Goal: Task Accomplishment & Management: Manage account settings

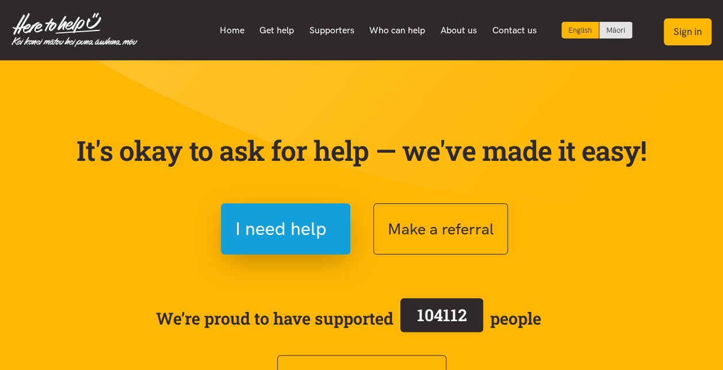
click at [692, 28] on button "Sign in" at bounding box center [688, 31] width 48 height 27
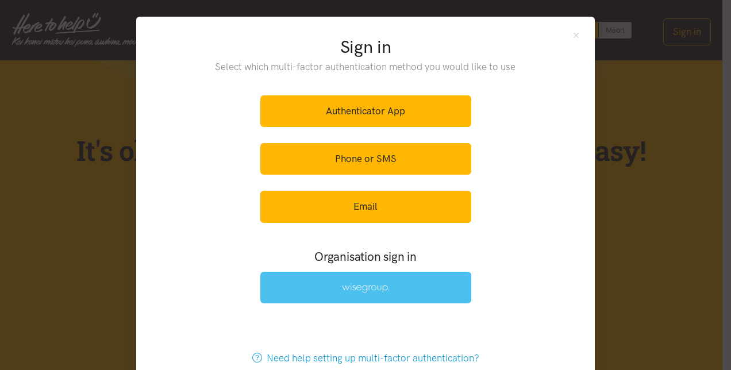
click at [367, 283] on img at bounding box center [365, 288] width 47 height 10
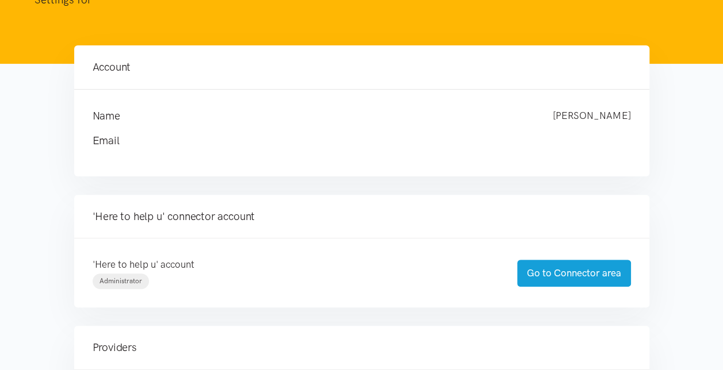
scroll to position [115, 0]
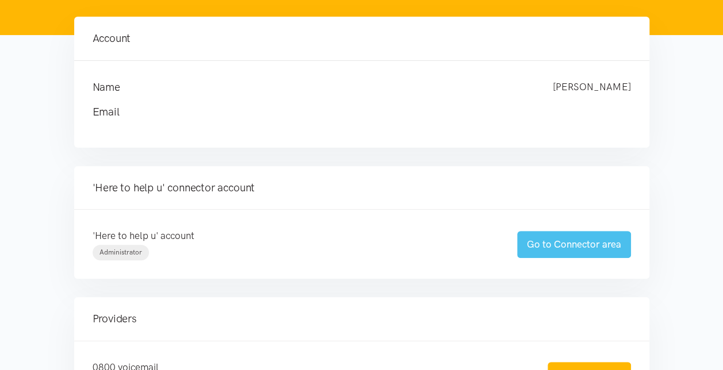
click at [570, 247] on link "Go to Connector area" at bounding box center [574, 244] width 114 height 27
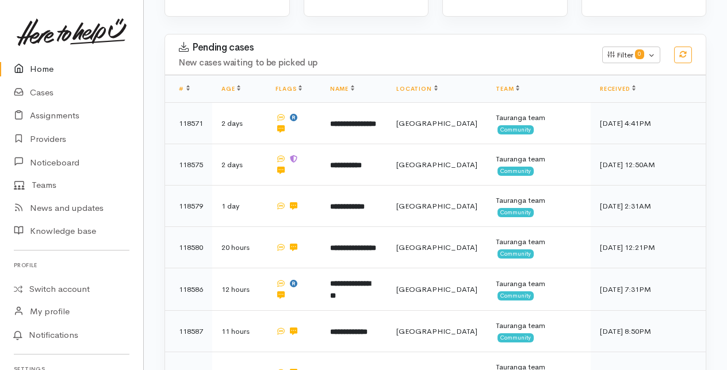
scroll to position [172, 0]
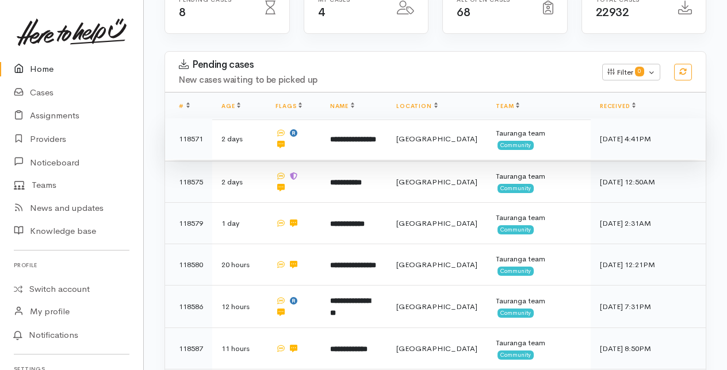
click at [365, 136] on b "**********" at bounding box center [353, 139] width 46 height 7
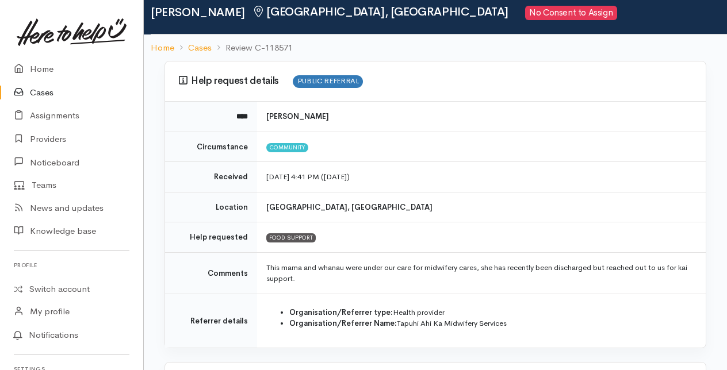
scroll to position [57, 0]
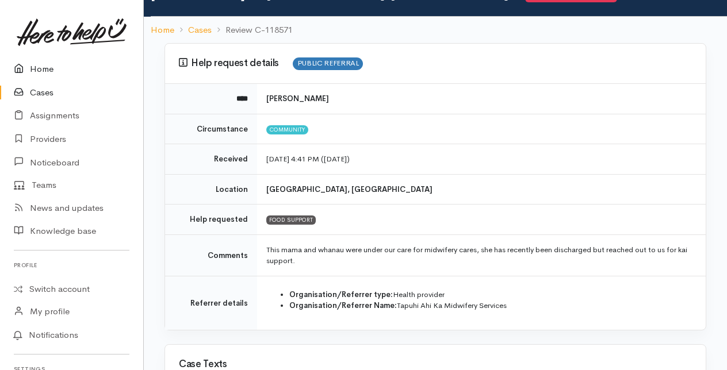
click at [37, 68] on link "Home" at bounding box center [71, 69] width 143 height 24
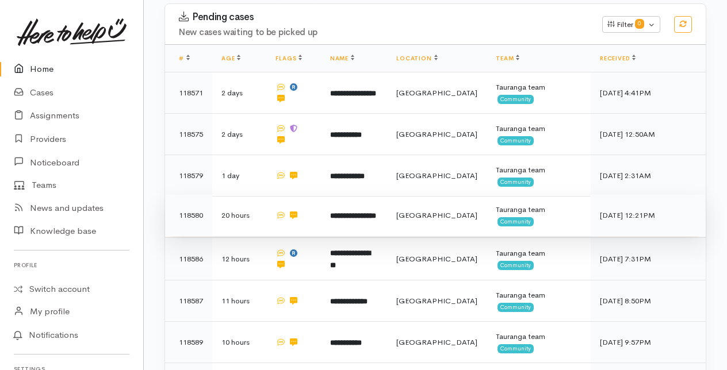
scroll to position [230, 0]
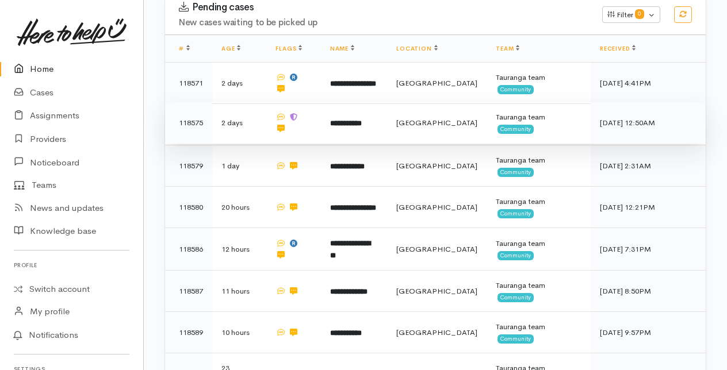
click at [355, 120] on b "**********" at bounding box center [346, 123] width 32 height 7
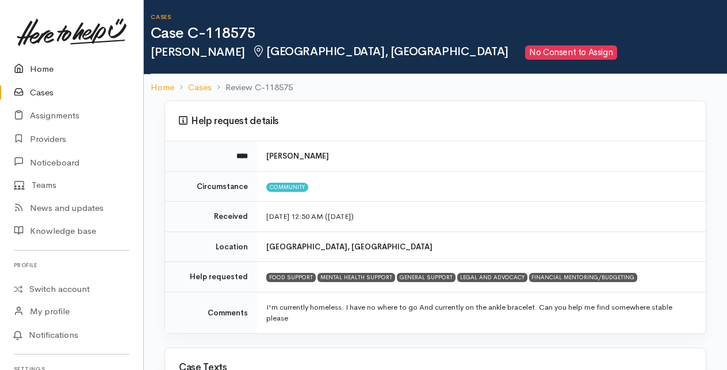
click at [47, 71] on link "Home" at bounding box center [71, 69] width 143 height 24
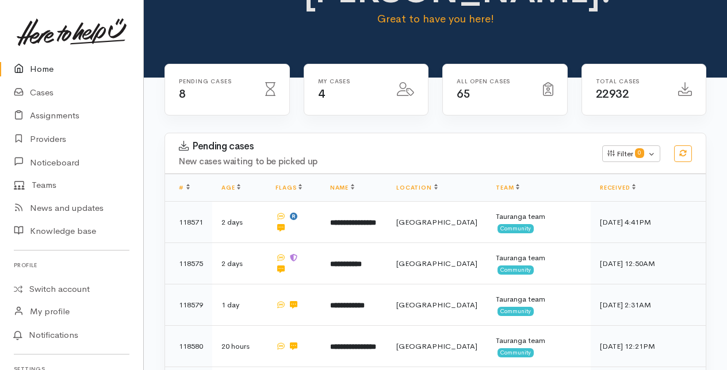
scroll to position [115, 0]
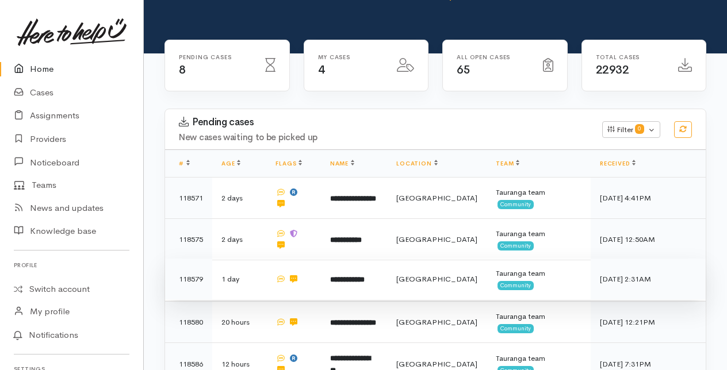
click at [360, 276] on b "**********" at bounding box center [347, 279] width 34 height 7
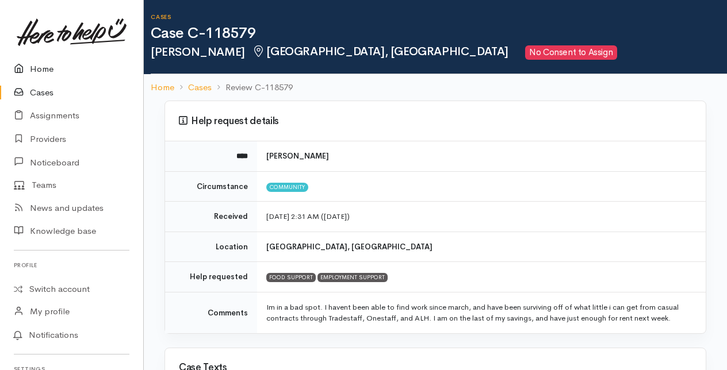
click at [43, 71] on link "Home" at bounding box center [71, 69] width 143 height 24
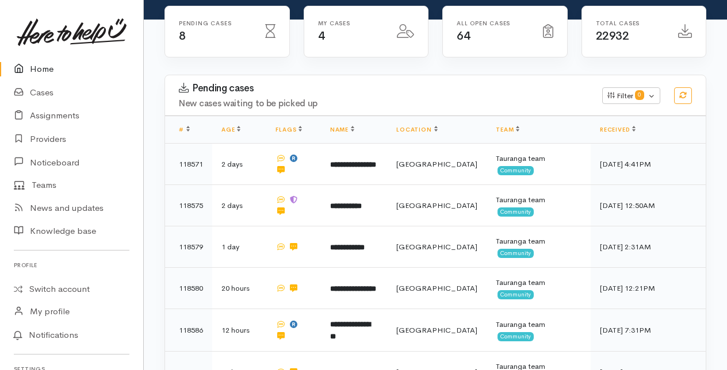
scroll to position [172, 0]
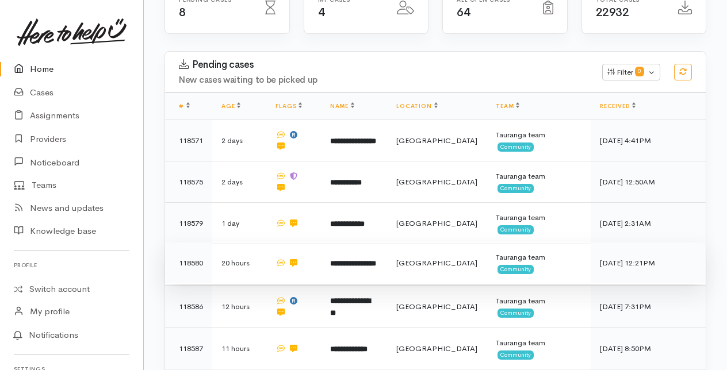
click at [360, 260] on b "**********" at bounding box center [353, 263] width 46 height 7
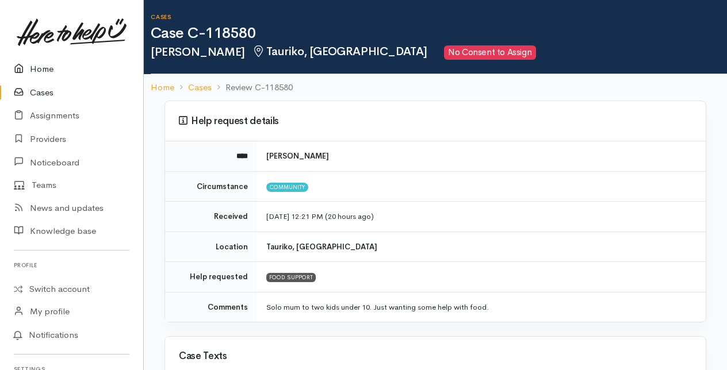
click at [44, 69] on link "Home" at bounding box center [71, 69] width 143 height 24
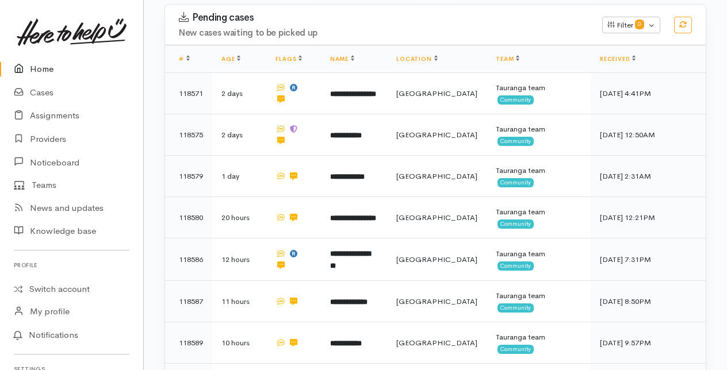
scroll to position [230, 0]
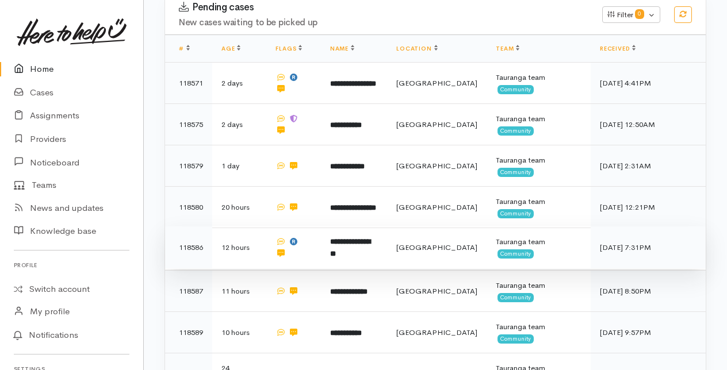
click at [363, 238] on b "**********" at bounding box center [350, 248] width 40 height 20
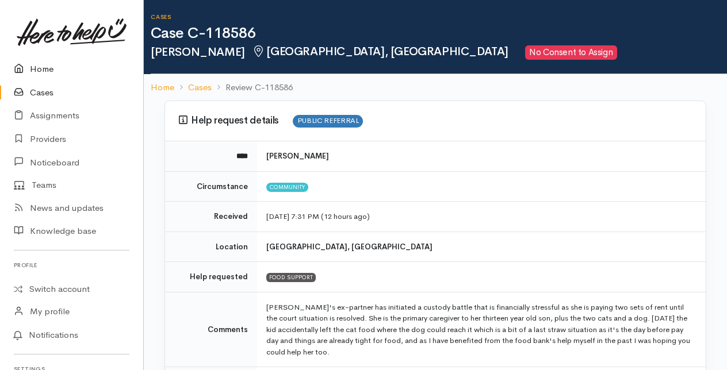
click at [38, 67] on link "Home" at bounding box center [71, 69] width 143 height 24
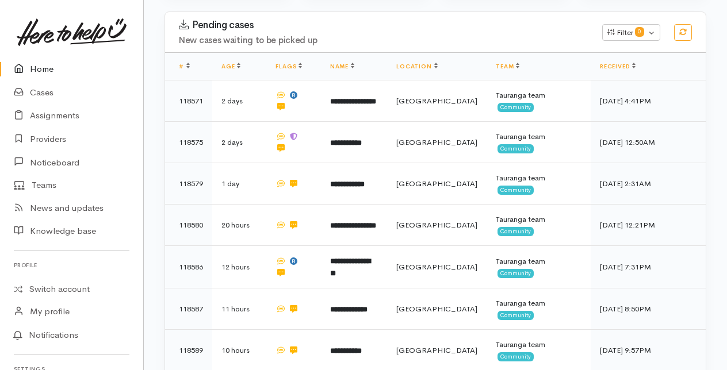
scroll to position [230, 0]
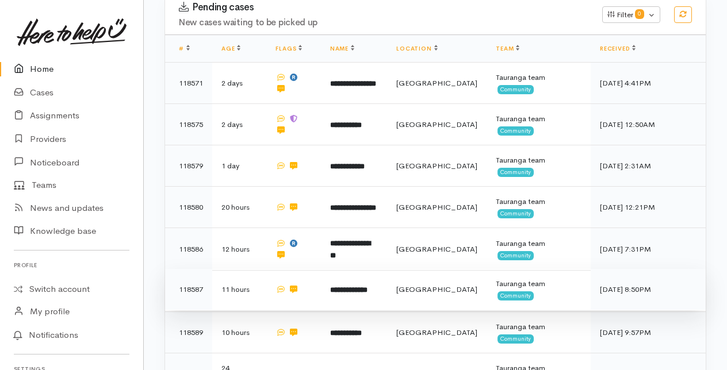
click at [367, 286] on b "**********" at bounding box center [348, 289] width 37 height 7
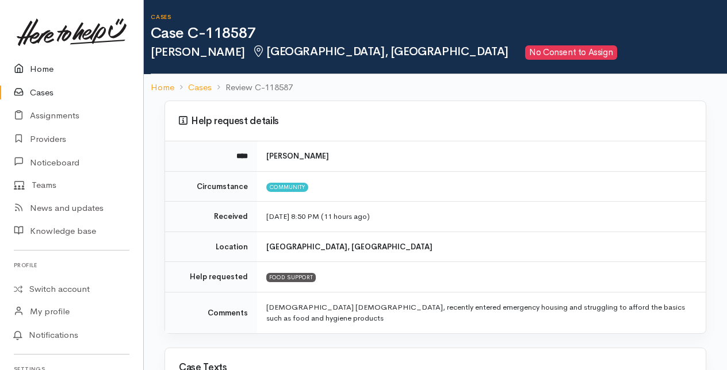
click at [33, 68] on link "Home" at bounding box center [71, 69] width 143 height 24
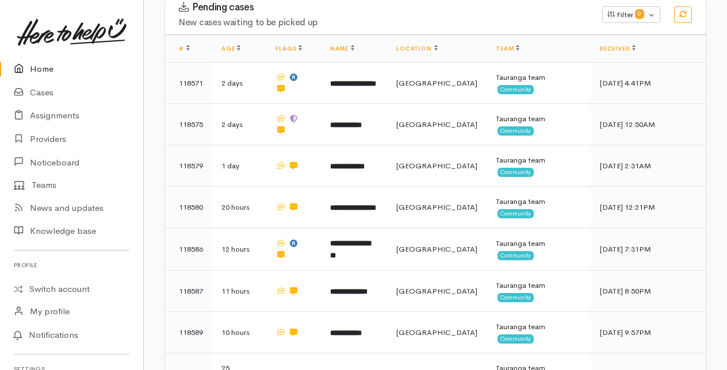
scroll to position [287, 0]
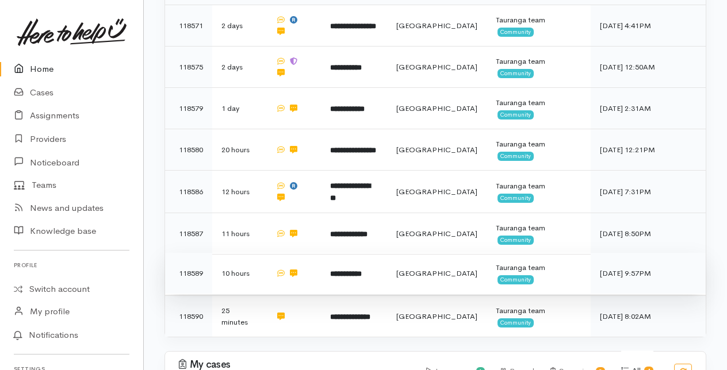
click at [353, 270] on b "**********" at bounding box center [346, 273] width 32 height 7
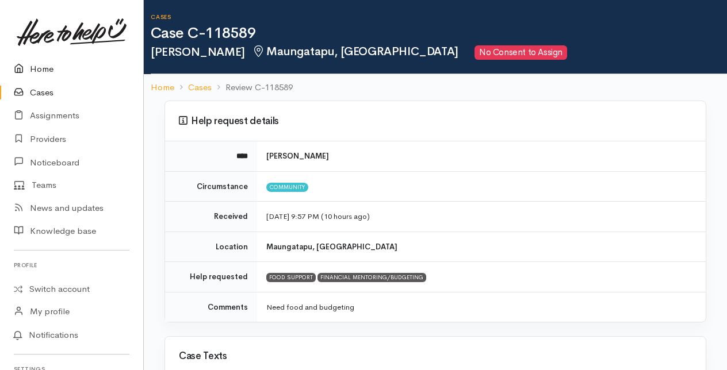
click at [44, 70] on link "Home" at bounding box center [71, 69] width 143 height 24
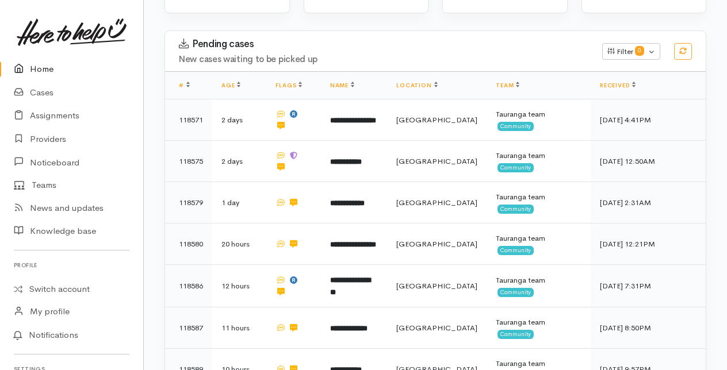
scroll to position [230, 0]
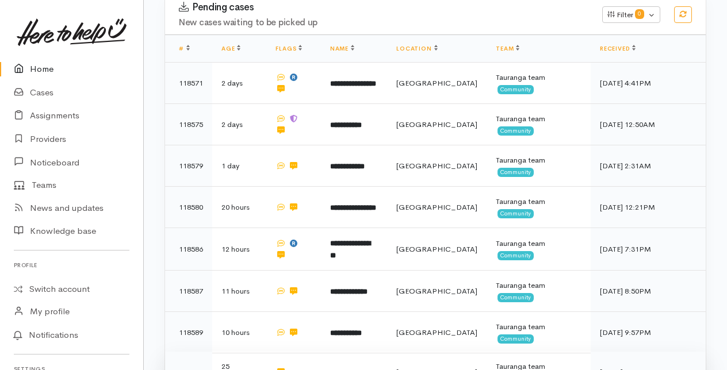
click at [366, 369] on b "**********" at bounding box center [350, 372] width 40 height 7
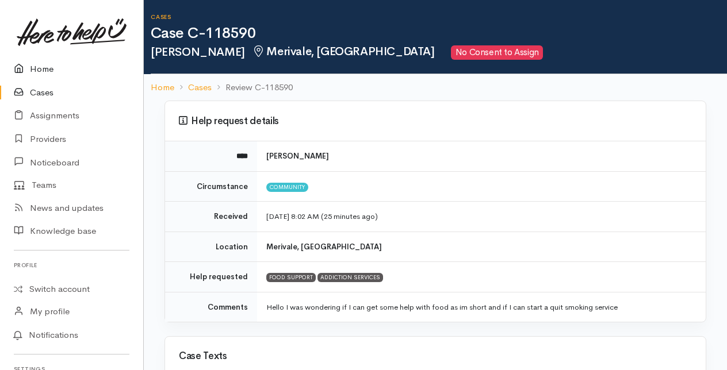
click at [42, 68] on link "Home" at bounding box center [71, 69] width 143 height 24
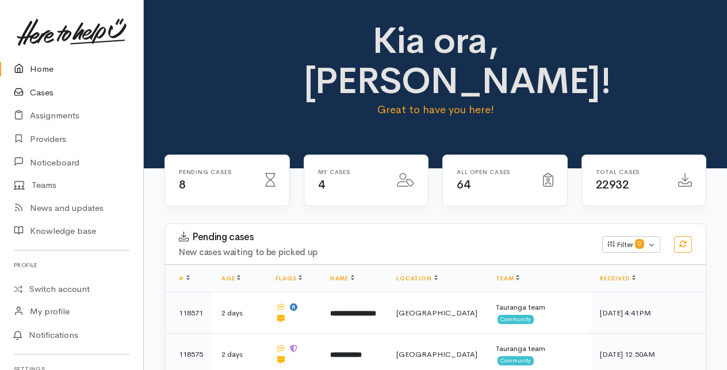
click at [42, 93] on link "Cases" at bounding box center [71, 93] width 143 height 24
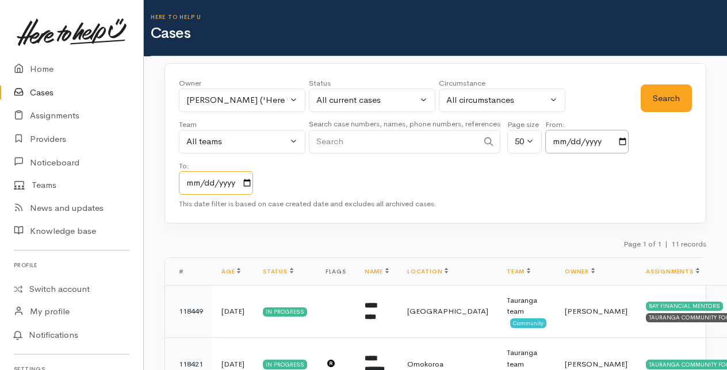
click at [247, 179] on input "2025-10-05" at bounding box center [216, 183] width 74 height 24
click at [292, 168] on div "Owner All My cases 2Alice1 Faye Davies ('Here to help u') Aandrea Murray ('Here…" at bounding box center [410, 136] width 462 height 117
click at [292, 97] on button "Karli Morris ('Here to help u')" at bounding box center [242, 101] width 126 height 24
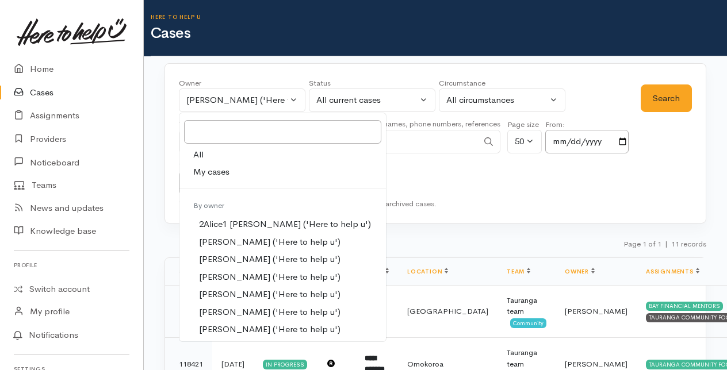
click at [206, 169] on span "My cases" at bounding box center [211, 172] width 36 height 13
select select "205"
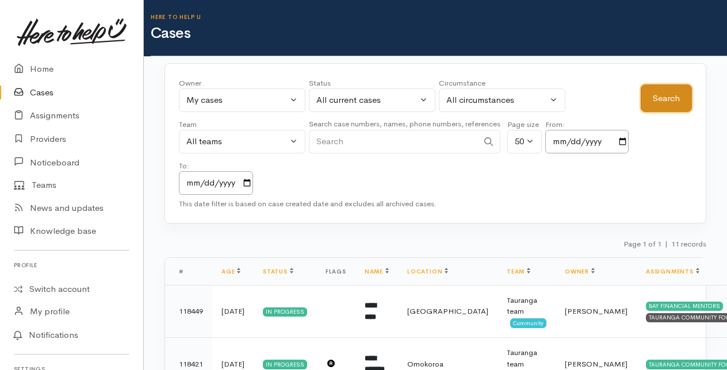
click at [664, 95] on button "Search" at bounding box center [666, 99] width 51 height 28
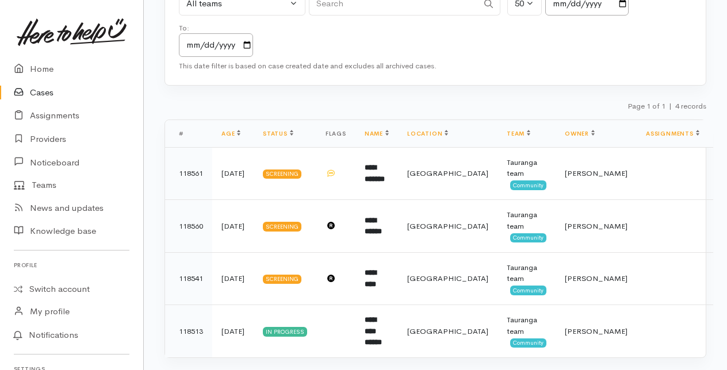
scroll to position [156, 0]
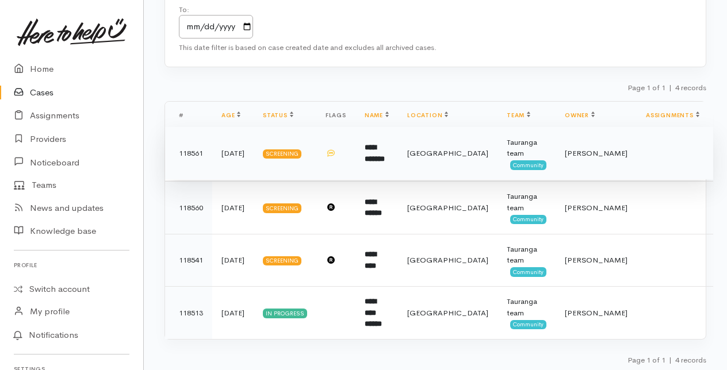
click at [385, 149] on b "**********" at bounding box center [375, 153] width 20 height 19
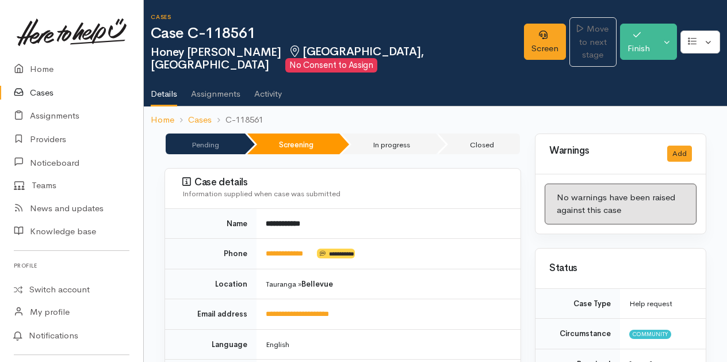
click at [34, 91] on link "Cases" at bounding box center [71, 93] width 143 height 24
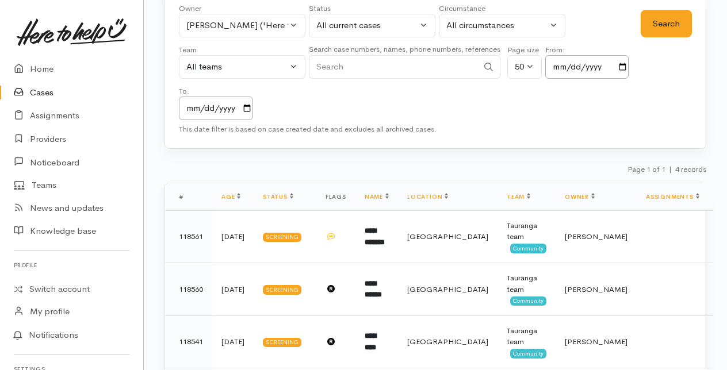
scroll to position [115, 0]
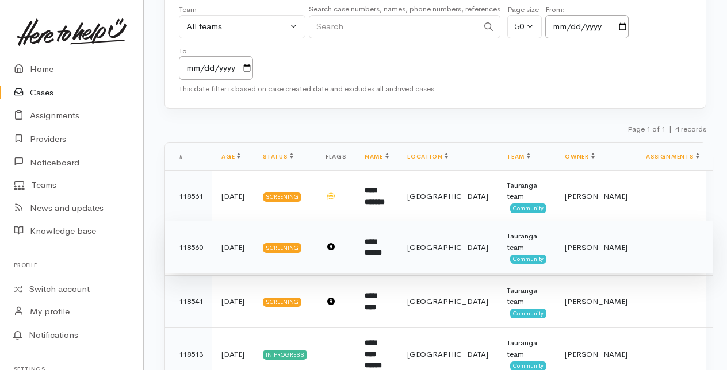
click at [382, 244] on b "**********" at bounding box center [373, 247] width 17 height 19
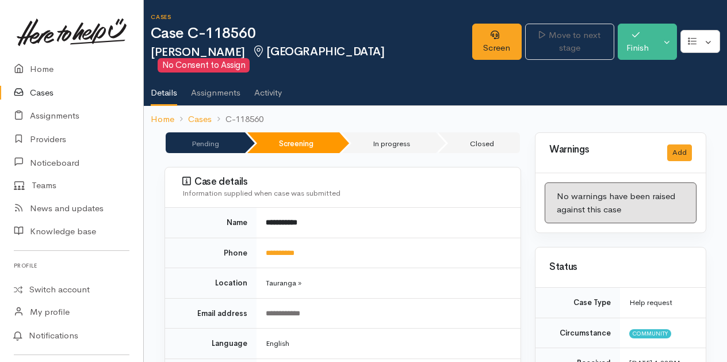
click at [43, 91] on link "Cases" at bounding box center [71, 93] width 143 height 24
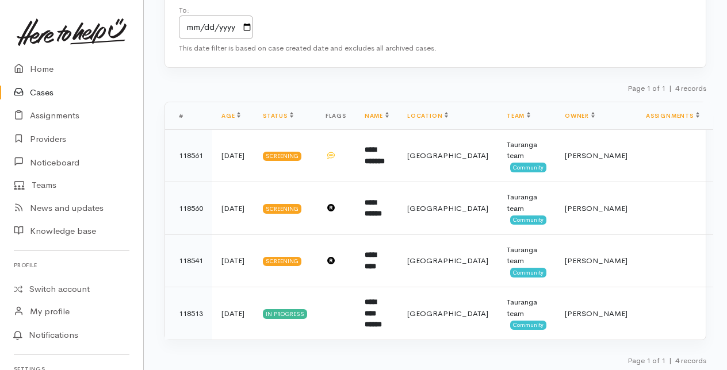
scroll to position [156, 0]
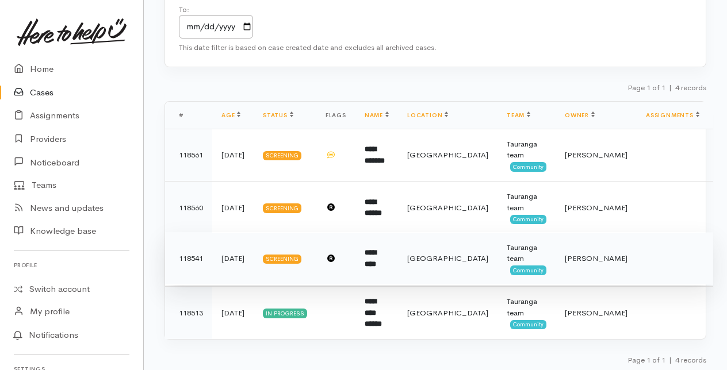
click at [376, 255] on b "*********" at bounding box center [370, 258] width 11 height 19
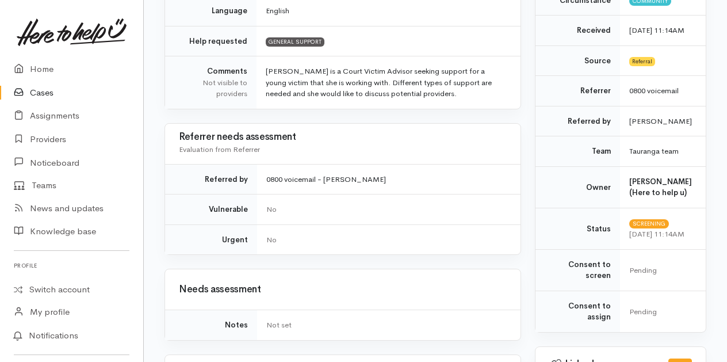
scroll to position [115, 0]
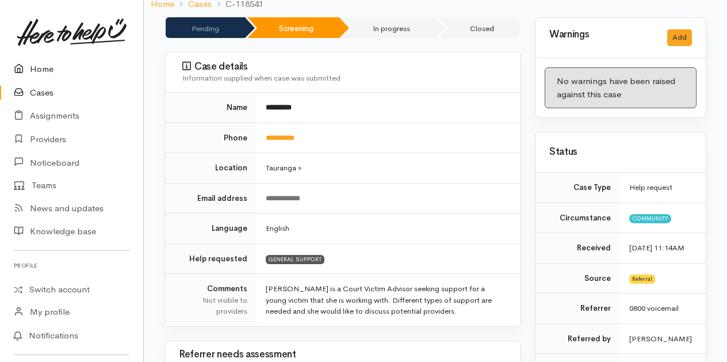
click at [38, 68] on link "Home" at bounding box center [71, 69] width 143 height 24
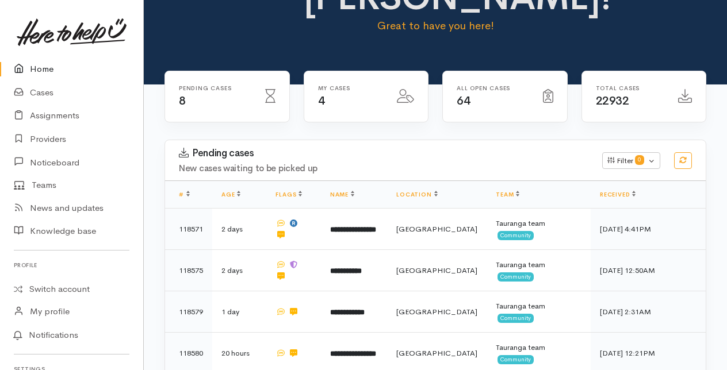
scroll to position [57, 0]
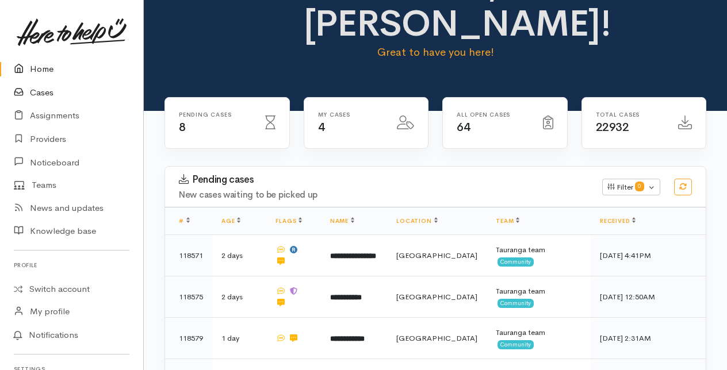
click at [39, 93] on link "Cases" at bounding box center [71, 93] width 143 height 24
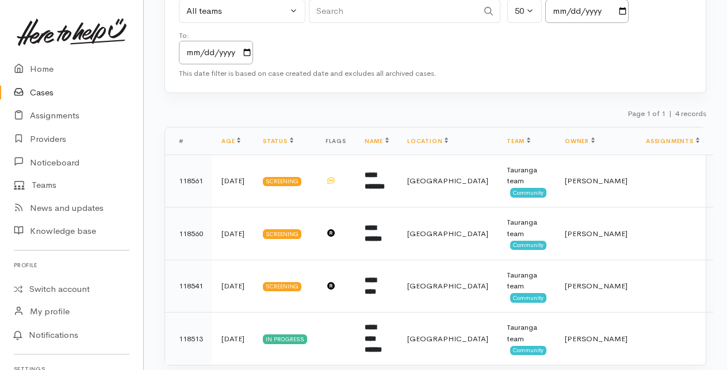
scroll to position [156, 0]
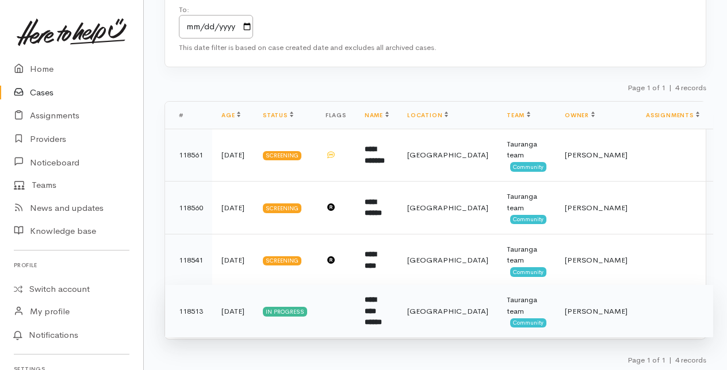
click at [382, 317] on b "**********" at bounding box center [373, 311] width 17 height 30
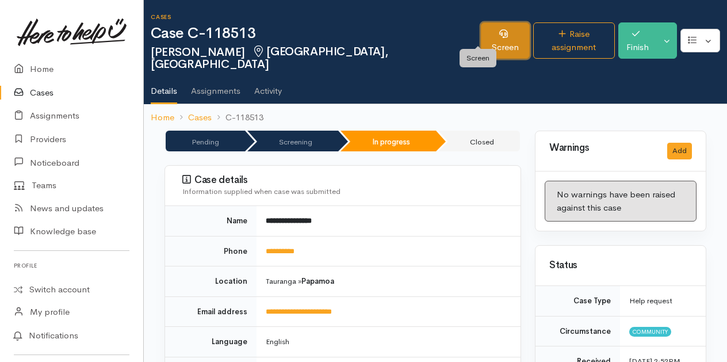
click at [485, 31] on link "Screen" at bounding box center [505, 40] width 49 height 36
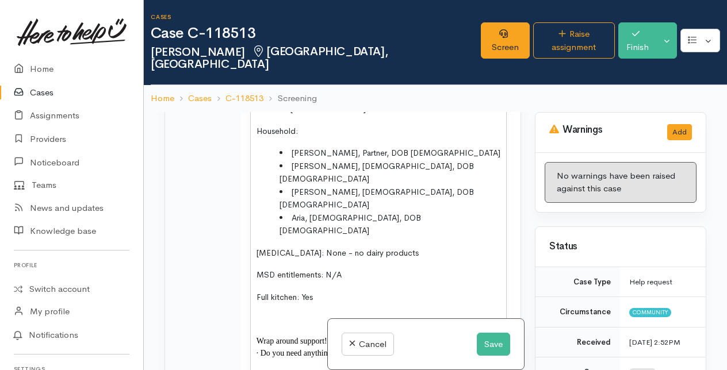
scroll to position [1610, 0]
click at [256, 93] on span "DOB: [DEMOGRAPHIC_DATA]" at bounding box center [312, 87] width 112 height 10
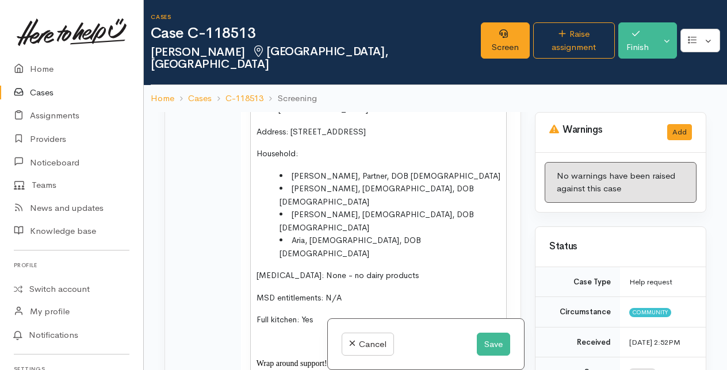
click at [256, 94] on p at bounding box center [378, 87] width 244 height 13
click at [255, 197] on div "Lisa Minchington DOB: 30/10/1983 Address: 15 Atlantic Cl, Papamoa Beach, Tauran…" at bounding box center [378, 241] width 255 height 333
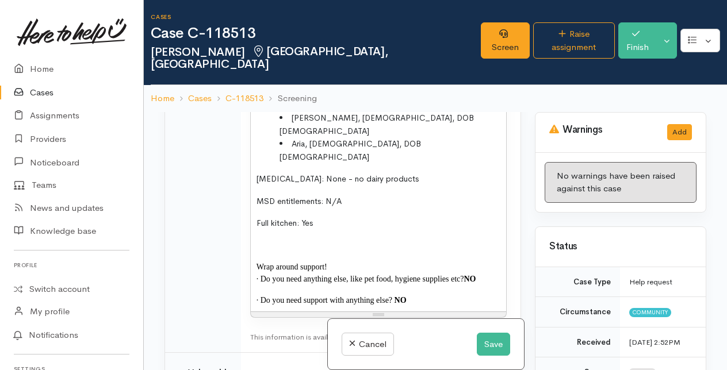
scroll to position [1725, 0]
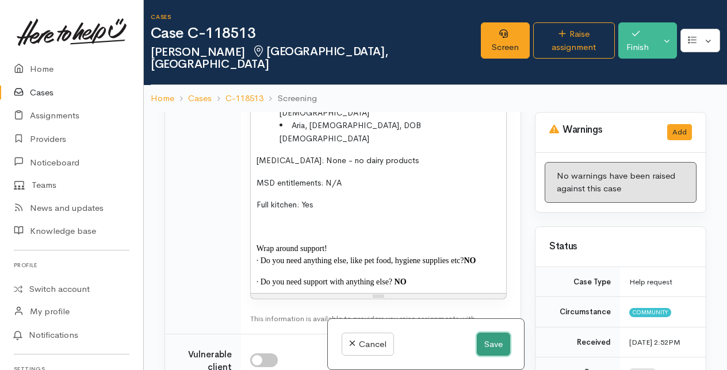
click at [490, 343] on button "Save" at bounding box center [493, 345] width 33 height 24
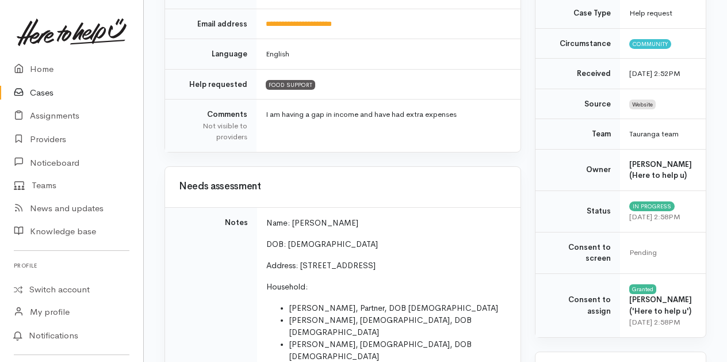
scroll to position [345, 0]
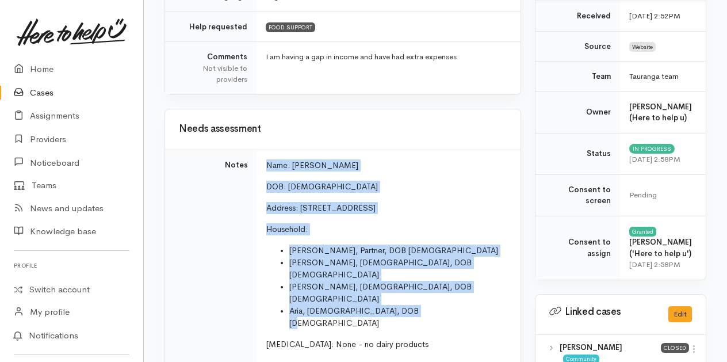
drag, startPoint x: 266, startPoint y: 148, endPoint x: 423, endPoint y: 274, distance: 200.4
click at [423, 274] on td "Name: Lisa Minchington DOB: 30/10/1983 Address: 15 Atlantic Cl, Papamoa Beach, …" at bounding box center [388, 311] width 263 height 324
copy td "Name: Lisa Minchington DOB: 30/10/1983 Address: 15 Atlantic Cl, Papamoa Beach, …"
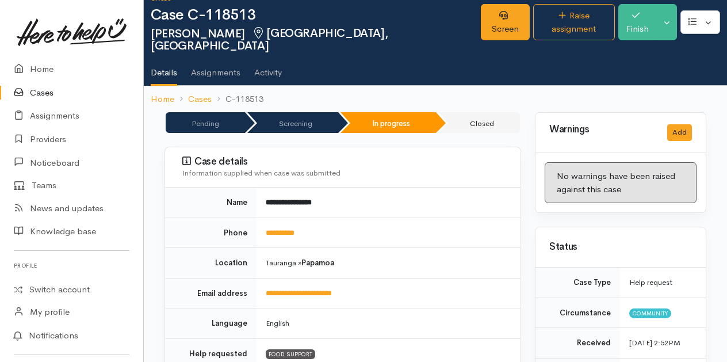
scroll to position [0, 0]
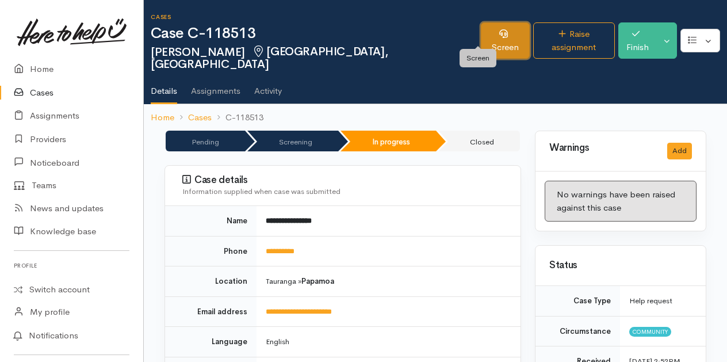
click at [484, 27] on link "Screen" at bounding box center [505, 40] width 49 height 36
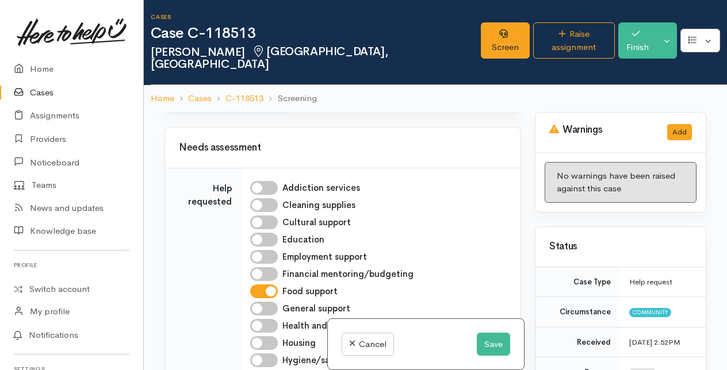
scroll to position [1035, 0]
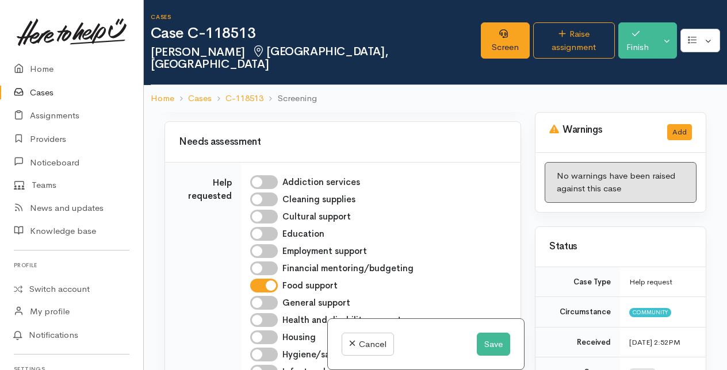
drag, startPoint x: 308, startPoint y: 197, endPoint x: 370, endPoint y: 197, distance: 62.7
click at [370, 95] on input "**********" at bounding box center [344, 84] width 87 height 24
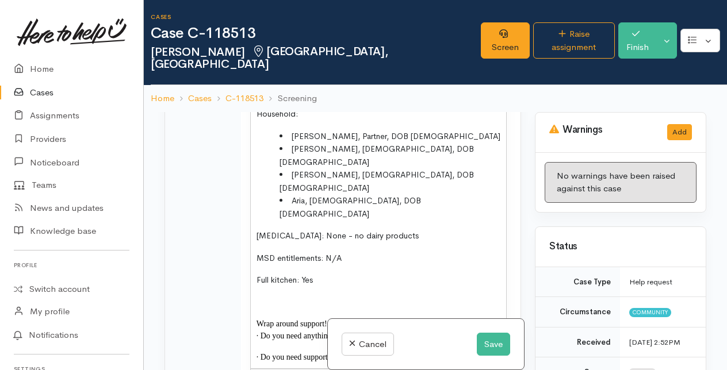
scroll to position [1667, 0]
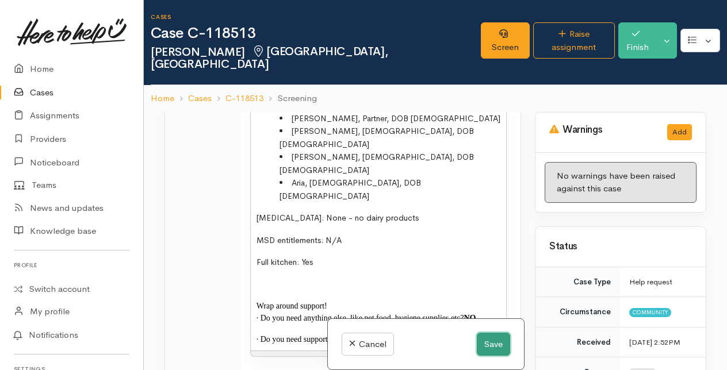
click at [493, 342] on button "Save" at bounding box center [493, 345] width 33 height 24
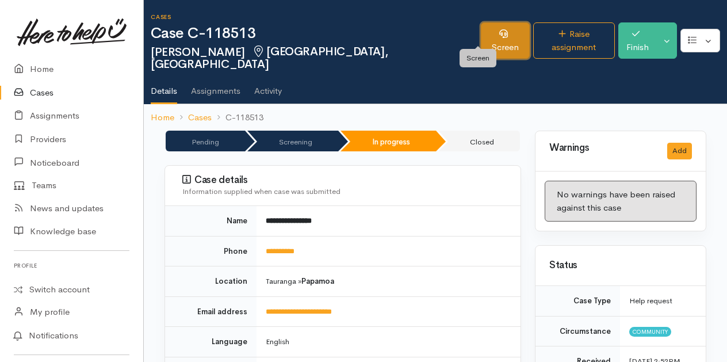
drag, startPoint x: 482, startPoint y: 26, endPoint x: 477, endPoint y: 39, distance: 13.5
click at [482, 26] on link "Screen" at bounding box center [505, 40] width 49 height 36
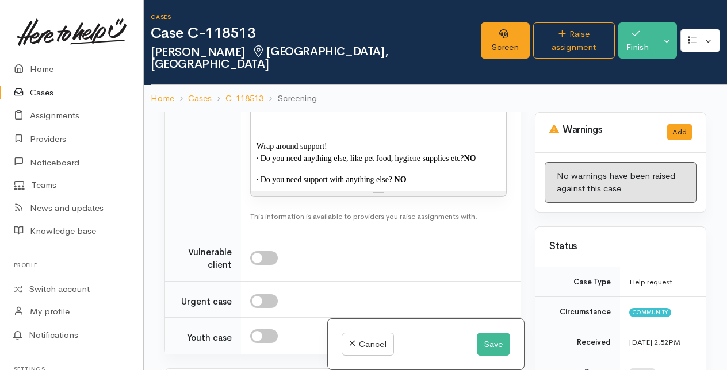
scroll to position [1840, 0]
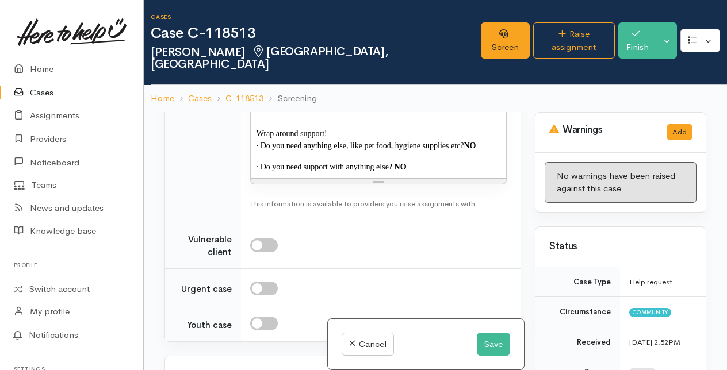
click at [339, 51] on span "[MEDICAL_DATA]: None - no dairy products" at bounding box center [337, 45] width 162 height 10
click at [488, 346] on button "Save" at bounding box center [493, 345] width 33 height 24
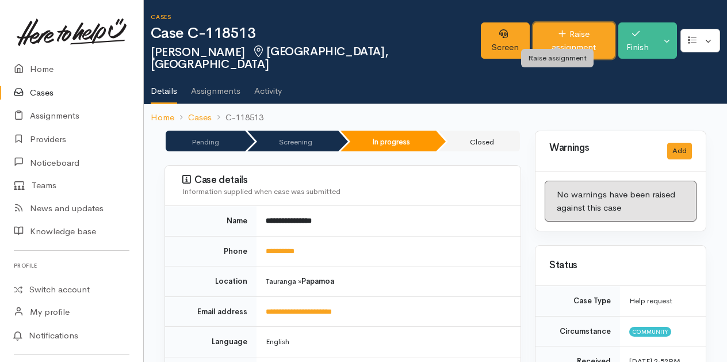
click at [549, 29] on link "Raise assignment" at bounding box center [574, 40] width 82 height 36
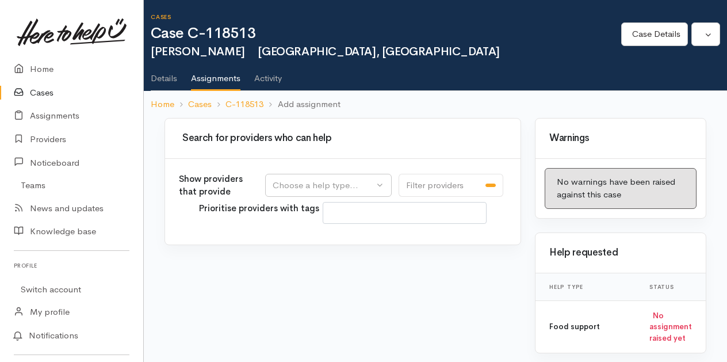
select select
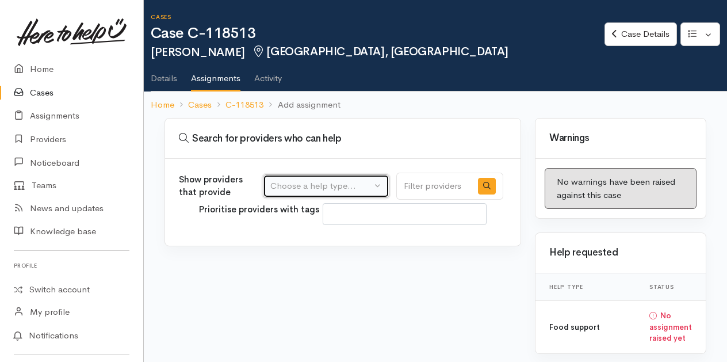
click at [333, 182] on div "Choose a help type..." at bounding box center [320, 185] width 101 height 13
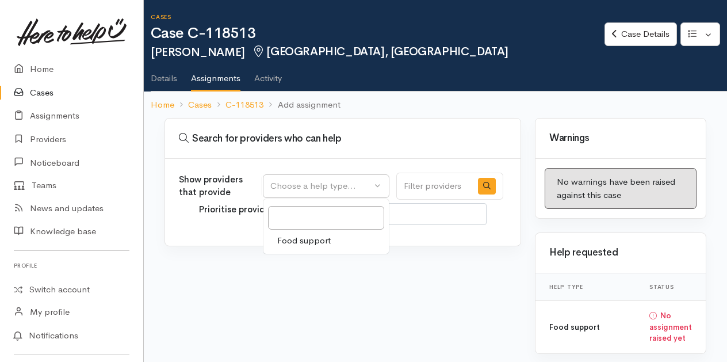
click at [305, 238] on span "Food support" at bounding box center [303, 240] width 53 height 13
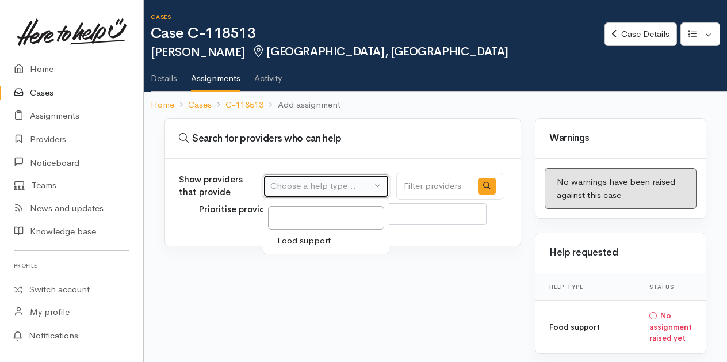
select select "3"
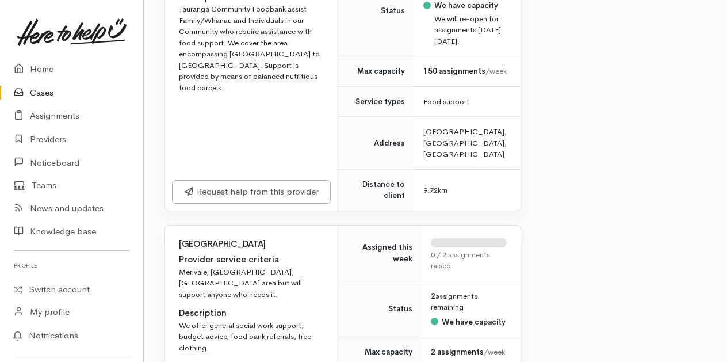
scroll to position [2242, 0]
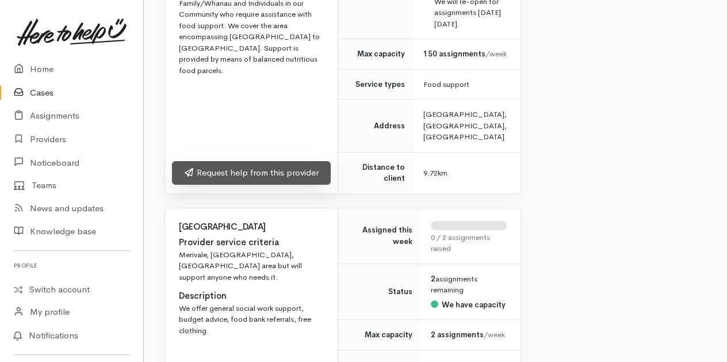
click at [244, 185] on link "Request help from this provider" at bounding box center [251, 173] width 159 height 24
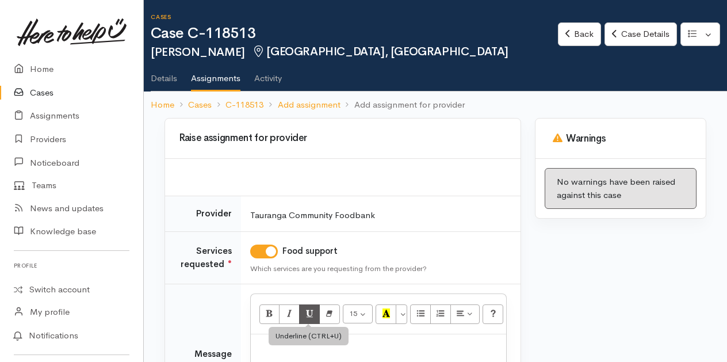
scroll to position [115, 0]
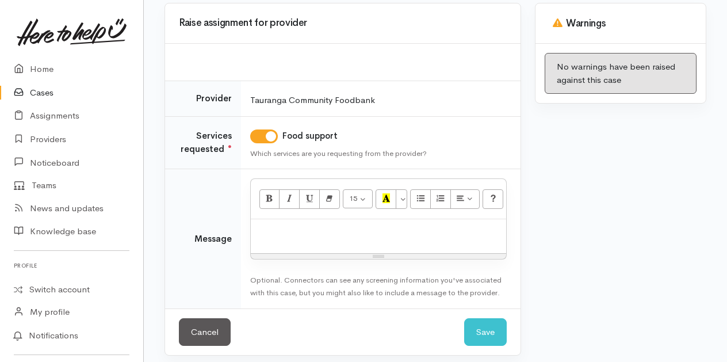
click at [286, 233] on p at bounding box center [378, 231] width 244 height 13
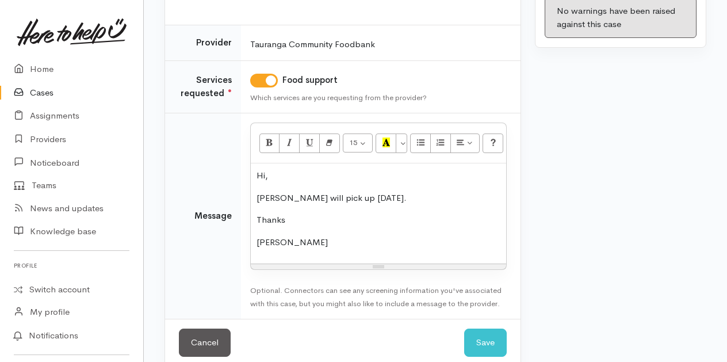
scroll to position [186, 0]
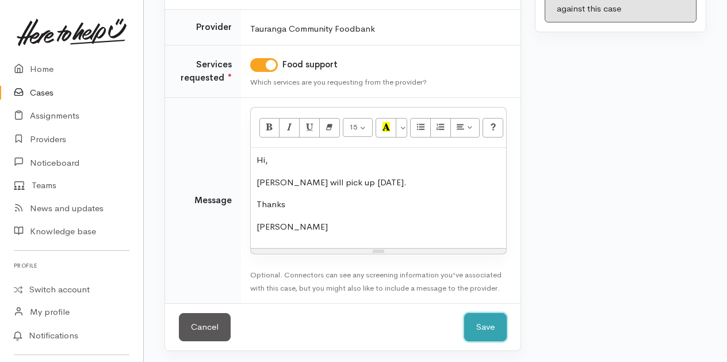
click at [485, 319] on button "Save" at bounding box center [485, 327] width 43 height 28
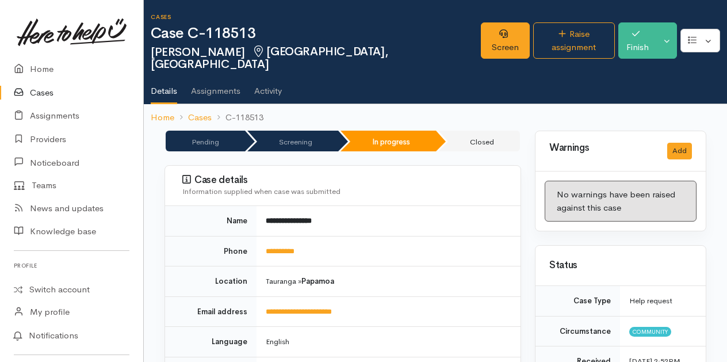
click at [42, 91] on link "Cases" at bounding box center [71, 93] width 143 height 24
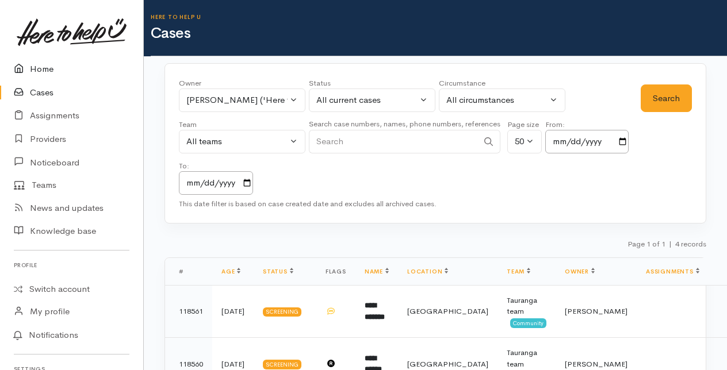
click at [49, 68] on link "Home" at bounding box center [71, 69] width 143 height 24
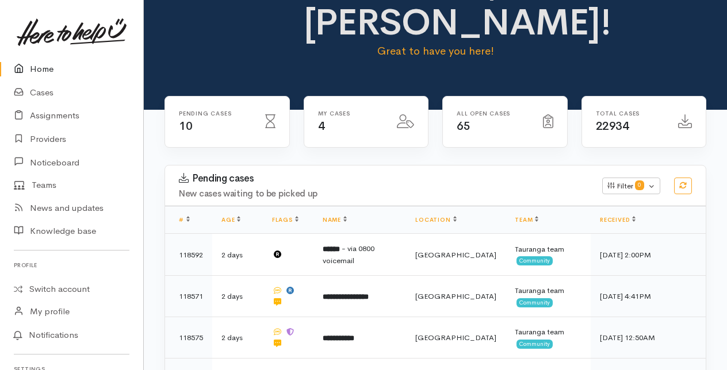
scroll to position [57, 0]
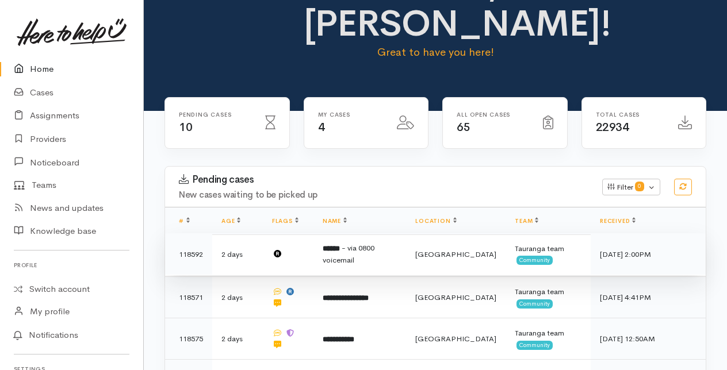
click at [371, 251] on span "- via 0800 voicemail" at bounding box center [349, 254] width 52 height 22
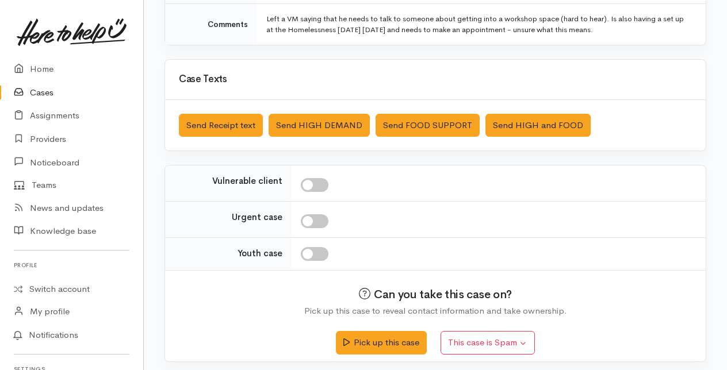
scroll to position [350, 0]
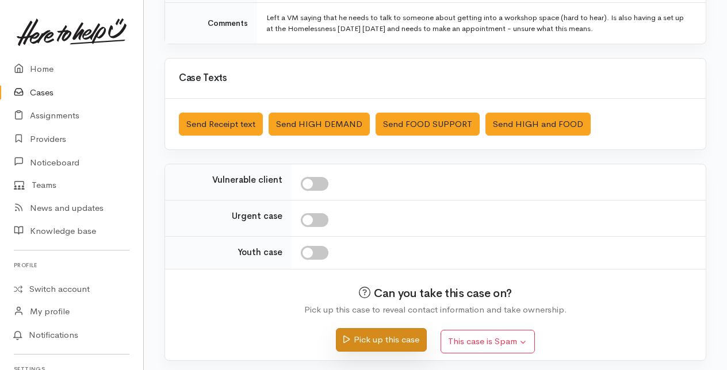
click at [384, 339] on button "Pick up this case" at bounding box center [381, 340] width 90 height 24
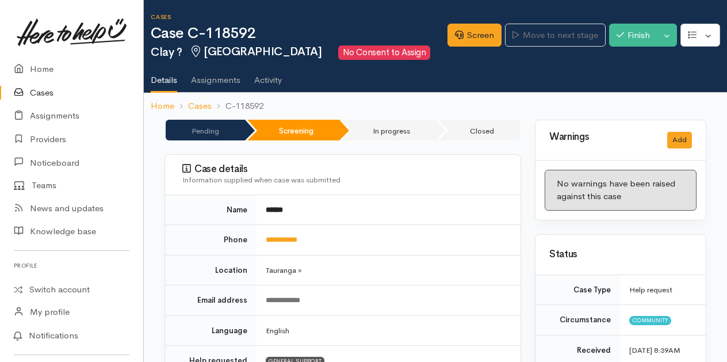
click at [43, 91] on link "Cases" at bounding box center [71, 93] width 143 height 24
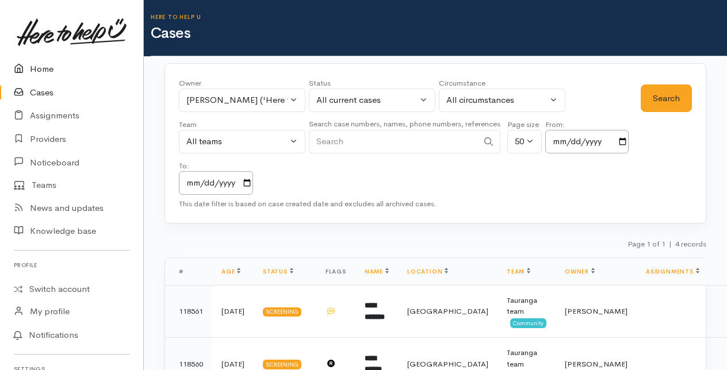
click at [43, 70] on link "Home" at bounding box center [71, 69] width 143 height 24
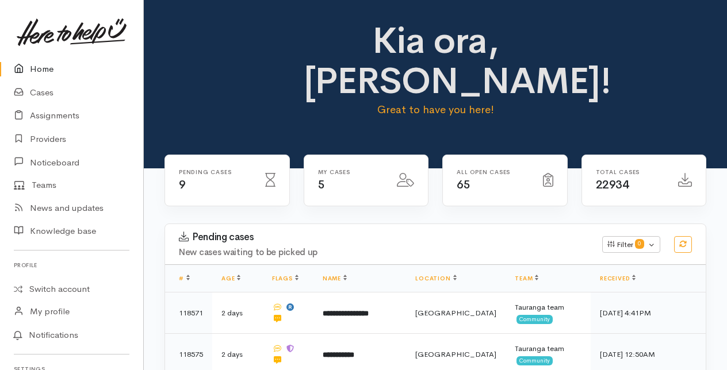
click at [40, 68] on link "Home" at bounding box center [71, 69] width 143 height 24
click at [45, 93] on link "Cases" at bounding box center [71, 93] width 143 height 24
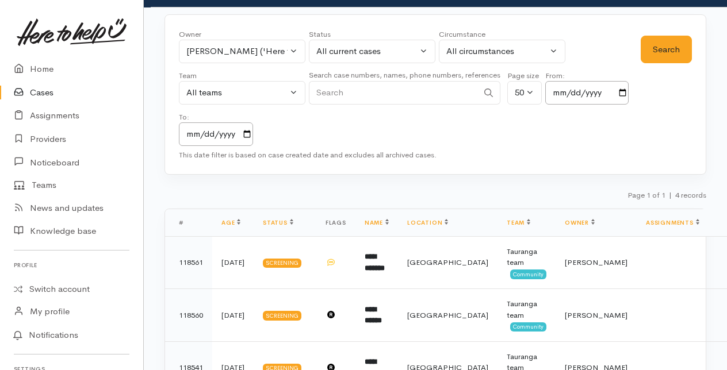
scroll to position [41, 0]
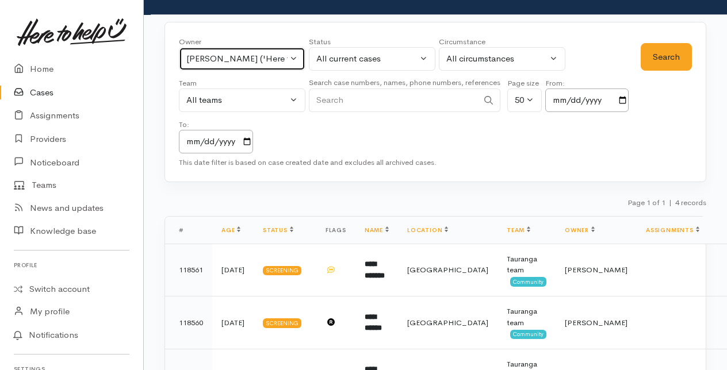
click at [294, 60] on button "Amanda Gabb ('Here to help u')" at bounding box center [242, 59] width 126 height 24
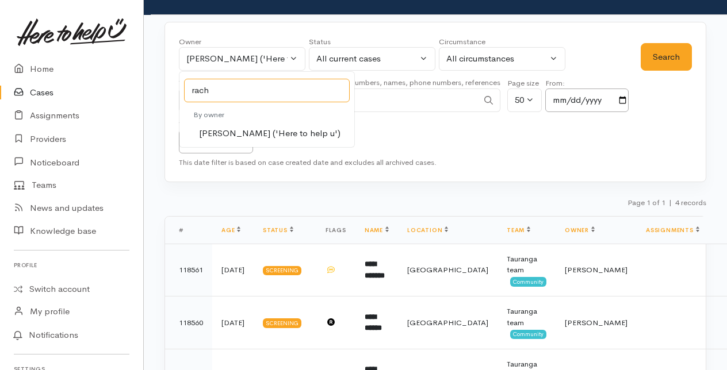
type input "rach"
click at [233, 134] on span "[PERSON_NAME] ('Here to help u')" at bounding box center [269, 133] width 141 height 13
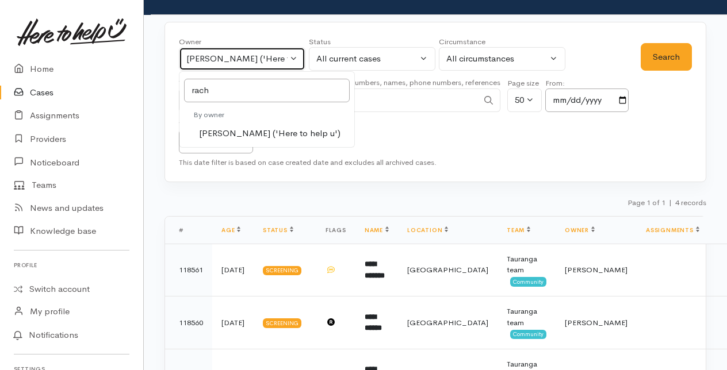
select select "1612"
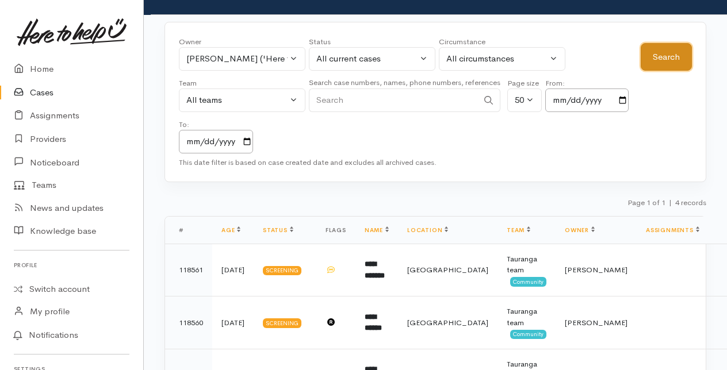
click at [651, 62] on button "Search" at bounding box center [666, 57] width 51 height 28
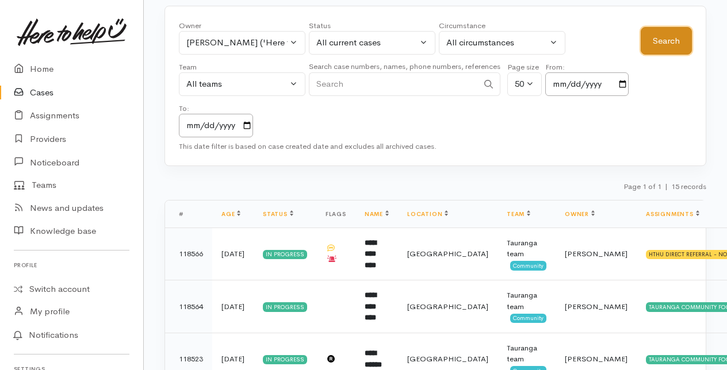
scroll to position [0, 0]
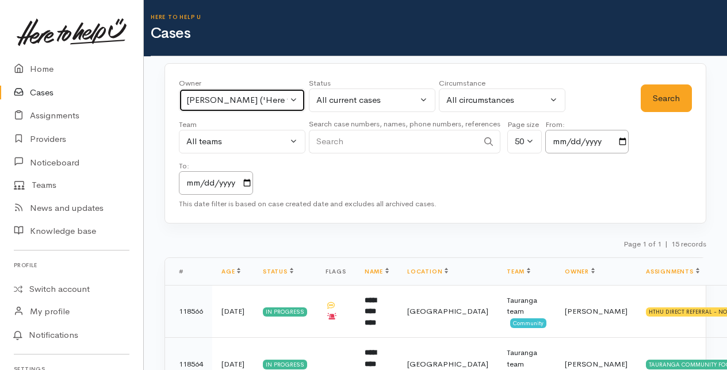
click at [296, 99] on button "Rachel Proctor ('Here to help u')" at bounding box center [242, 101] width 126 height 24
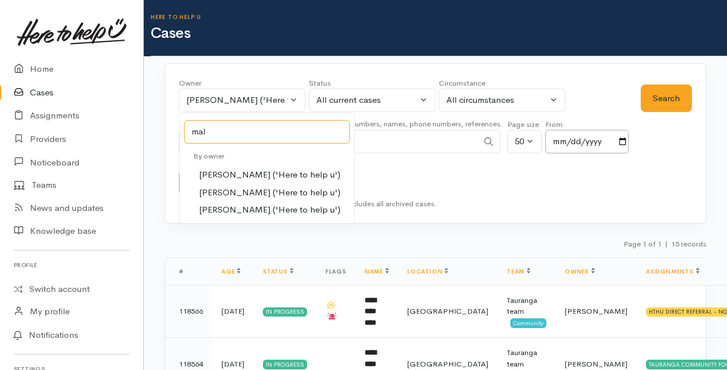
type input "mal"
click at [242, 187] on span "Malia Stowers ('Here to help u')" at bounding box center [269, 192] width 141 height 13
select select "1613"
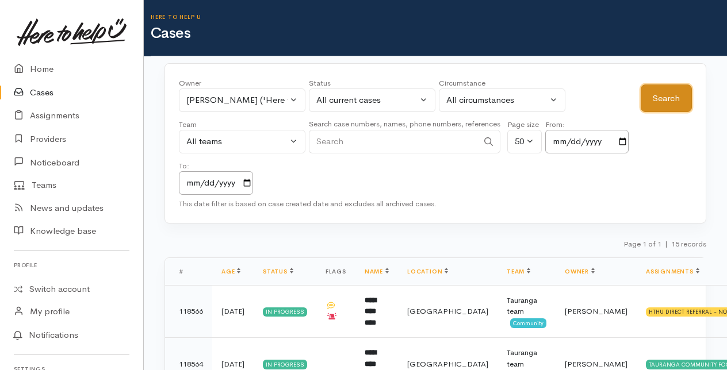
click at [658, 97] on button "Search" at bounding box center [666, 99] width 51 height 28
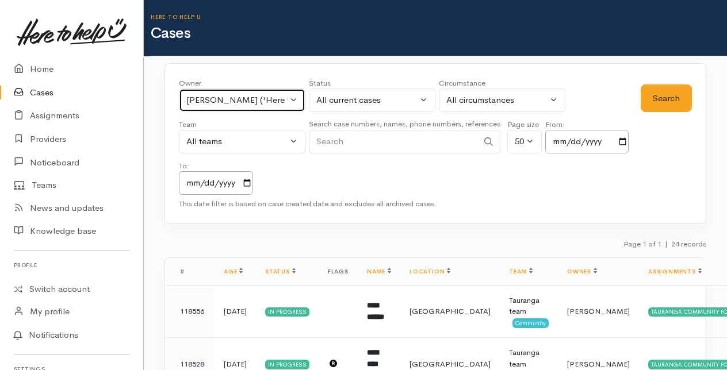
click at [296, 95] on button "[PERSON_NAME] ('Here to help u')" at bounding box center [242, 101] width 126 height 24
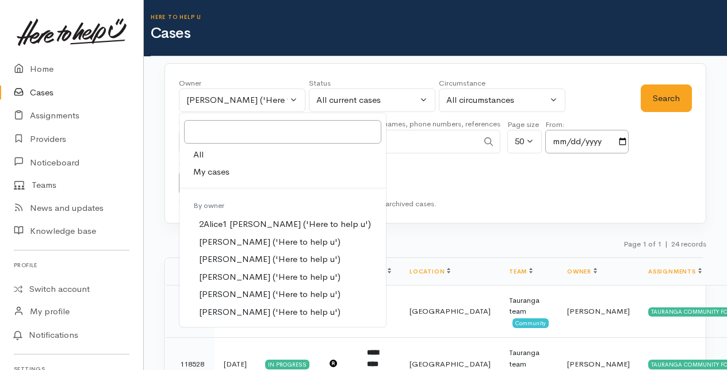
click at [225, 168] on span "My cases" at bounding box center [211, 172] width 36 height 13
select select "205"
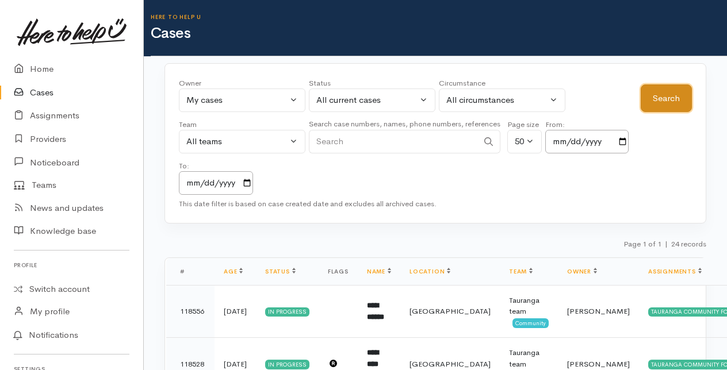
click at [674, 102] on button "Search" at bounding box center [666, 99] width 51 height 28
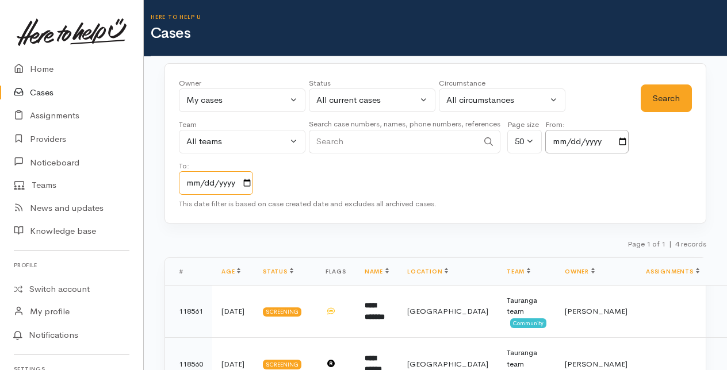
click at [248, 184] on input "[DATE]" at bounding box center [216, 183] width 74 height 24
click at [352, 177] on div "Owner All My cases 2Alice1 Faye Davies ('Here to help u') Aandrea Murray ('Here…" at bounding box center [410, 136] width 462 height 117
click at [41, 64] on link "Home" at bounding box center [71, 69] width 143 height 24
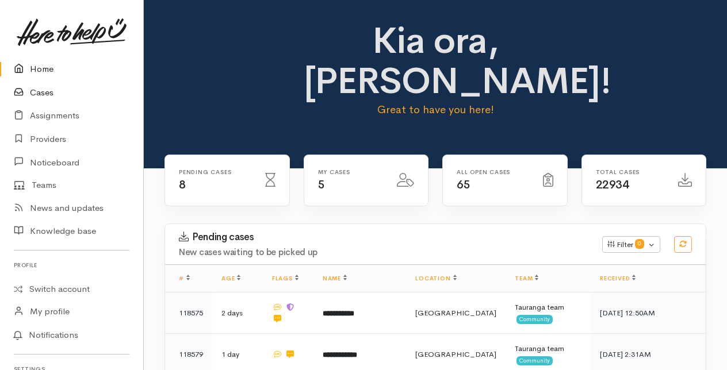
click at [44, 92] on link "Cases" at bounding box center [71, 93] width 143 height 24
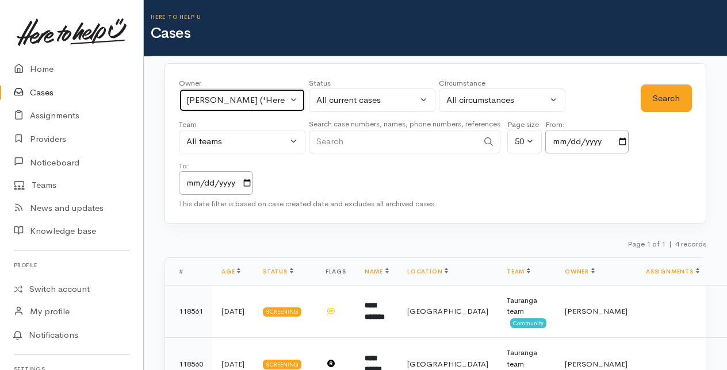
click at [293, 95] on button "[PERSON_NAME] ('Here to help u')" at bounding box center [242, 101] width 126 height 24
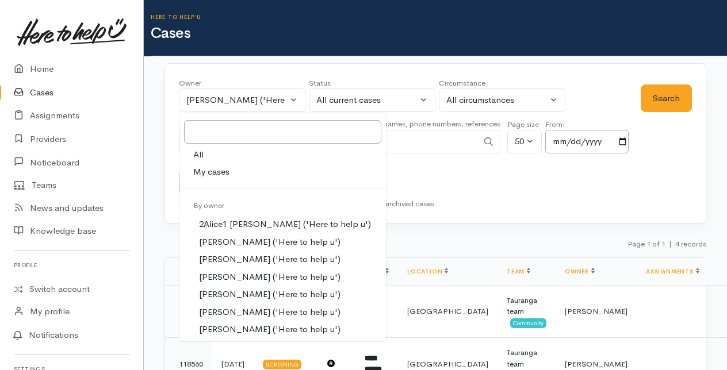
click at [197, 154] on span "All" at bounding box center [198, 154] width 10 height 13
select select "-1"
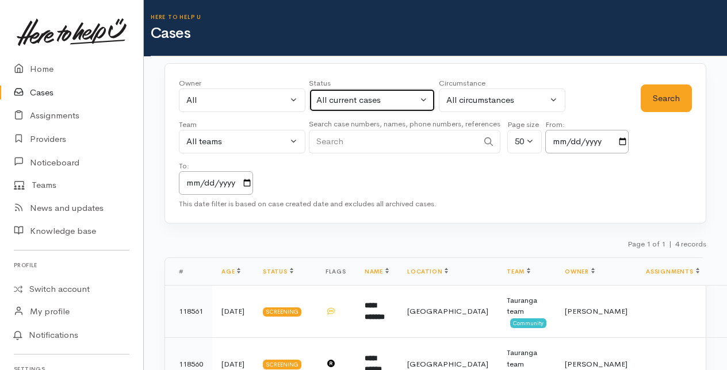
click at [427, 103] on button "All current cases" at bounding box center [372, 101] width 126 height 24
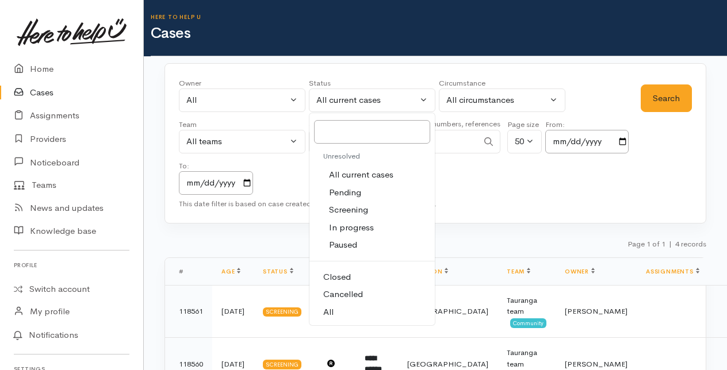
click at [337, 306] on link "All" at bounding box center [371, 313] width 125 height 18
select select "All"
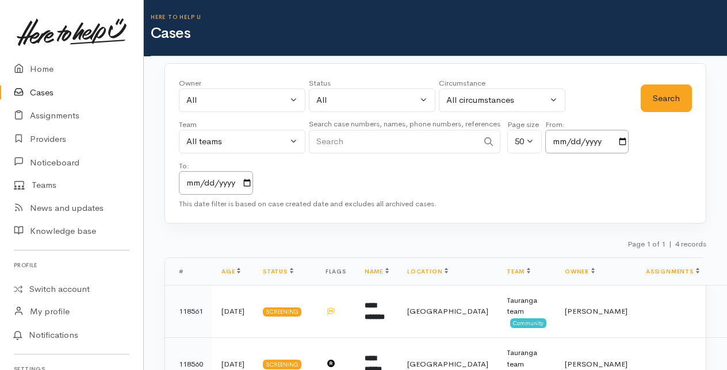
click at [332, 137] on input "Search" at bounding box center [393, 142] width 169 height 24
type input "clay"
click at [661, 95] on button "Search" at bounding box center [666, 99] width 51 height 28
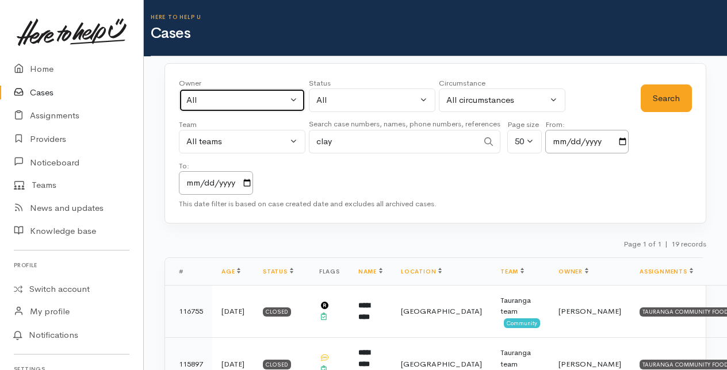
click at [297, 98] on button "All" at bounding box center [242, 101] width 126 height 24
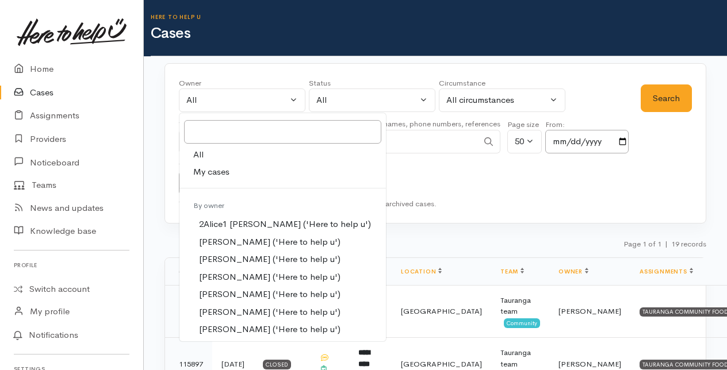
click at [216, 168] on span "My cases" at bounding box center [211, 172] width 36 height 13
select select "205"
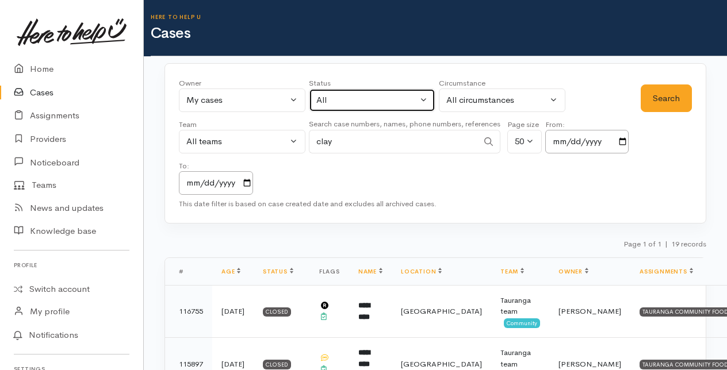
click at [424, 98] on button "All" at bounding box center [372, 101] width 126 height 24
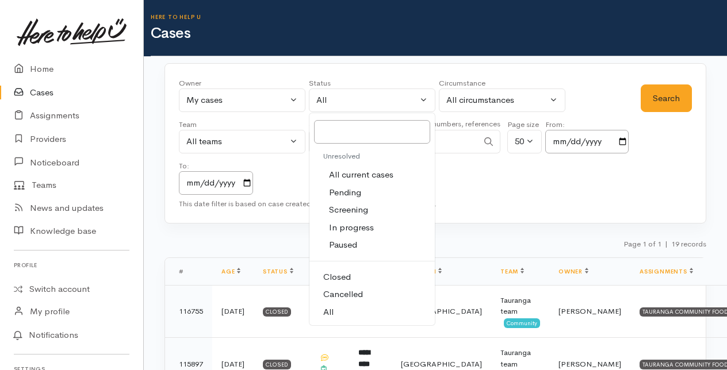
click at [347, 170] on span "All current cases" at bounding box center [361, 174] width 64 height 13
select select "Unresolved"
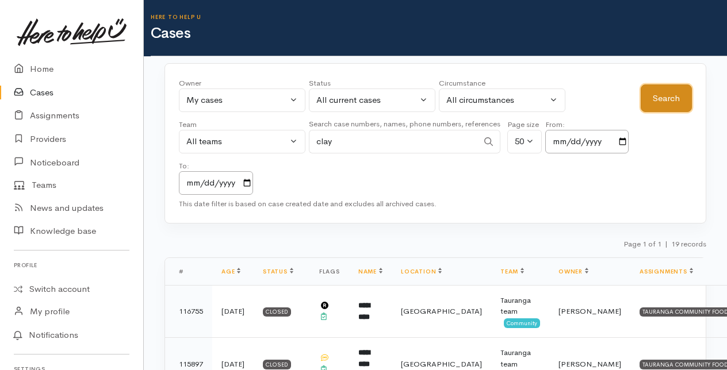
click at [671, 98] on button "Search" at bounding box center [666, 99] width 51 height 28
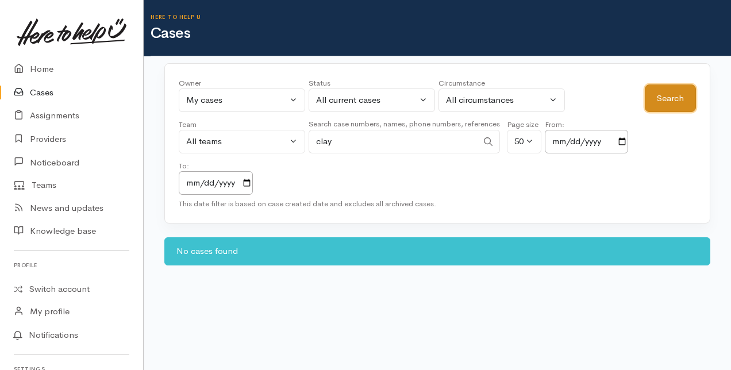
click at [670, 93] on button "Search" at bounding box center [670, 99] width 51 height 28
click at [339, 143] on input "clay" at bounding box center [393, 142] width 169 height 24
type input "c"
click at [658, 93] on button "Search" at bounding box center [670, 99] width 51 height 28
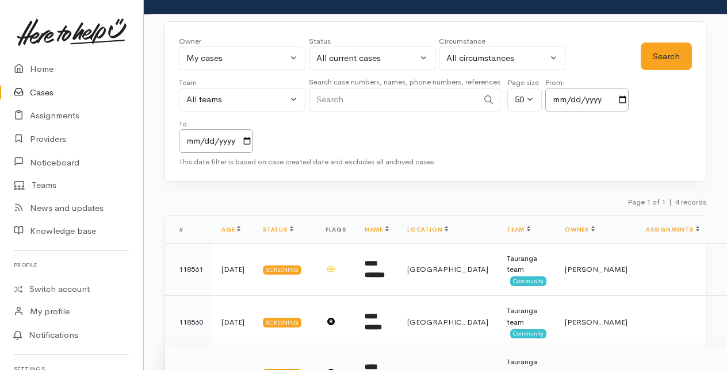
scroll to position [41, 0]
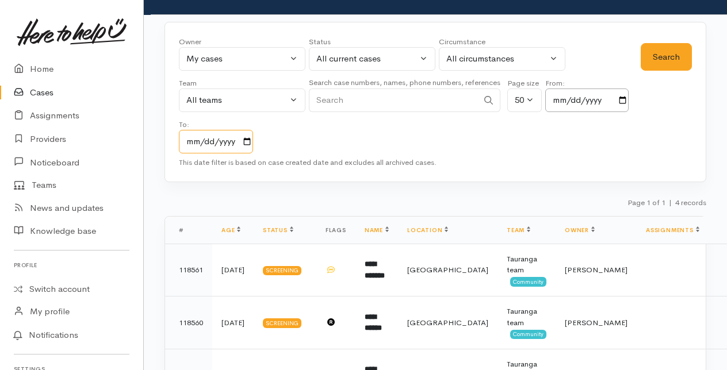
click at [251, 140] on input "2025-10-05" at bounding box center [216, 142] width 74 height 24
click at [493, 140] on div "Owner All My cases 2Alice1 Faye Davies ('Here to help u') Aandrea Murray ('Here…" at bounding box center [410, 94] width 462 height 117
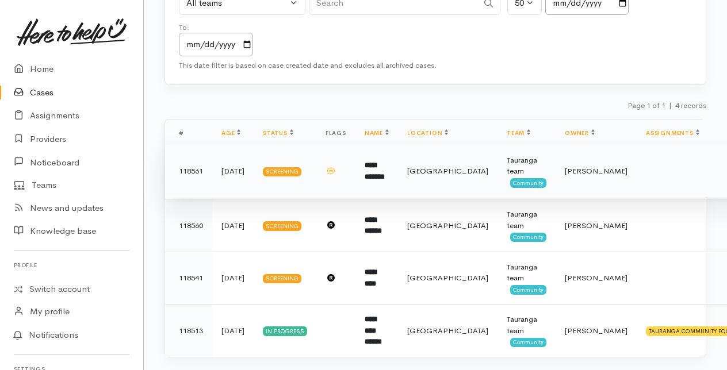
scroll to position [156, 0]
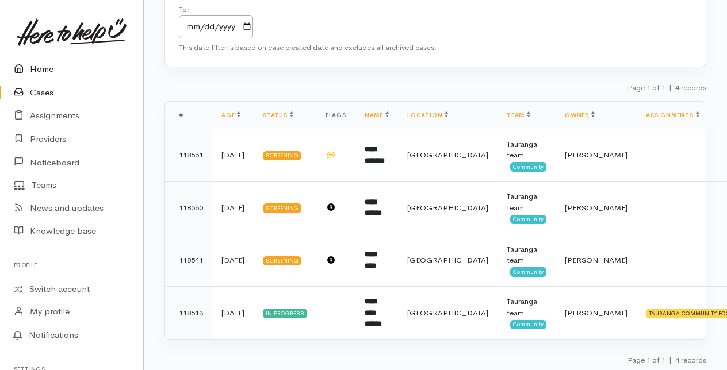
click at [38, 69] on link "Home" at bounding box center [71, 69] width 143 height 24
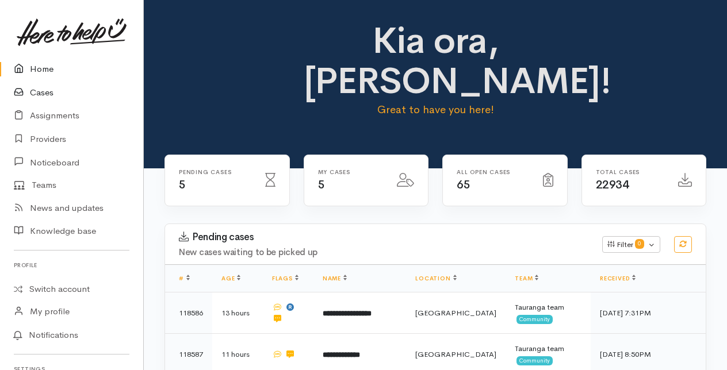
click at [51, 92] on link "Cases" at bounding box center [71, 93] width 143 height 24
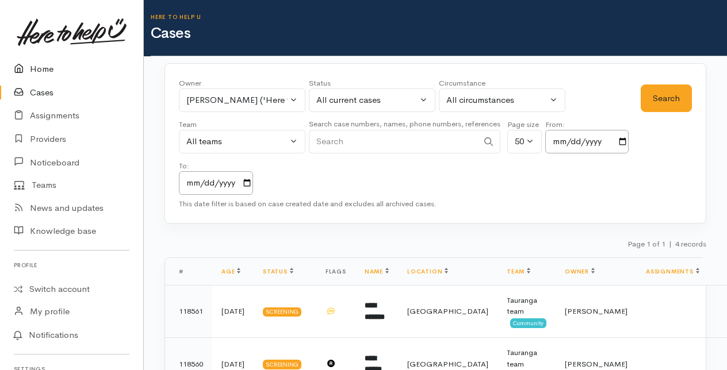
click at [40, 67] on link "Home" at bounding box center [71, 69] width 143 height 24
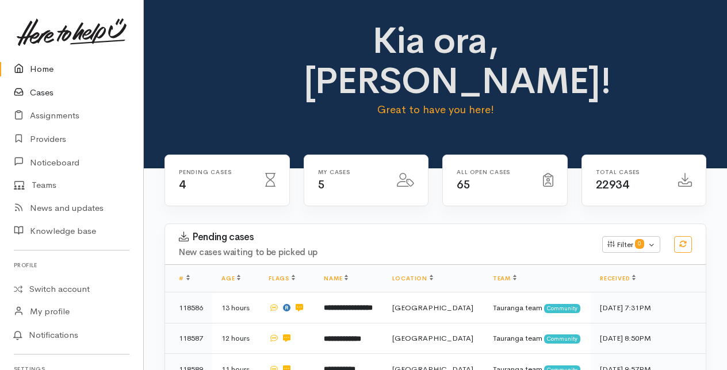
click at [41, 89] on link "Cases" at bounding box center [71, 93] width 143 height 24
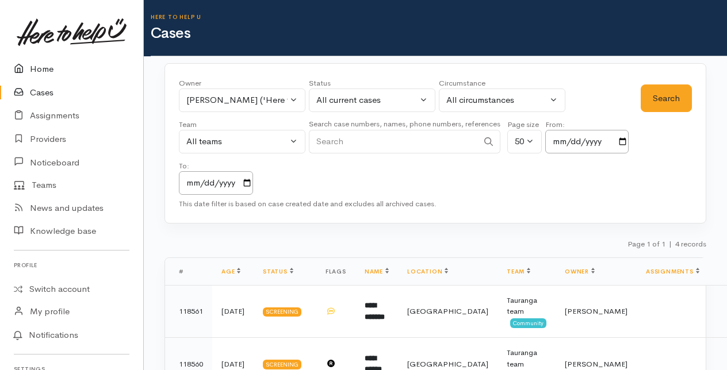
click at [47, 68] on link "Home" at bounding box center [71, 69] width 143 height 24
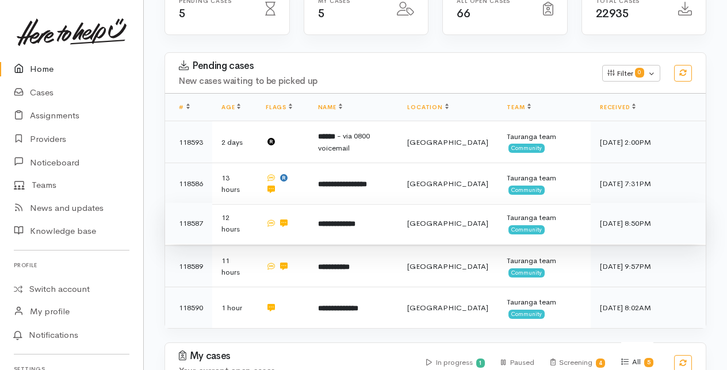
scroll to position [172, 0]
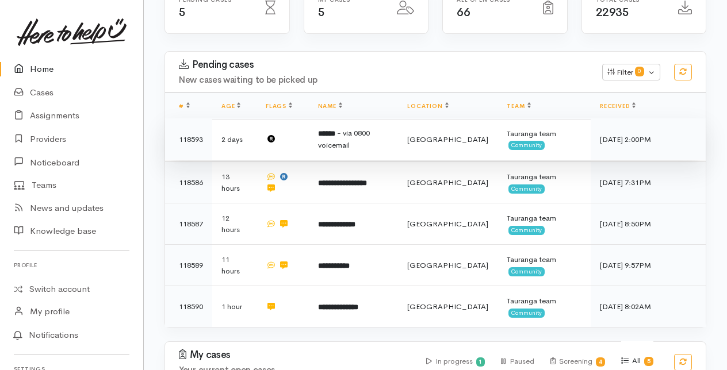
click at [351, 135] on span "- via 0800 voicemail" at bounding box center [344, 139] width 52 height 22
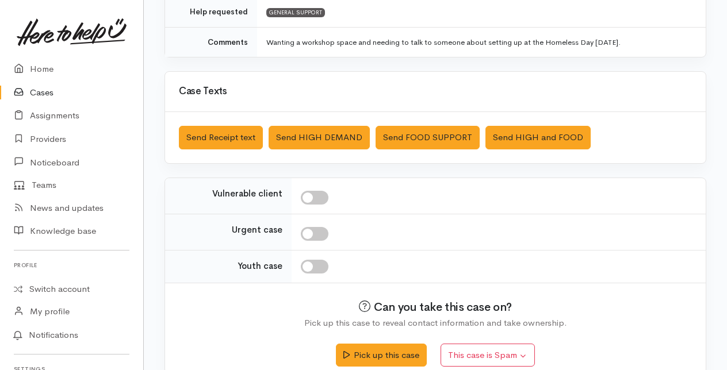
scroll to position [339, 0]
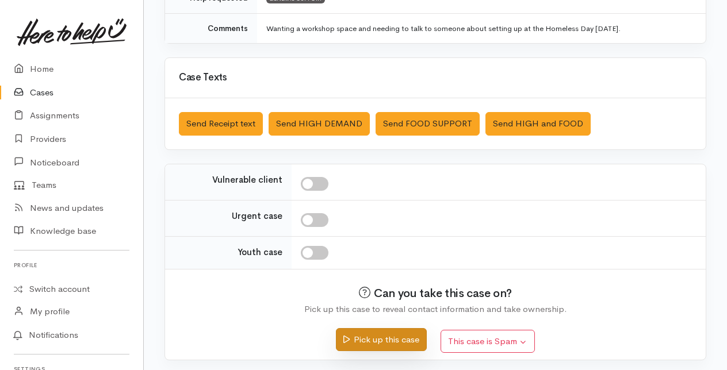
click at [382, 333] on button "Pick up this case" at bounding box center [381, 340] width 90 height 24
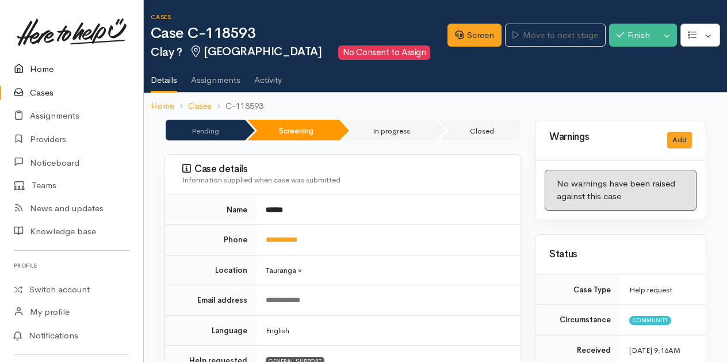
click at [45, 67] on link "Home" at bounding box center [71, 69] width 143 height 24
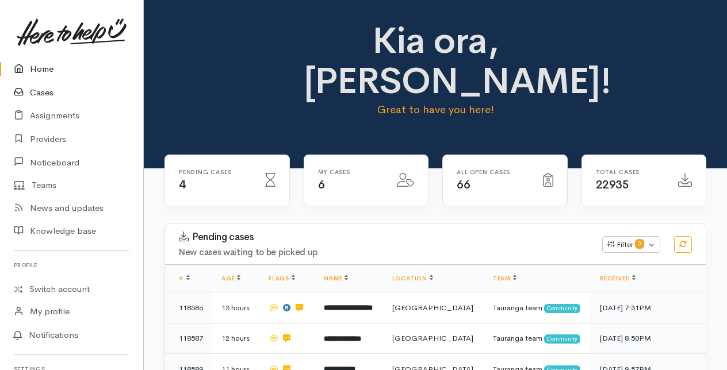
click at [45, 93] on link "Cases" at bounding box center [71, 93] width 143 height 24
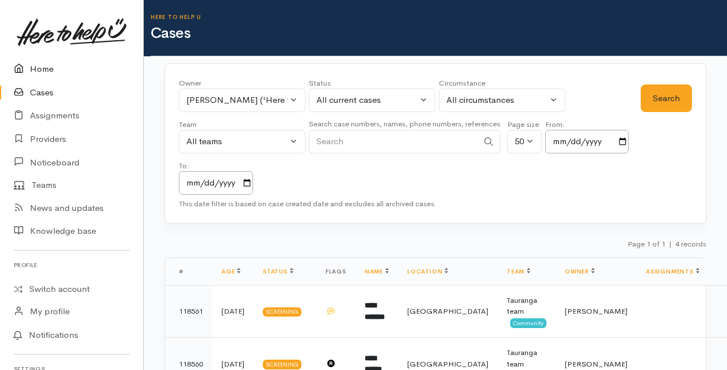
click at [44, 66] on link "Home" at bounding box center [71, 69] width 143 height 24
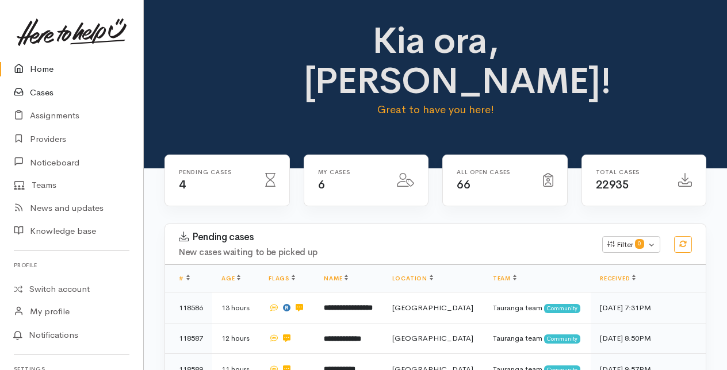
click at [55, 97] on link "Cases" at bounding box center [71, 93] width 143 height 24
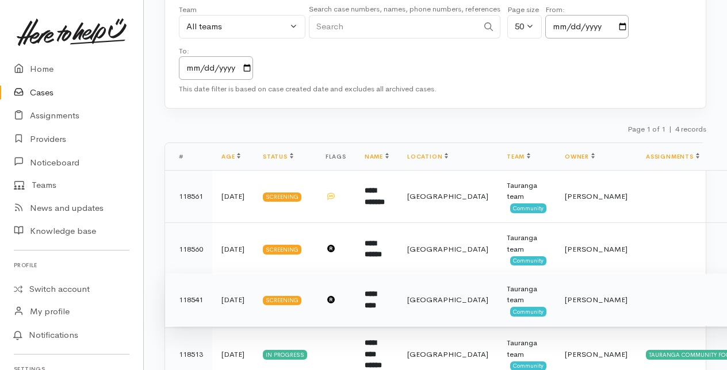
scroll to position [156, 0]
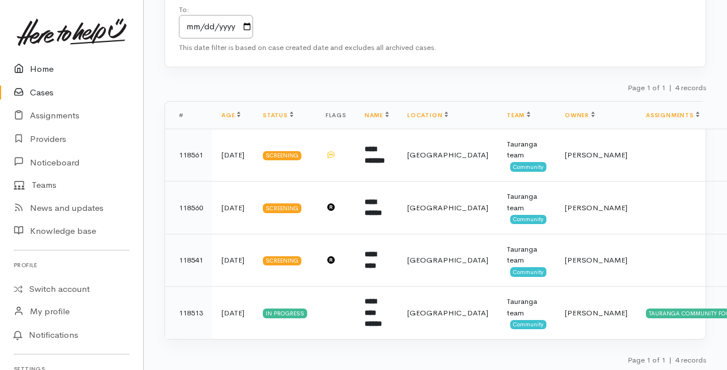
click at [40, 68] on link "Home" at bounding box center [71, 69] width 143 height 24
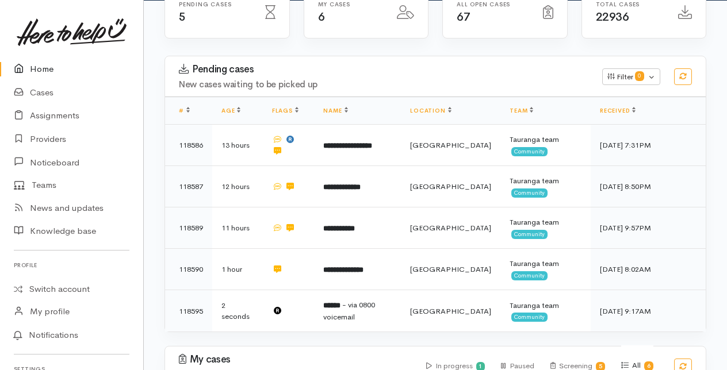
scroll to position [172, 0]
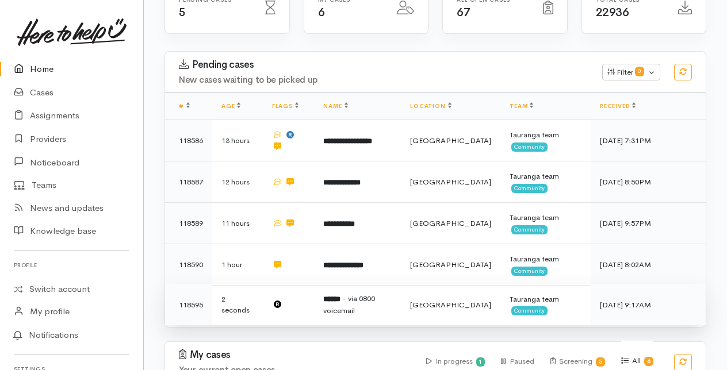
click at [348, 306] on span "- via 0800 voicemail" at bounding box center [349, 305] width 52 height 22
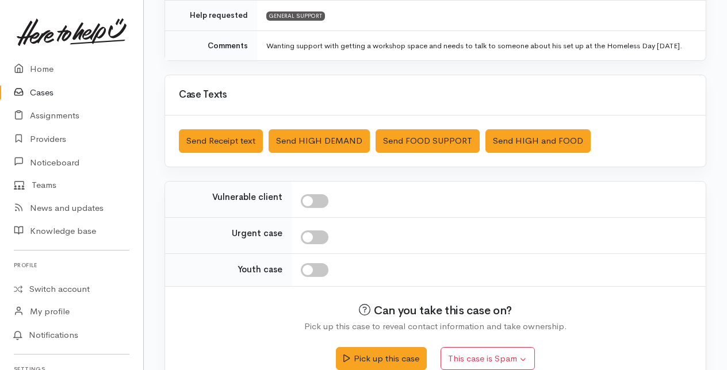
scroll to position [350, 0]
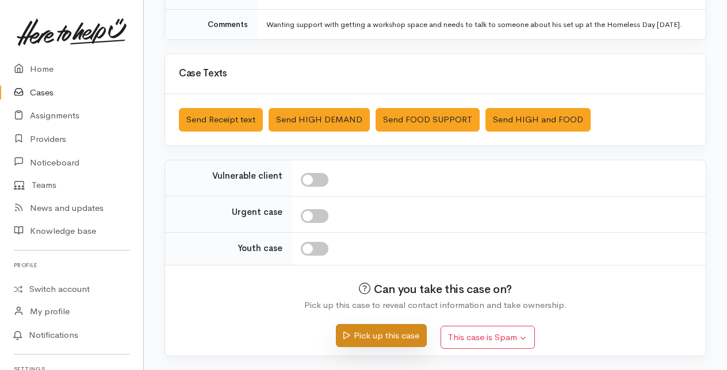
click at [393, 333] on button "Pick up this case" at bounding box center [381, 336] width 90 height 24
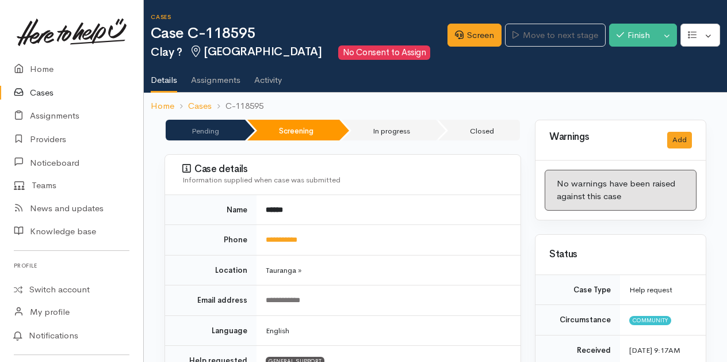
click at [45, 93] on link "Cases" at bounding box center [71, 93] width 143 height 24
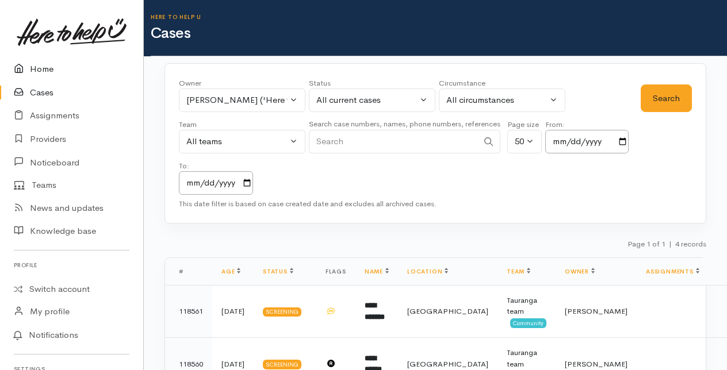
click at [46, 71] on link "Home" at bounding box center [71, 69] width 143 height 24
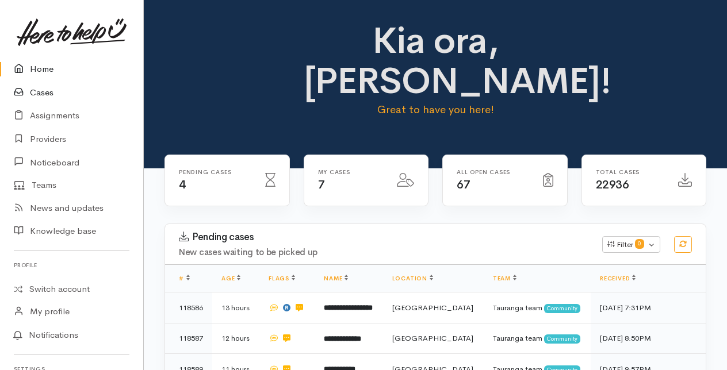
click at [43, 91] on link "Cases" at bounding box center [71, 93] width 143 height 24
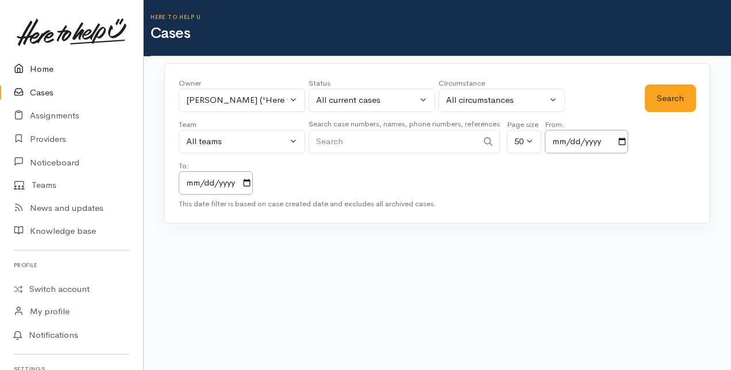
click at [40, 69] on link "Home" at bounding box center [71, 69] width 143 height 24
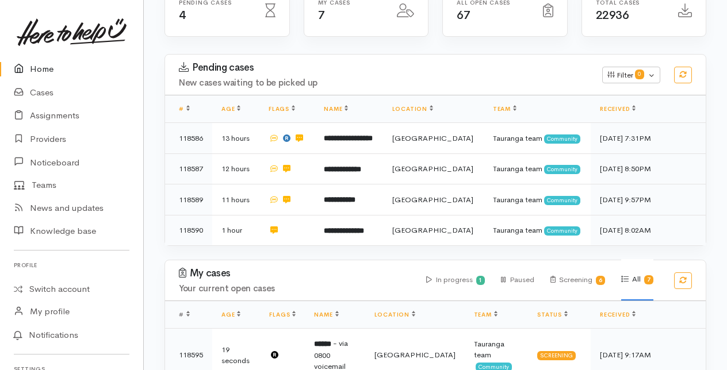
scroll to position [172, 0]
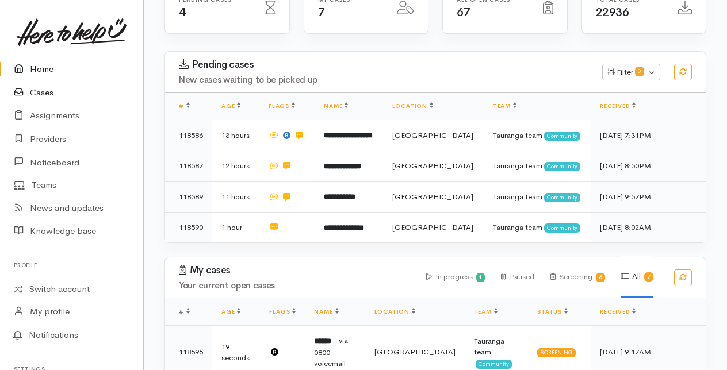
click at [44, 94] on link "Cases" at bounding box center [71, 93] width 143 height 24
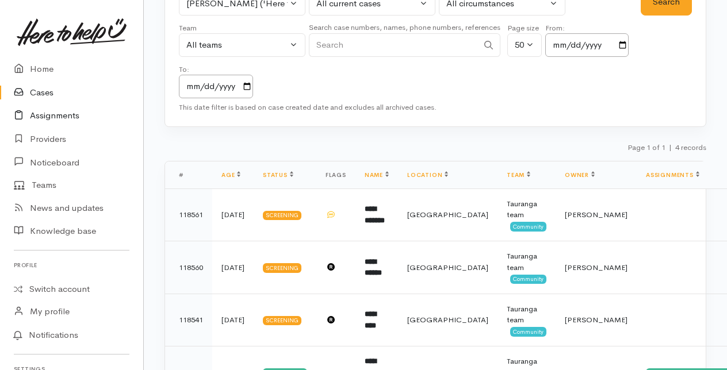
scroll to position [41, 0]
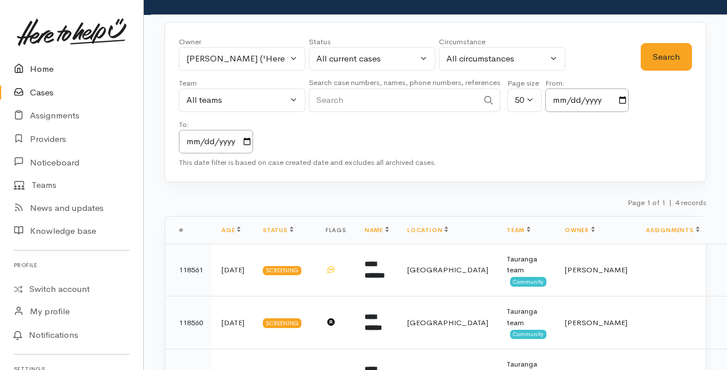
click at [46, 67] on link "Home" at bounding box center [71, 69] width 143 height 24
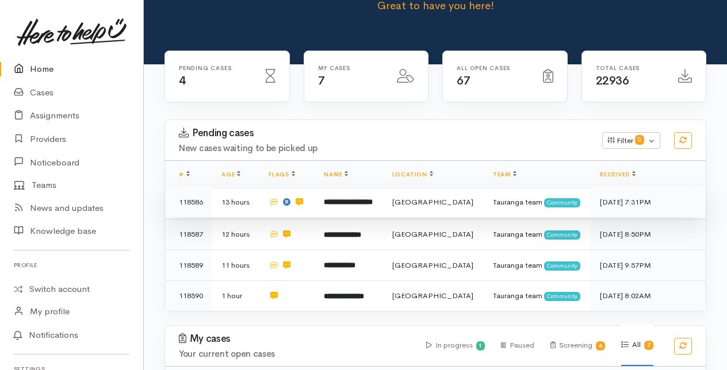
scroll to position [115, 0]
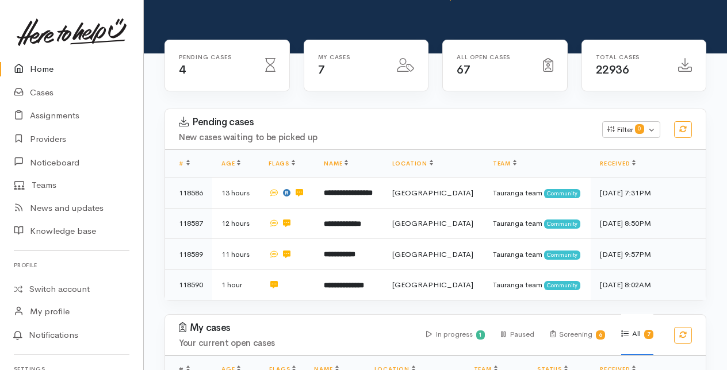
click at [41, 68] on link "Home" at bounding box center [71, 69] width 143 height 24
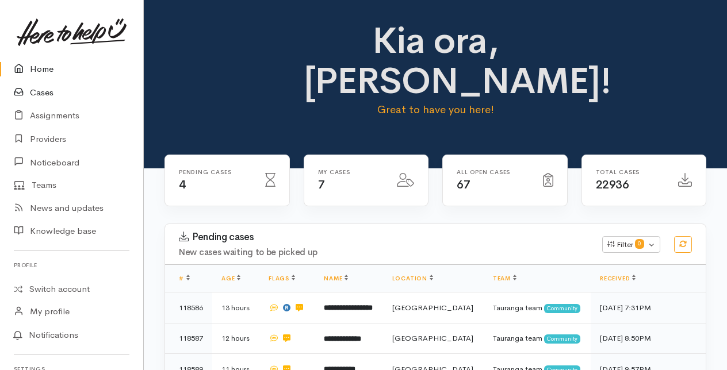
click at [40, 93] on link "Cases" at bounding box center [71, 93] width 143 height 24
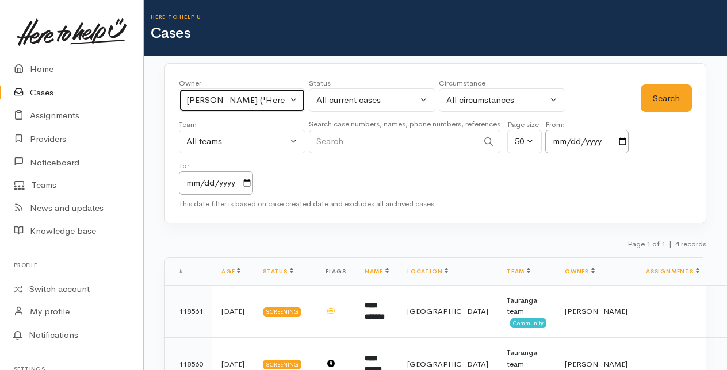
click at [292, 101] on button "[PERSON_NAME] ('Here to help u')" at bounding box center [242, 101] width 126 height 24
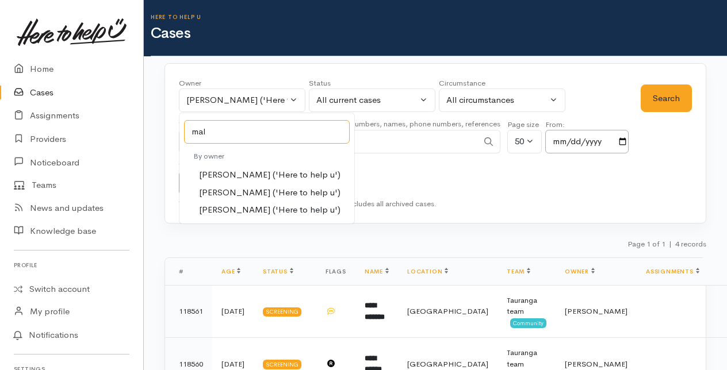
type input "mal"
click at [241, 187] on span "[PERSON_NAME] ('Here to help u')" at bounding box center [269, 192] width 141 height 13
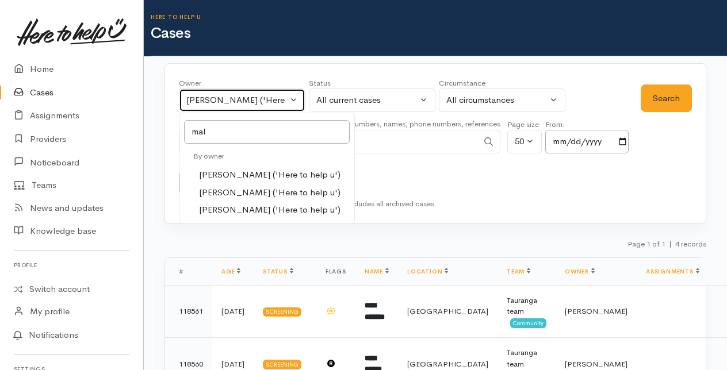
select select "1613"
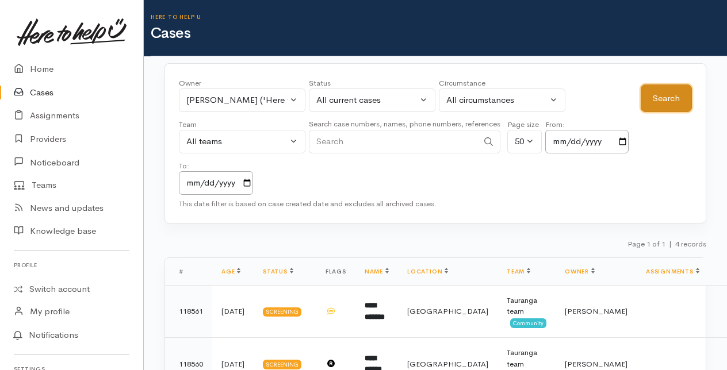
click at [677, 95] on button "Search" at bounding box center [666, 99] width 51 height 28
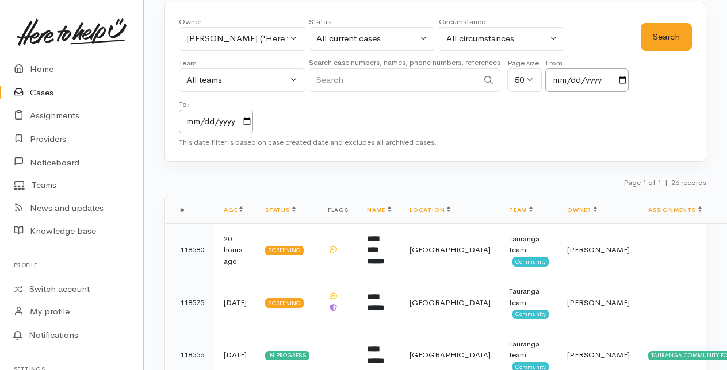
scroll to position [57, 0]
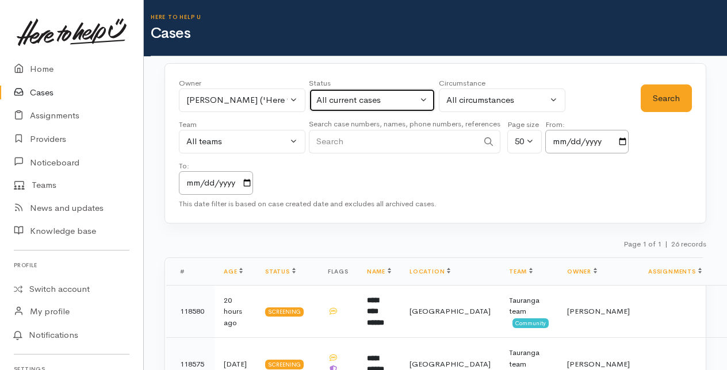
click at [424, 99] on button "All current cases" at bounding box center [372, 101] width 126 height 24
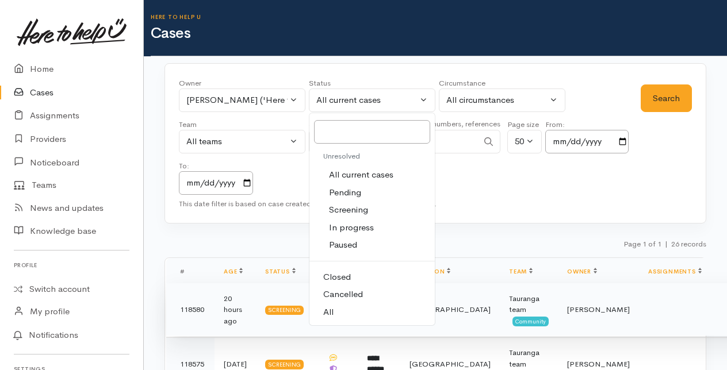
drag, startPoint x: 328, startPoint y: 312, endPoint x: 379, endPoint y: 288, distance: 56.9
click at [335, 308] on link "All" at bounding box center [371, 313] width 125 height 18
select select "All"
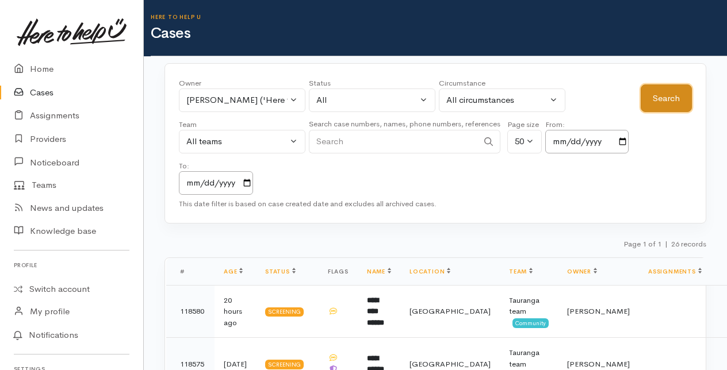
click at [671, 91] on button "Search" at bounding box center [666, 99] width 51 height 28
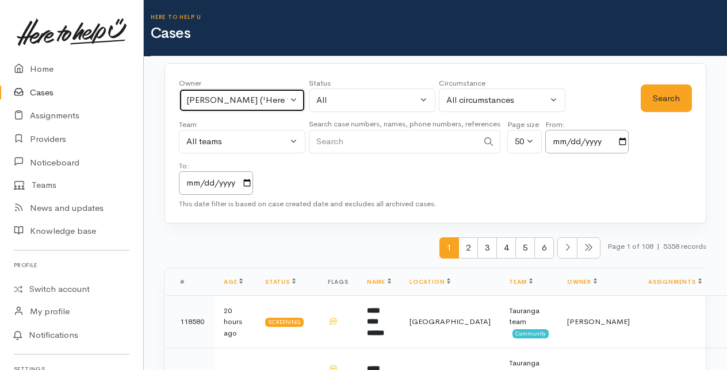
click at [295, 98] on button "Malia Stowers ('Here to help u')" at bounding box center [242, 101] width 126 height 24
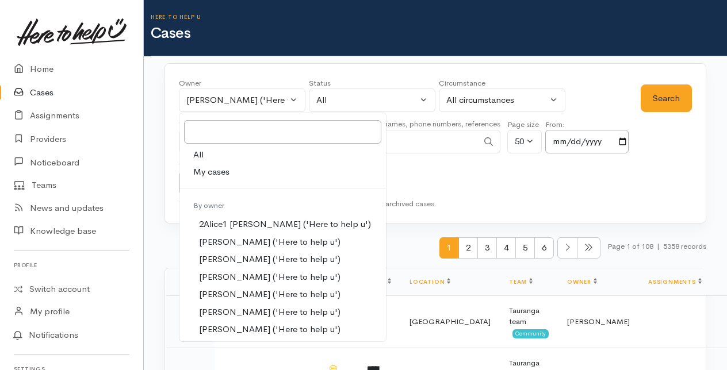
click at [208, 168] on span "My cases" at bounding box center [211, 172] width 36 height 13
select select "205"
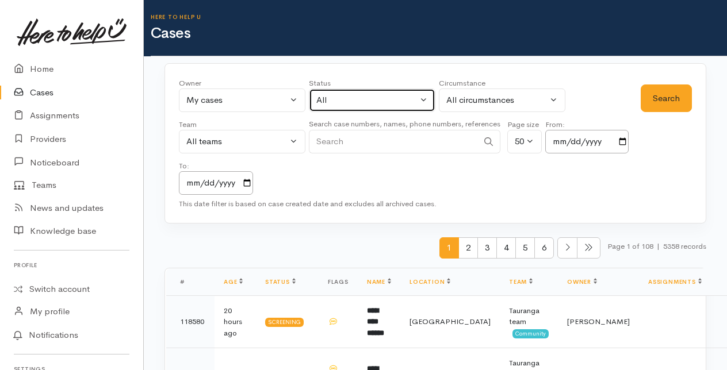
click at [422, 99] on button "All" at bounding box center [372, 101] width 126 height 24
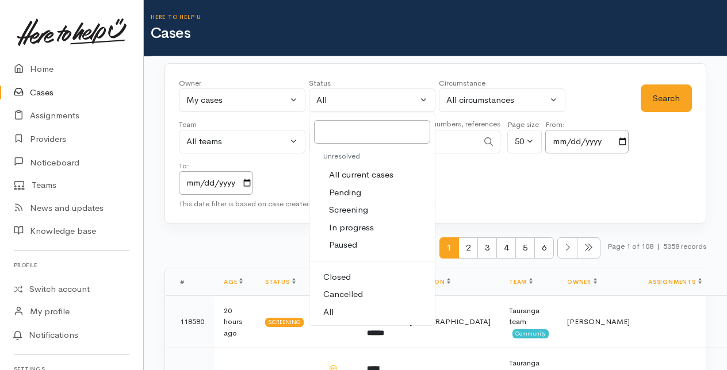
drag, startPoint x: 342, startPoint y: 172, endPoint x: 493, endPoint y: 129, distance: 158.0
click at [343, 172] on span "All current cases" at bounding box center [361, 174] width 64 height 13
select select "Unresolved"
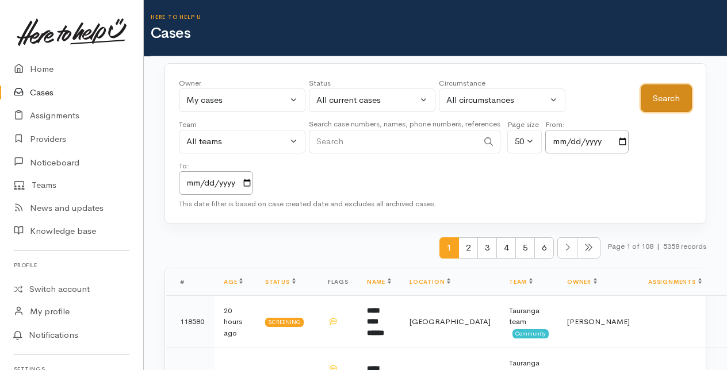
click at [660, 97] on button "Search" at bounding box center [666, 99] width 51 height 28
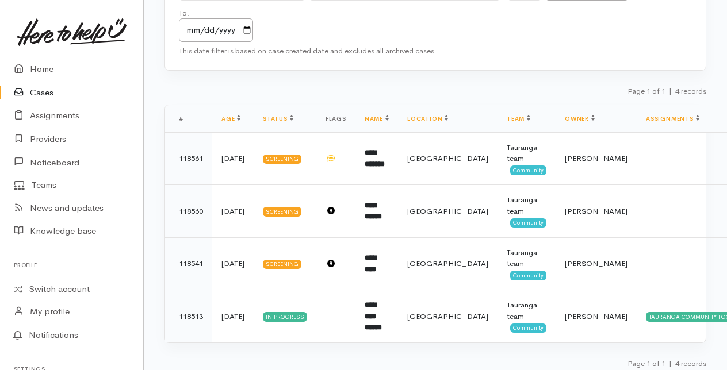
scroll to position [156, 0]
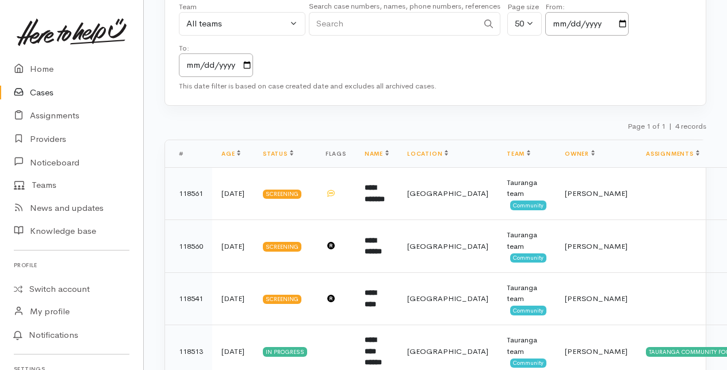
scroll to position [156, 0]
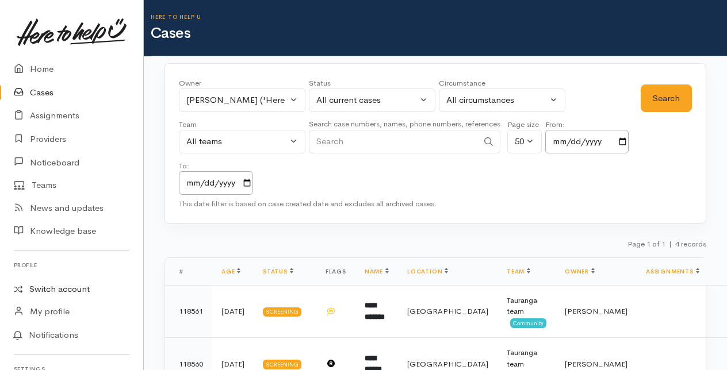
click at [38, 283] on link "Switch account" at bounding box center [71, 289] width 143 height 22
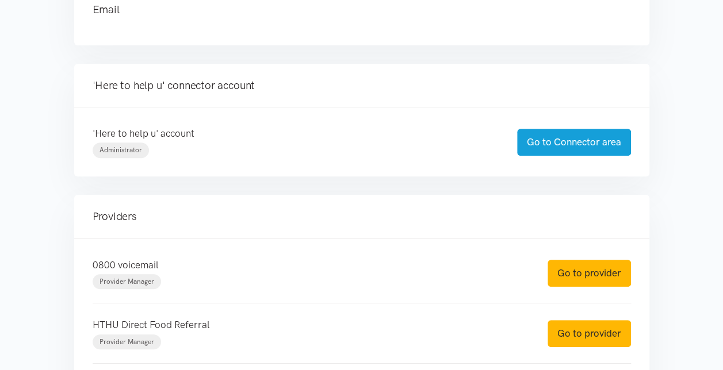
scroll to position [230, 0]
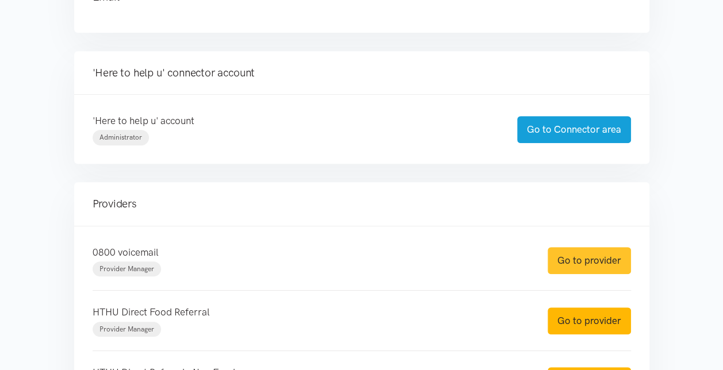
click at [570, 258] on link "Go to provider" at bounding box center [588, 260] width 83 height 27
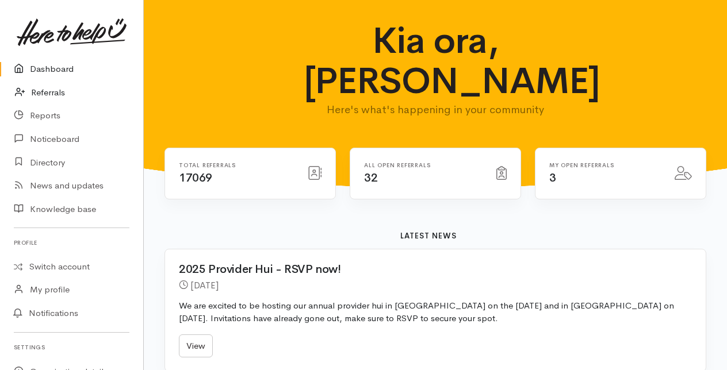
click at [46, 93] on link "Referrals" at bounding box center [71, 93] width 143 height 24
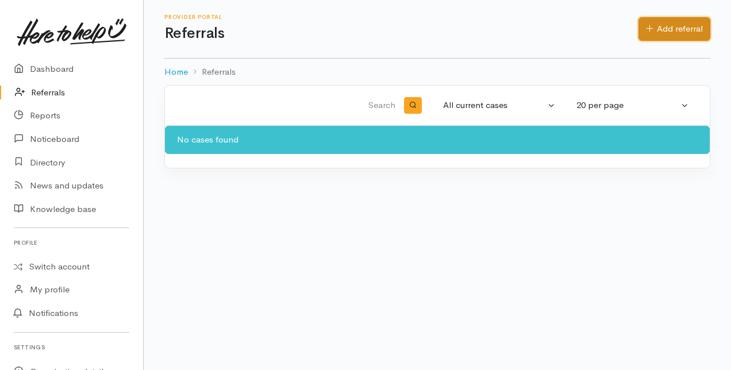
click at [699, 31] on link "Add referral" at bounding box center [675, 29] width 72 height 24
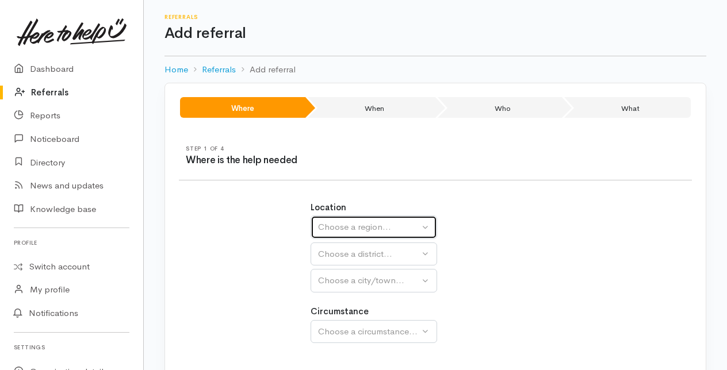
click at [356, 223] on div "Choose a region..." at bounding box center [368, 227] width 101 height 13
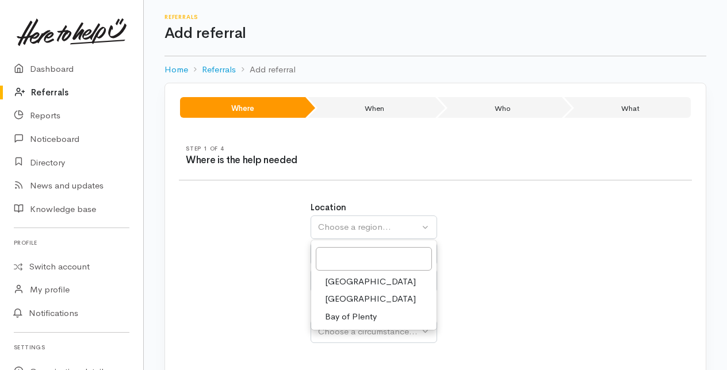
click at [354, 317] on span "Bay of Plenty" at bounding box center [351, 316] width 52 height 13
select select "4"
select select
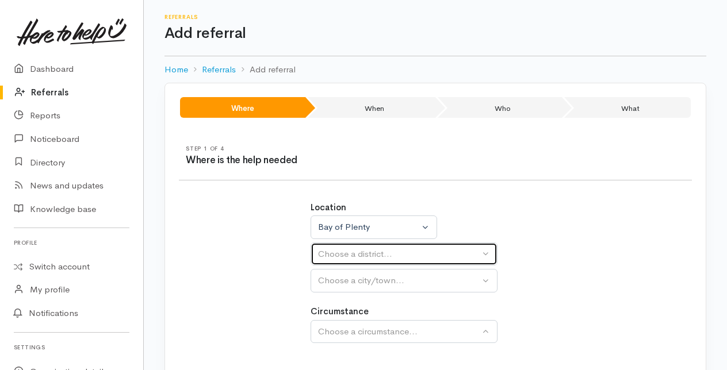
click at [342, 253] on div "Choose a district..." at bounding box center [399, 254] width 162 height 13
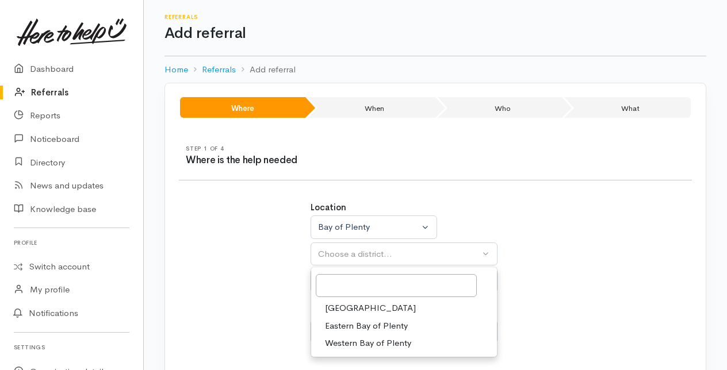
click at [346, 306] on span "[GEOGRAPHIC_DATA]" at bounding box center [370, 308] width 91 height 13
select select "6"
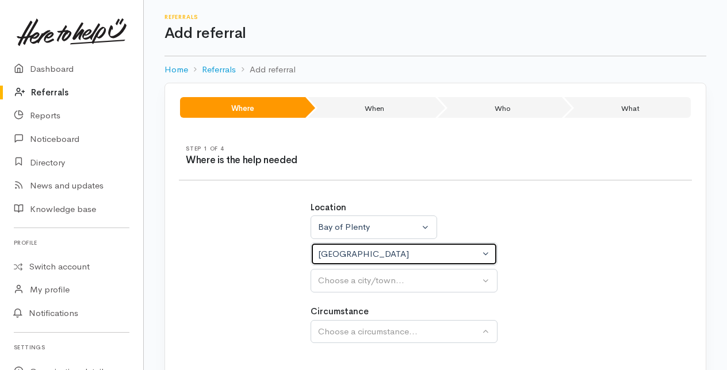
select select
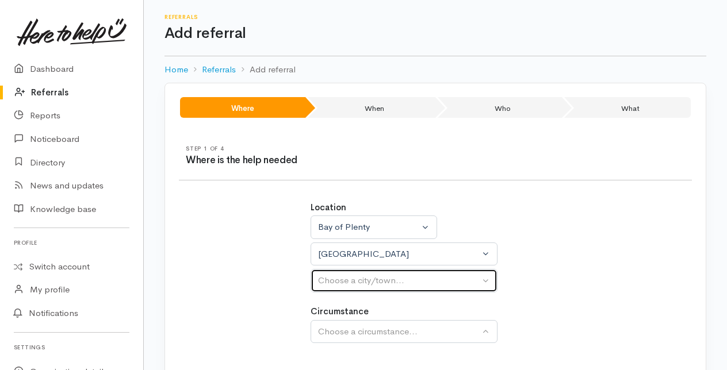
click at [343, 278] on div "Choose a city/town..." at bounding box center [399, 280] width 162 height 13
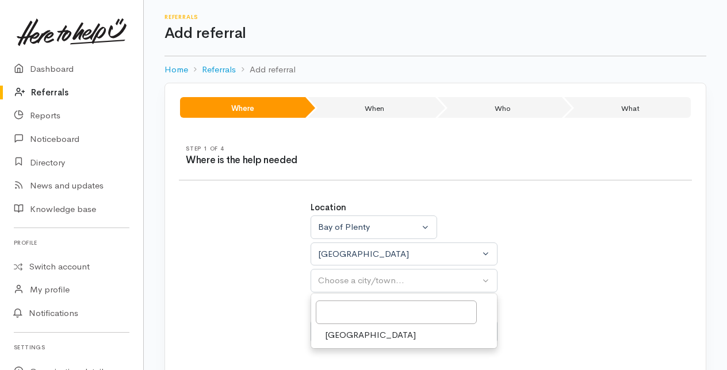
click at [350, 333] on span "[GEOGRAPHIC_DATA]" at bounding box center [370, 335] width 91 height 13
select select "4"
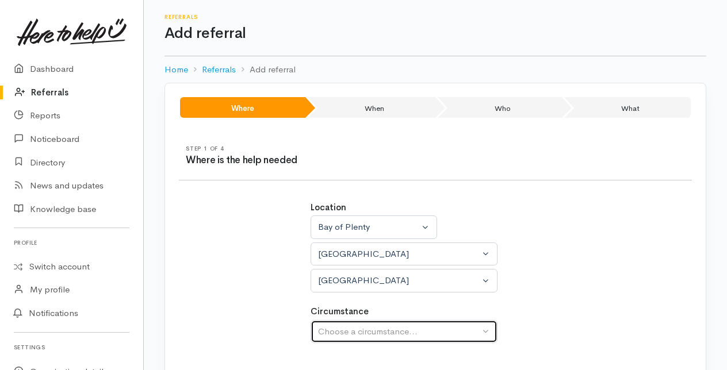
click at [345, 321] on button "Choose a circumstance..." at bounding box center [403, 332] width 187 height 24
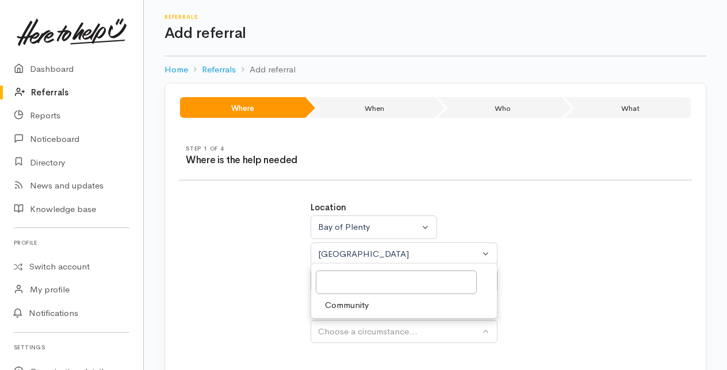
click at [339, 298] on span "Community" at bounding box center [347, 304] width 44 height 13
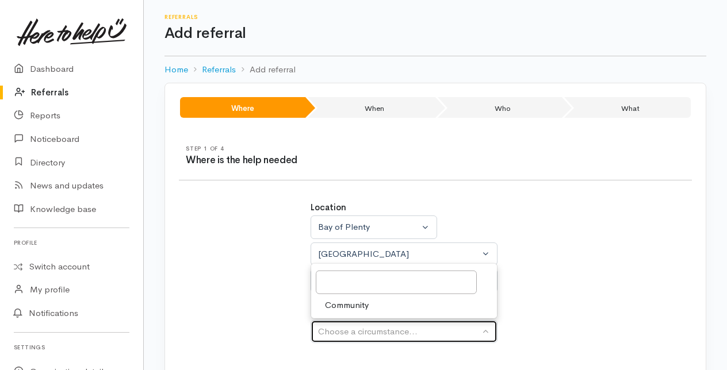
select select "2"
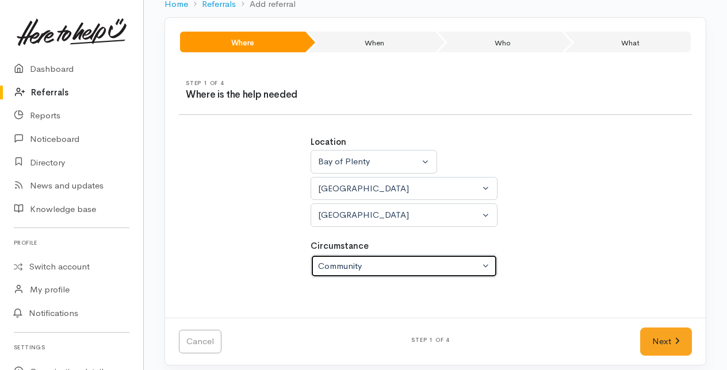
scroll to position [72, 0]
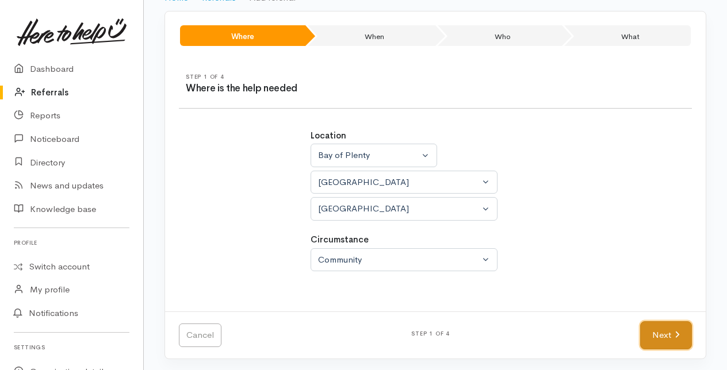
click at [649, 330] on link "Next" at bounding box center [666, 335] width 52 height 28
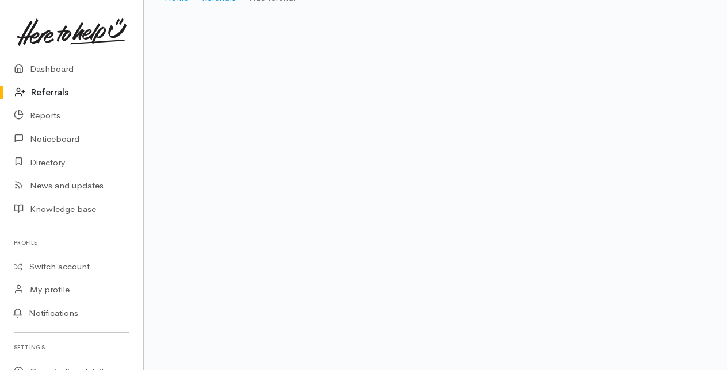
scroll to position [23, 0]
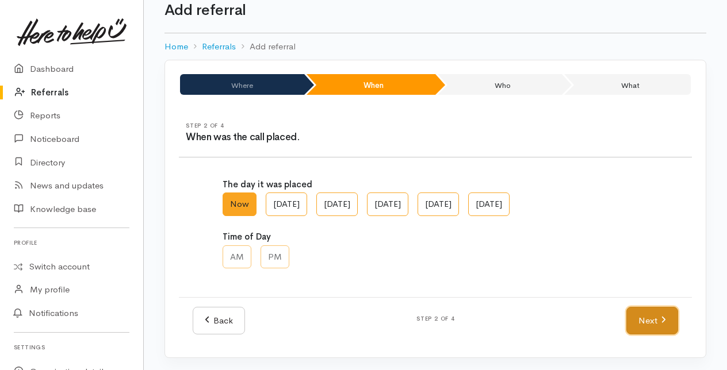
click at [644, 319] on link "Next" at bounding box center [652, 321] width 52 height 28
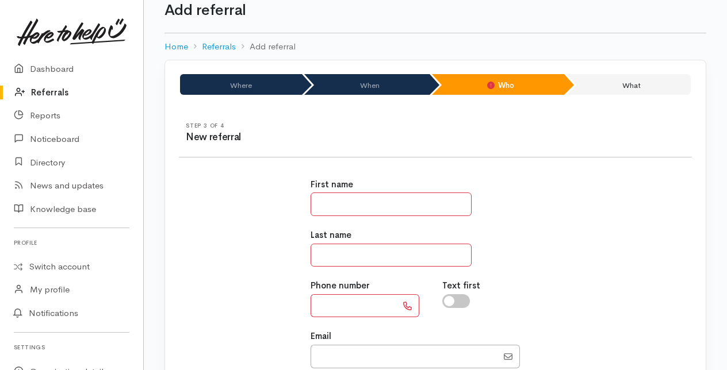
click at [335, 206] on input "text" at bounding box center [390, 205] width 161 height 24
type input "******"
click at [321, 250] on input "text" at bounding box center [390, 256] width 161 height 24
type input "****"
click at [351, 305] on input "text" at bounding box center [353, 306] width 86 height 24
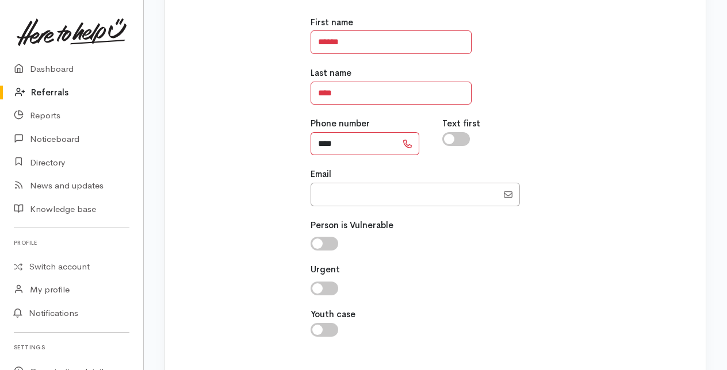
scroll to position [250, 0]
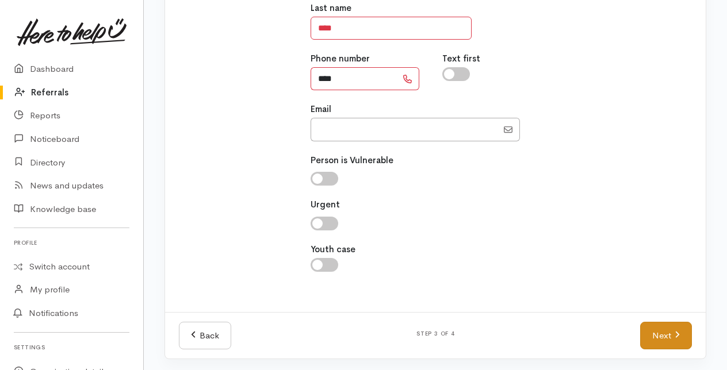
type input "****"
click at [662, 332] on link "Next" at bounding box center [666, 336] width 52 height 28
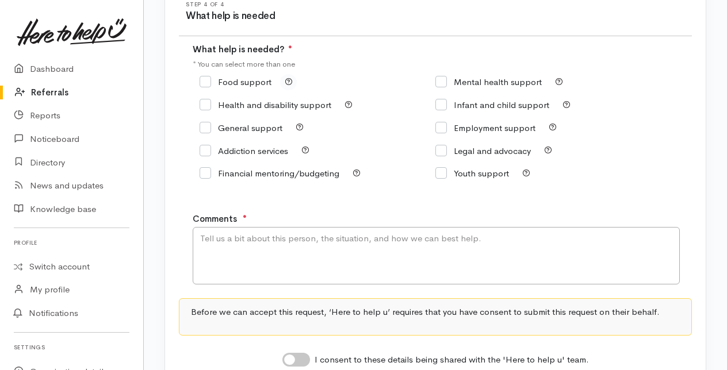
scroll to position [57, 0]
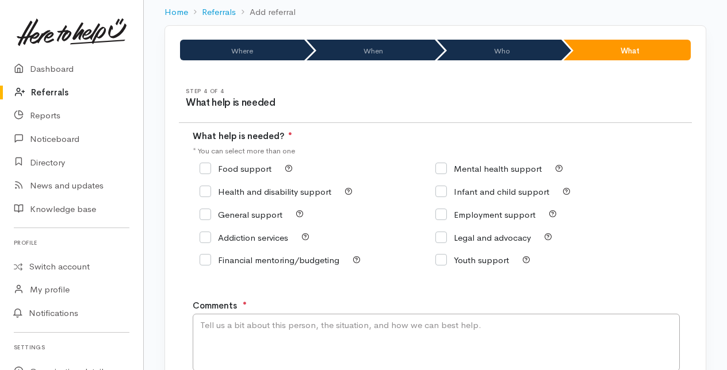
click at [203, 166] on input "Food support" at bounding box center [236, 168] width 72 height 9
checkbox input "true"
click at [250, 333] on textarea "Comments" at bounding box center [436, 342] width 487 height 57
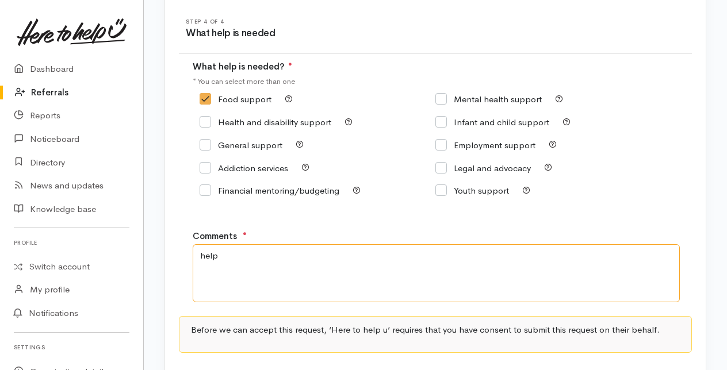
scroll to position [231, 0]
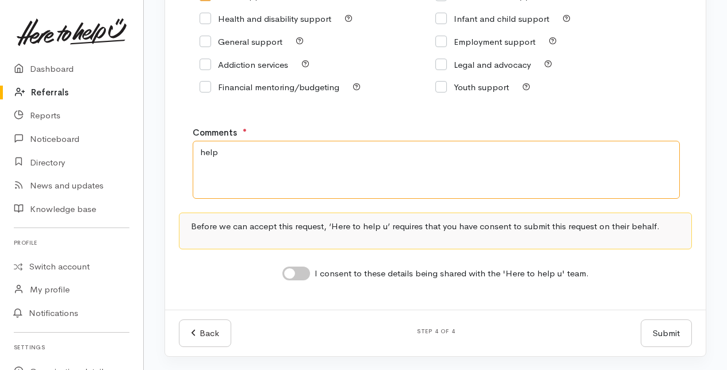
type textarea "help"
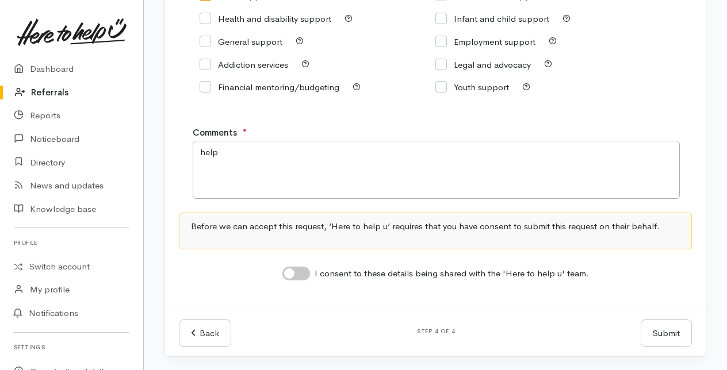
drag, startPoint x: 293, startPoint y: 272, endPoint x: 353, endPoint y: 279, distance: 60.3
click at [293, 273] on input "I consent to these details being shared with the 'Here to help u' team." at bounding box center [296, 274] width 28 height 14
checkbox input "true"
click at [672, 342] on button "Submit" at bounding box center [666, 334] width 51 height 28
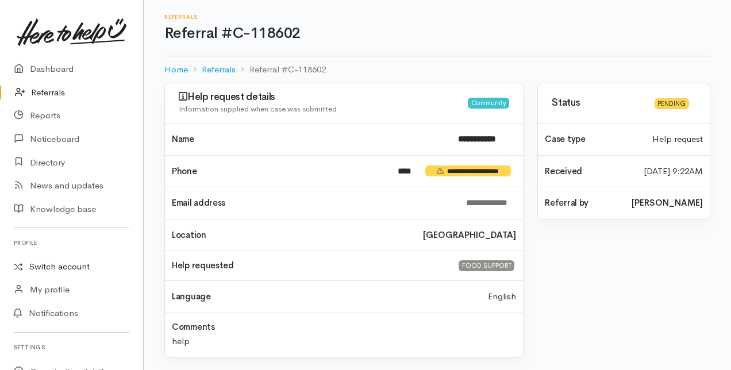
click at [72, 265] on link "Switch account" at bounding box center [71, 267] width 143 height 22
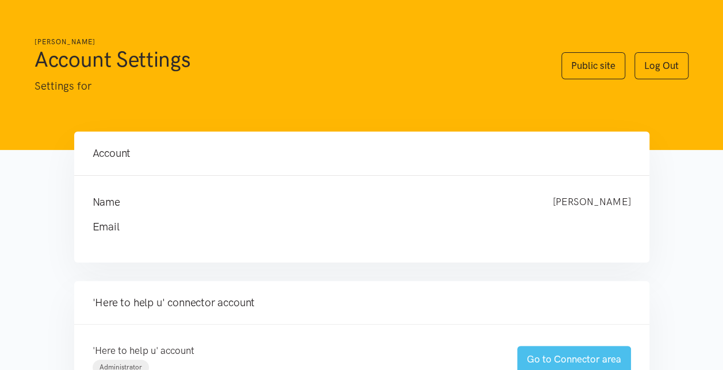
click at [540, 353] on link "Go to Connector area" at bounding box center [574, 359] width 114 height 27
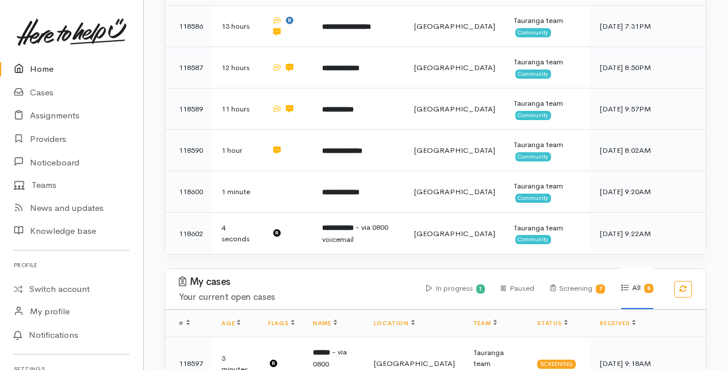
scroll to position [287, 0]
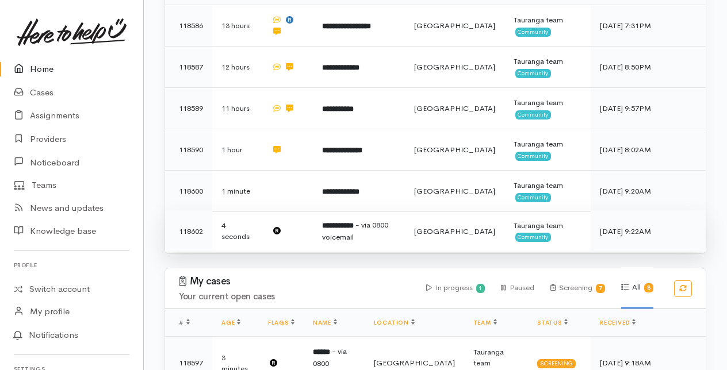
click at [352, 235] on span "- via 0800 voicemail" at bounding box center [355, 231] width 66 height 22
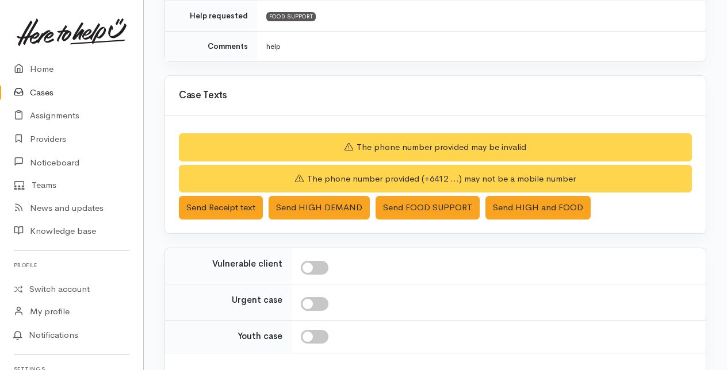
scroll to position [402, 0]
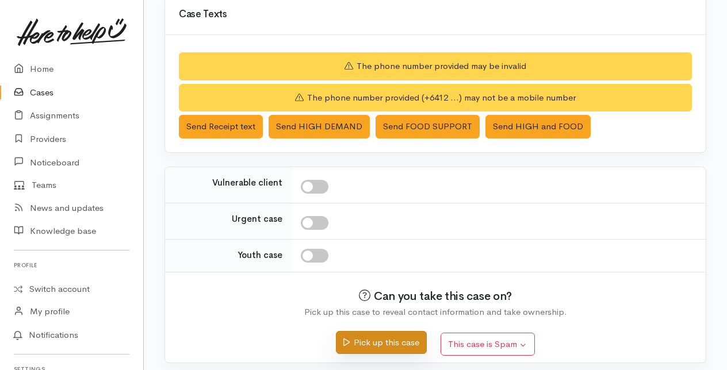
click at [384, 336] on button "Pick up this case" at bounding box center [381, 343] width 90 height 24
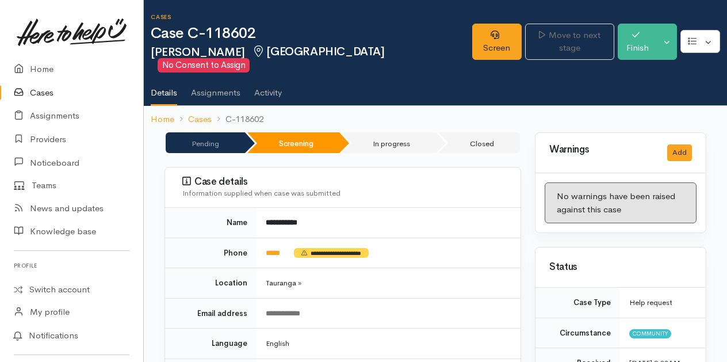
click at [37, 91] on link "Cases" at bounding box center [71, 93] width 143 height 24
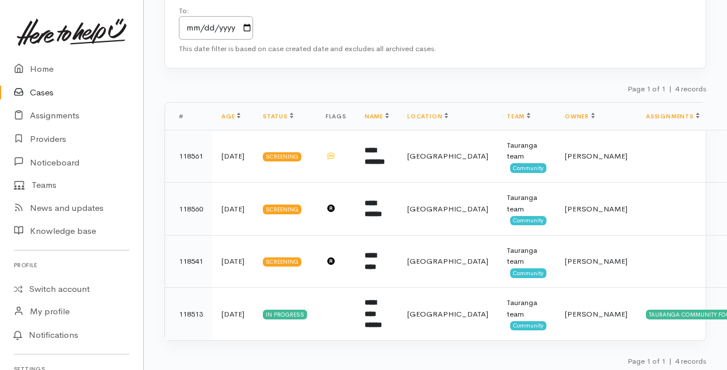
scroll to position [156, 0]
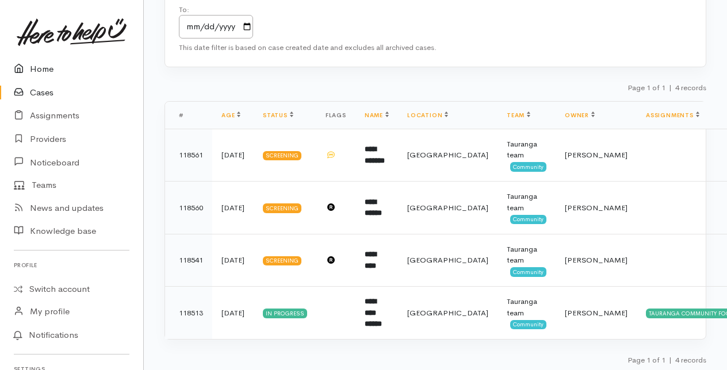
click at [47, 72] on link "Home" at bounding box center [71, 69] width 143 height 24
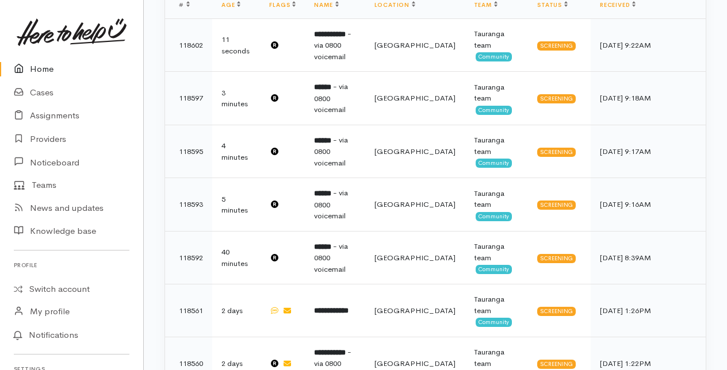
scroll to position [453, 0]
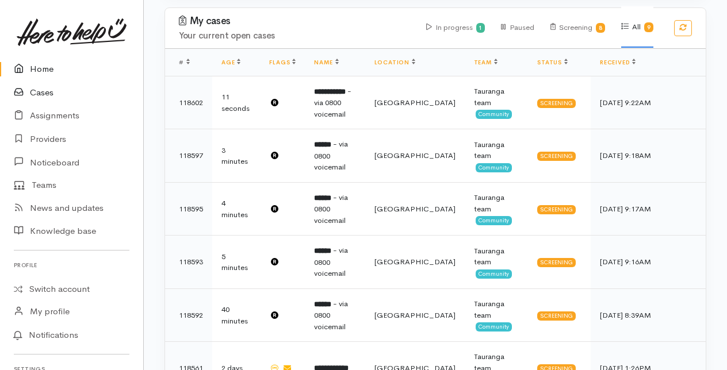
click at [45, 91] on link "Cases" at bounding box center [71, 93] width 143 height 24
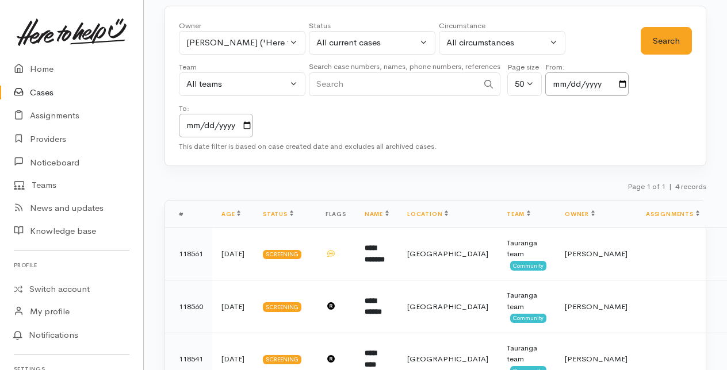
scroll to position [115, 0]
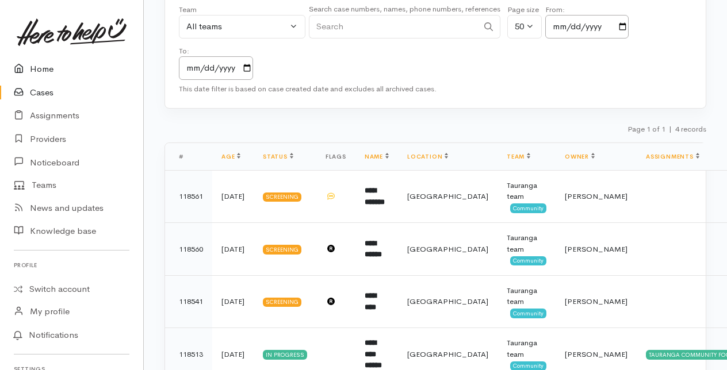
click at [46, 69] on link "Home" at bounding box center [71, 69] width 143 height 24
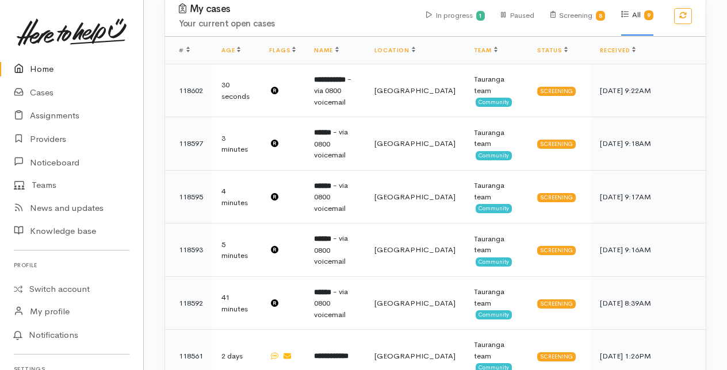
scroll to position [460, 0]
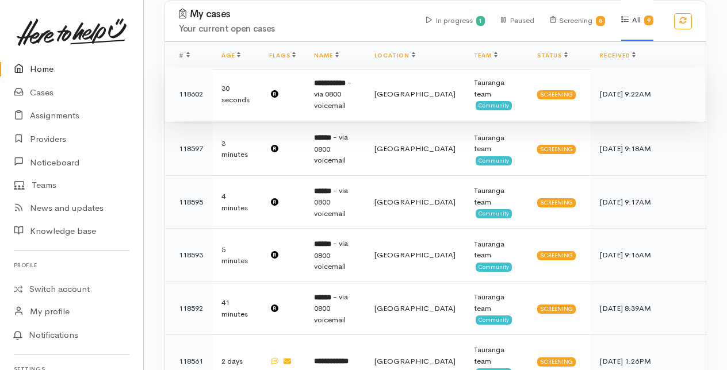
click at [335, 85] on span "- via 0800 voicemail" at bounding box center [332, 94] width 37 height 33
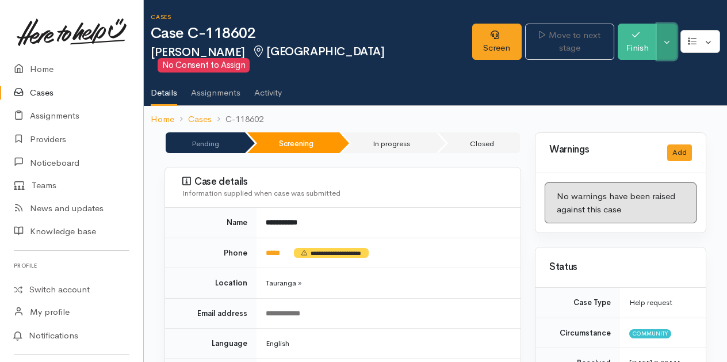
click at [672, 32] on button "Toggle Dropdown" at bounding box center [667, 42] width 20 height 36
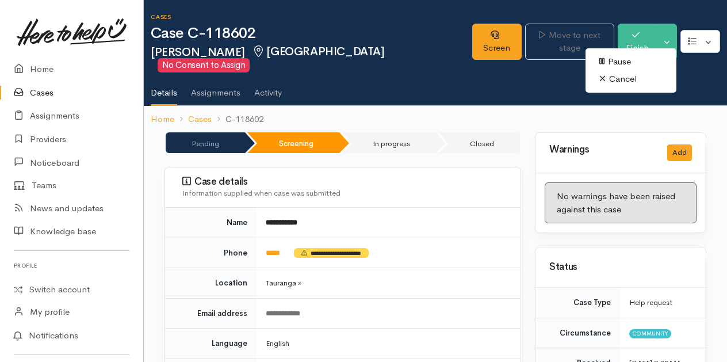
click at [609, 76] on link "Cancel" at bounding box center [630, 79] width 91 height 18
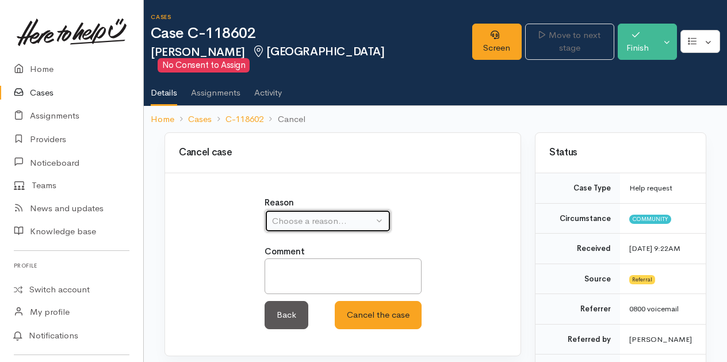
click at [381, 209] on button "Choose a reason..." at bounding box center [327, 221] width 126 height 24
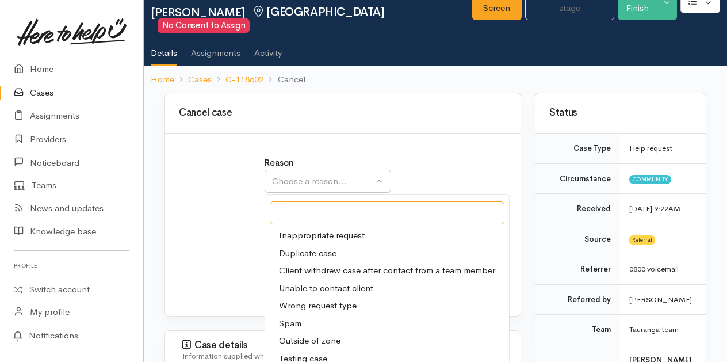
scroll to position [57, 0]
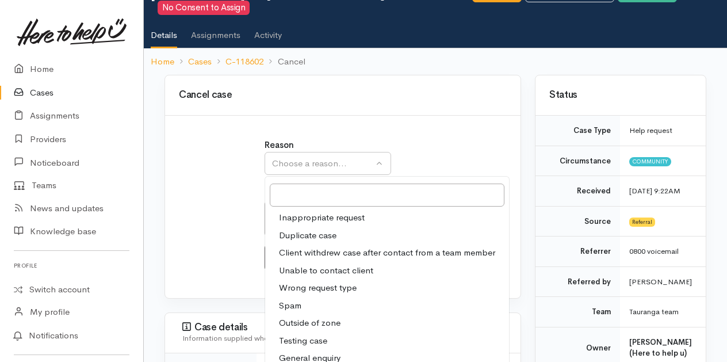
click at [317, 334] on span "Testing case" at bounding box center [303, 340] width 48 height 13
select select "10"
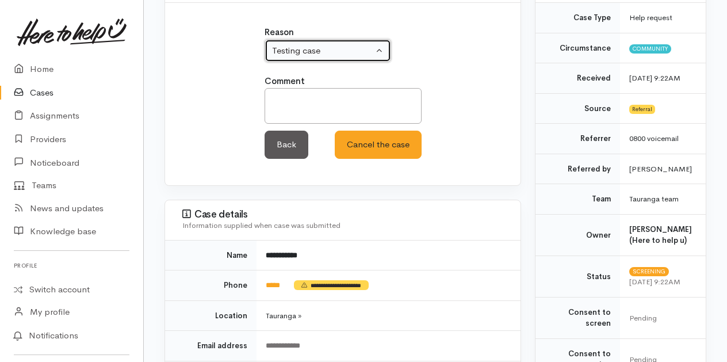
scroll to position [230, 0]
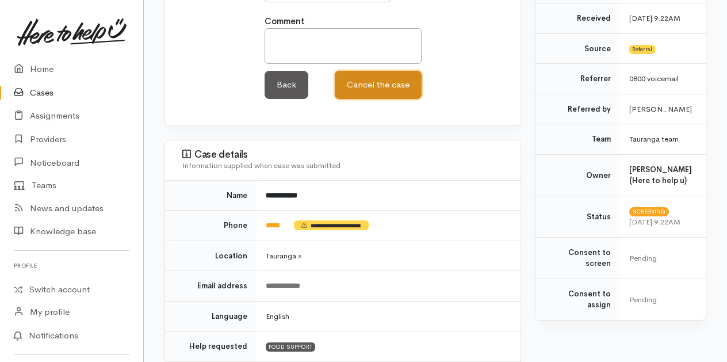
click at [370, 73] on button "Cancel the case" at bounding box center [378, 85] width 87 height 28
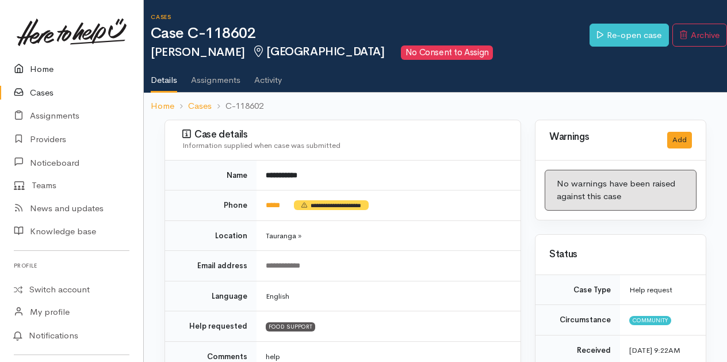
click at [34, 67] on link "Home" at bounding box center [71, 69] width 143 height 24
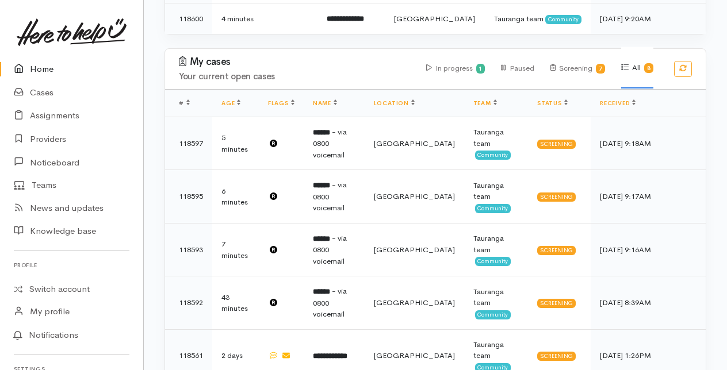
scroll to position [412, 0]
click at [40, 93] on link "Cases" at bounding box center [71, 93] width 143 height 24
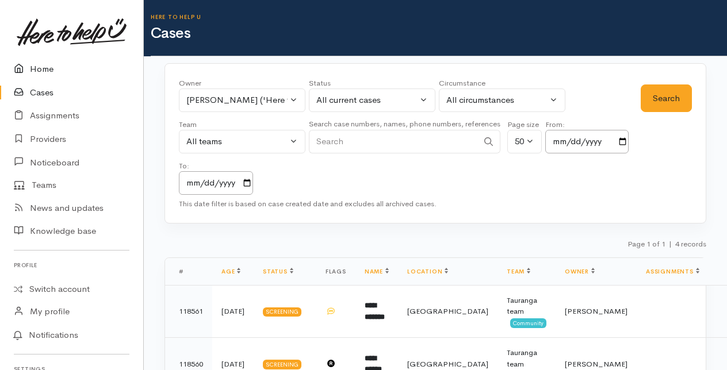
click at [40, 67] on link "Home" at bounding box center [71, 69] width 143 height 24
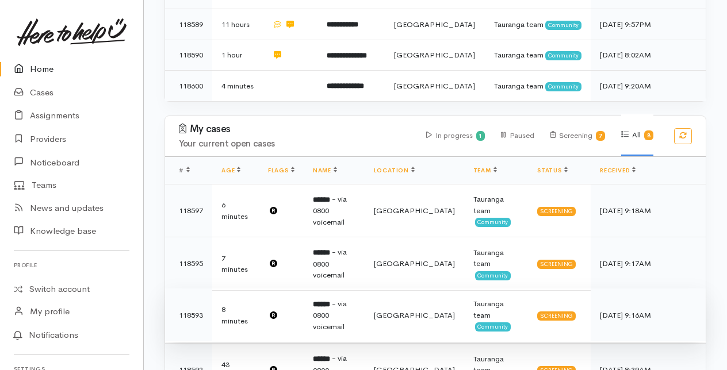
scroll to position [402, 0]
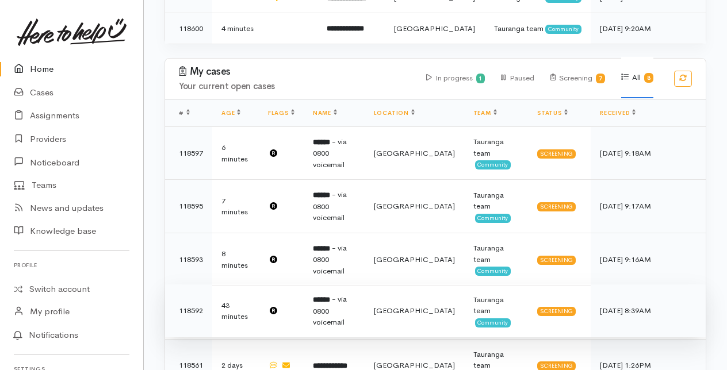
click at [345, 285] on td "****** - via 0800 voicemail" at bounding box center [334, 311] width 61 height 53
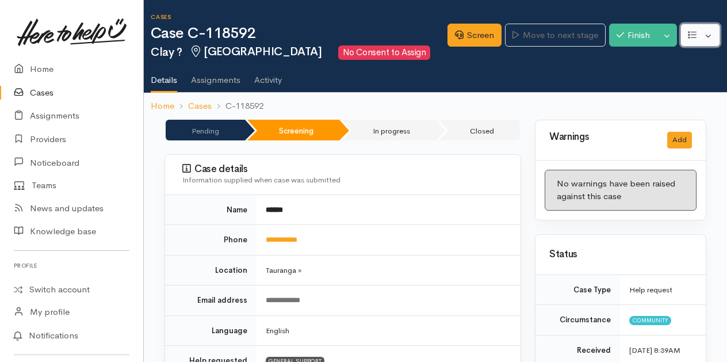
click at [710, 36] on button "button" at bounding box center [700, 36] width 40 height 24
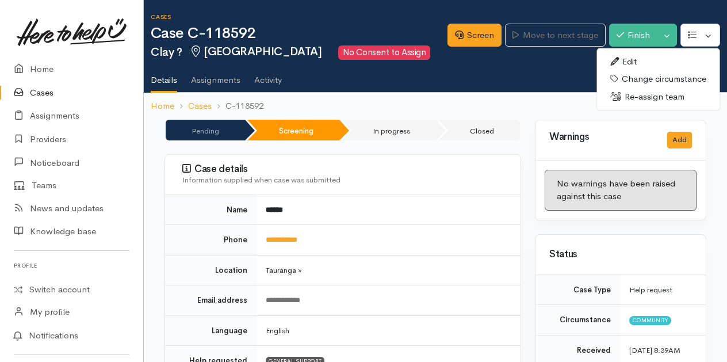
click at [651, 94] on link "Re-assign team" at bounding box center [657, 97] width 123 height 18
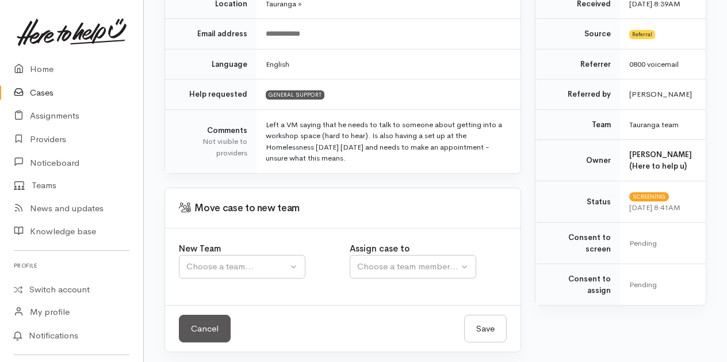
scroll to position [232, 0]
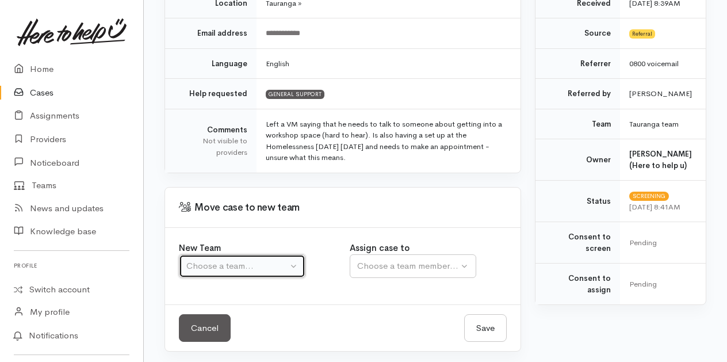
click at [214, 261] on div "Choose a team..." at bounding box center [236, 265] width 101 height 13
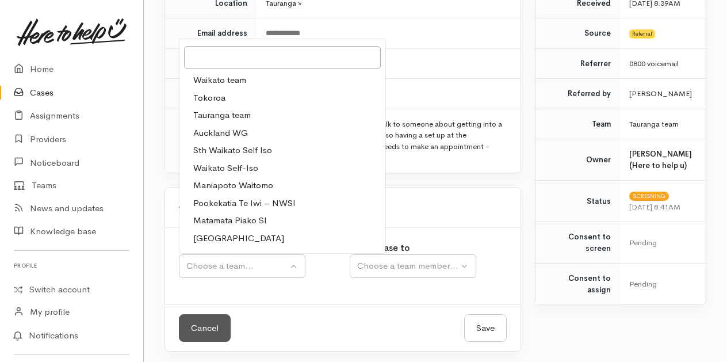
click at [212, 111] on span "Tauranga team" at bounding box center [221, 115] width 57 height 13
select select "3"
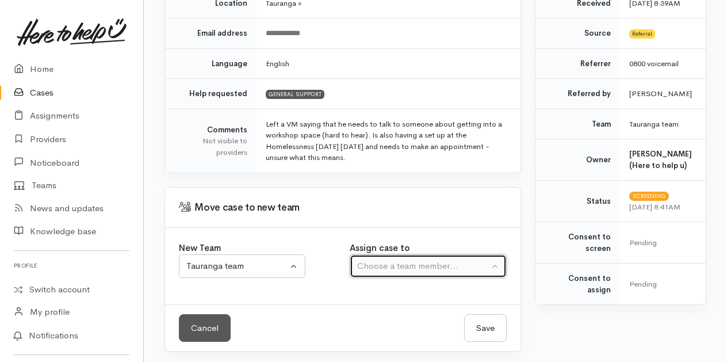
click at [430, 263] on div "Choose a team member..." at bounding box center [423, 265] width 132 height 13
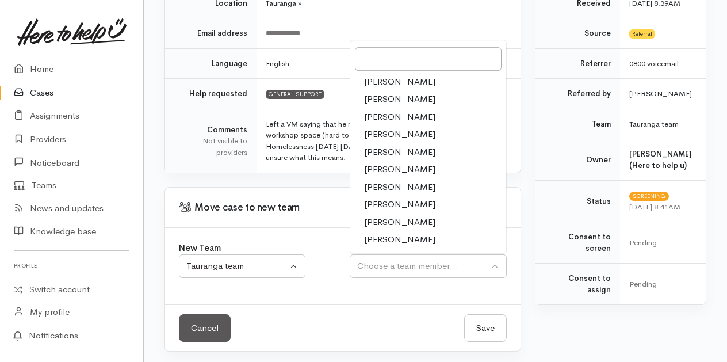
click at [384, 217] on span "Malia Stowers" at bounding box center [399, 222] width 71 height 13
select select "1613"
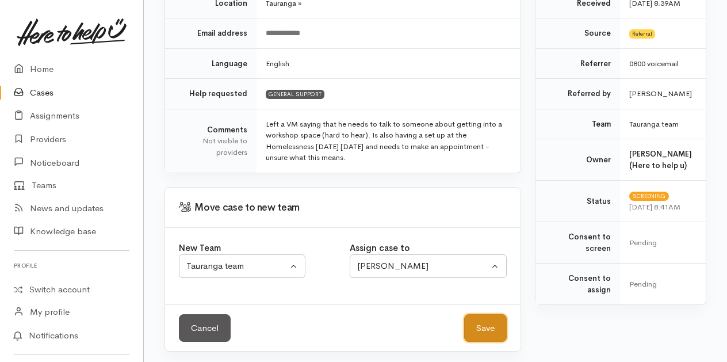
click at [486, 324] on button "Save" at bounding box center [485, 328] width 43 height 28
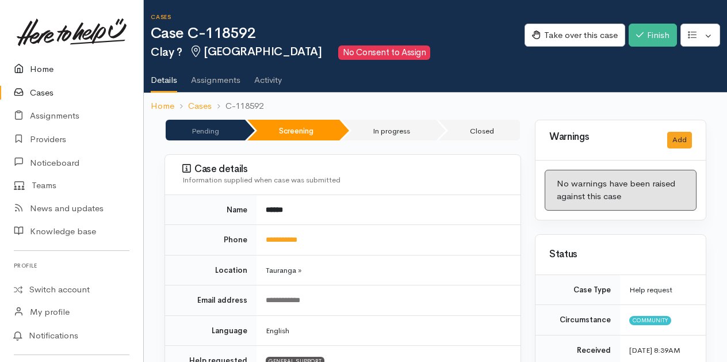
click at [47, 68] on link "Home" at bounding box center [71, 69] width 143 height 24
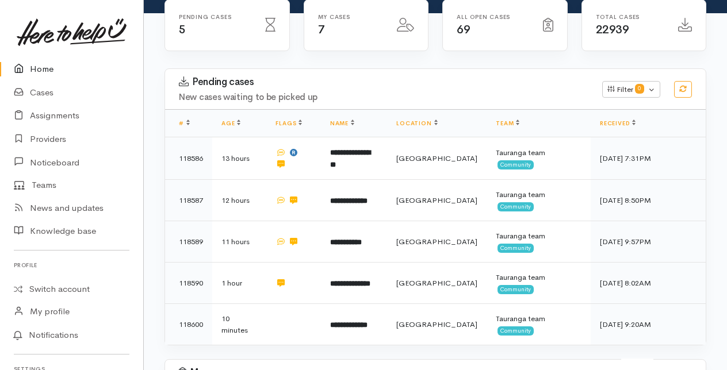
scroll to position [115, 0]
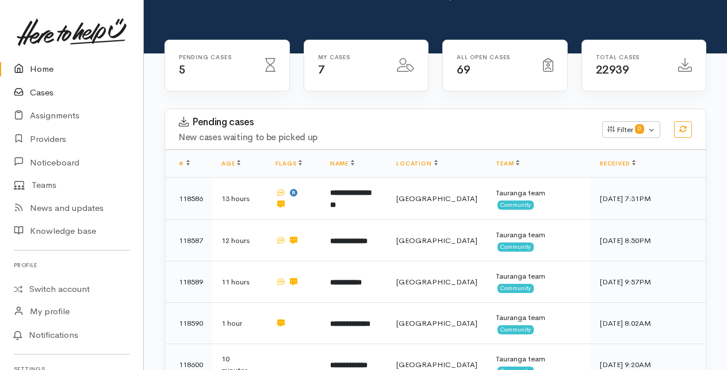
click at [44, 89] on link "Cases" at bounding box center [71, 93] width 143 height 24
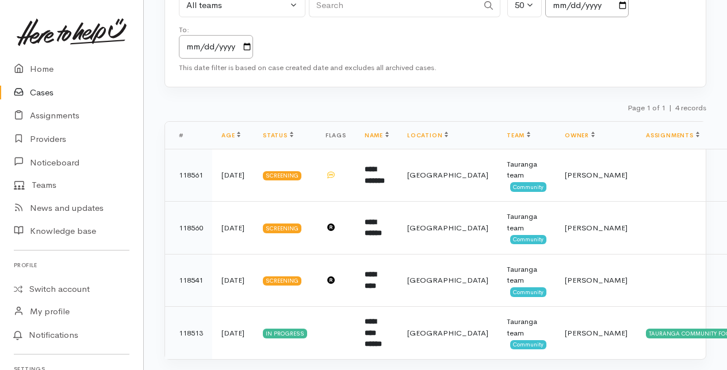
scroll to position [156, 0]
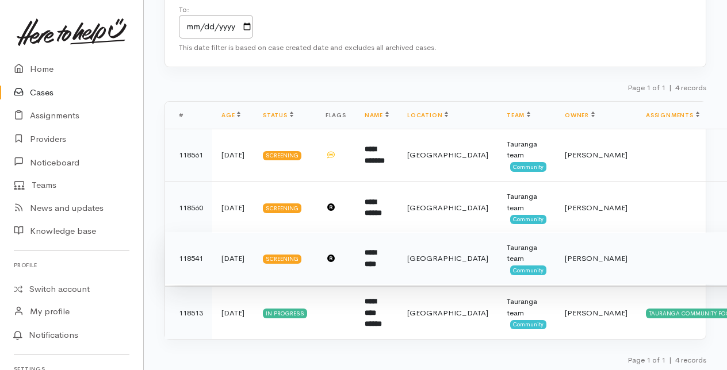
click at [376, 255] on b "*********" at bounding box center [370, 258] width 11 height 19
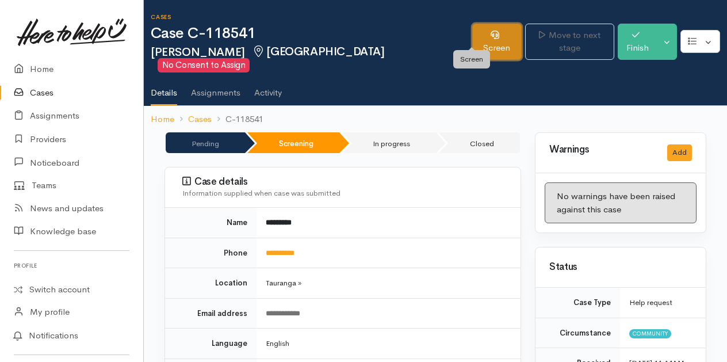
click at [481, 37] on link "Screen" at bounding box center [496, 42] width 49 height 36
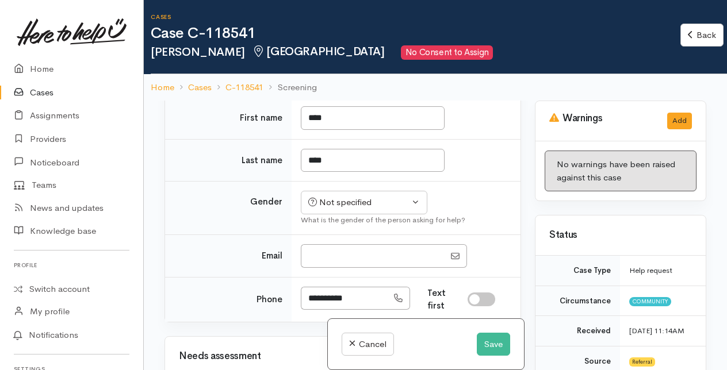
scroll to position [230, 0]
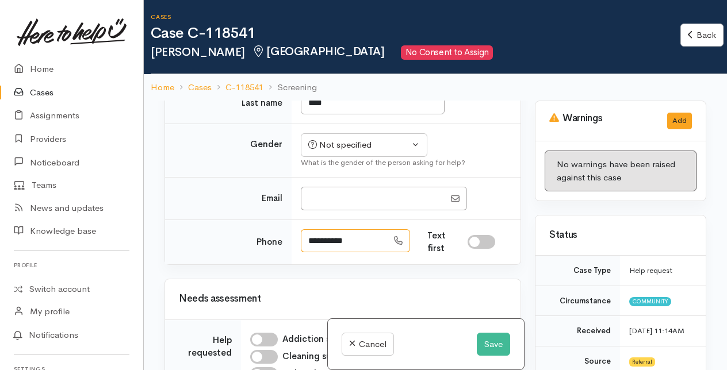
drag, startPoint x: 306, startPoint y: 237, endPoint x: 364, endPoint y: 237, distance: 58.1
click at [364, 237] on input "**********" at bounding box center [344, 241] width 87 height 24
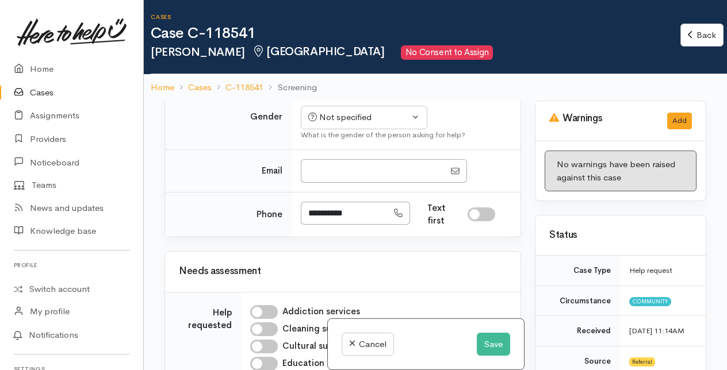
scroll to position [115, 0]
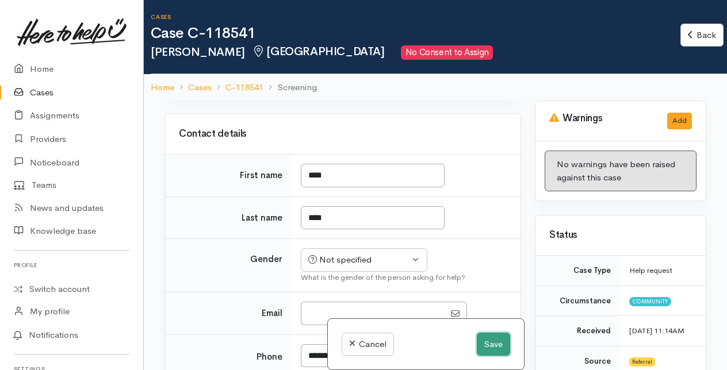
click at [490, 347] on button "Save" at bounding box center [493, 345] width 33 height 24
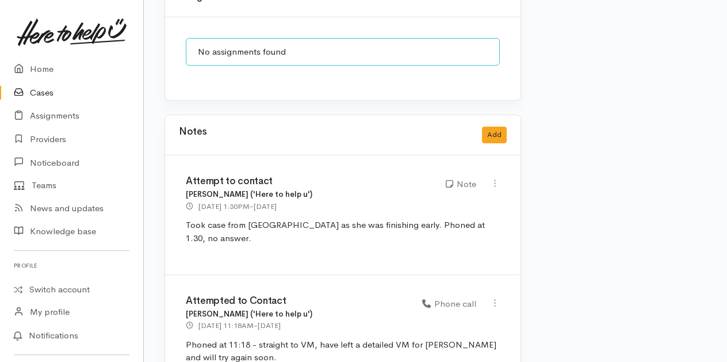
scroll to position [1046, 0]
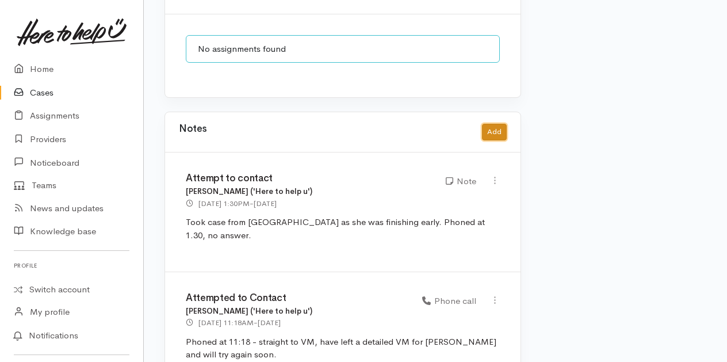
click at [505, 124] on button "Add" at bounding box center [494, 132] width 25 height 17
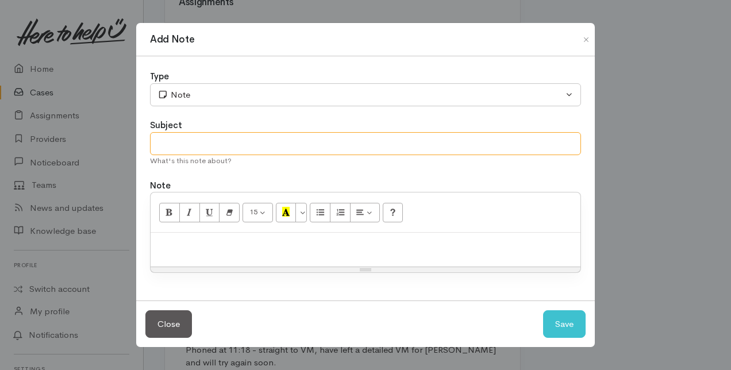
click at [174, 146] on input "text" at bounding box center [365, 144] width 431 height 24
type input "Attempt to contact"
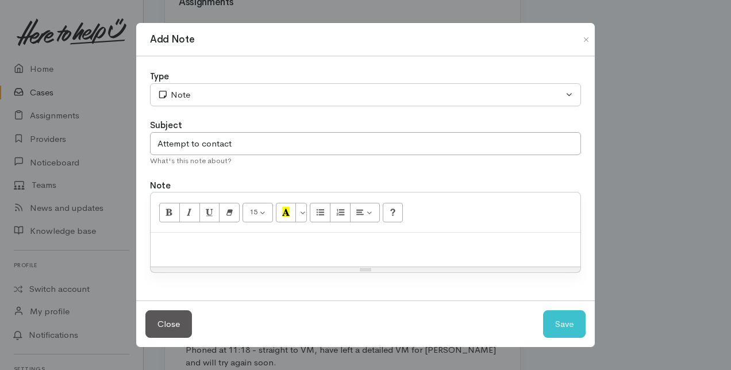
click at [169, 251] on p at bounding box center [365, 245] width 419 height 13
click at [576, 324] on button "Save" at bounding box center [564, 324] width 43 height 28
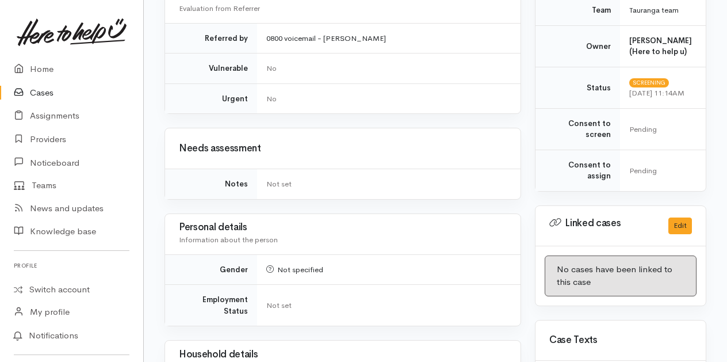
scroll to position [347, 0]
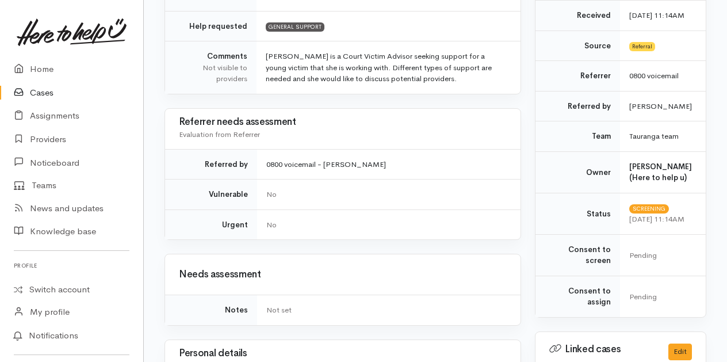
click at [44, 90] on link "Cases" at bounding box center [71, 93] width 143 height 24
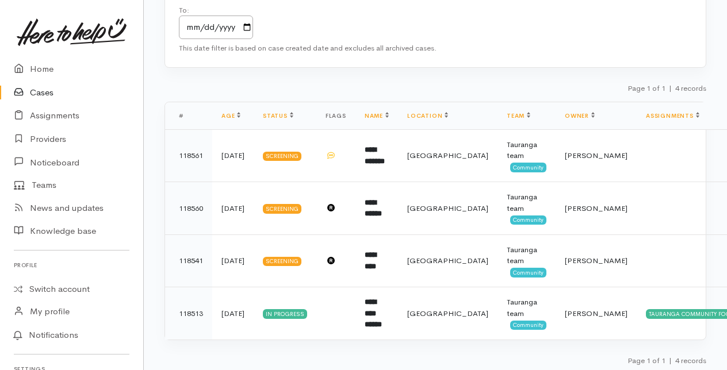
scroll to position [156, 0]
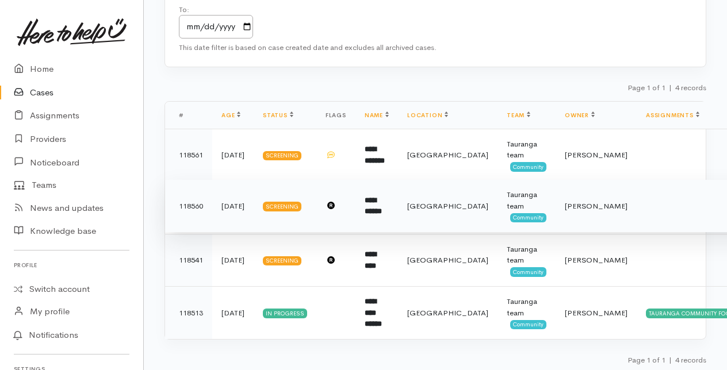
click at [374, 204] on b "**********" at bounding box center [373, 206] width 17 height 19
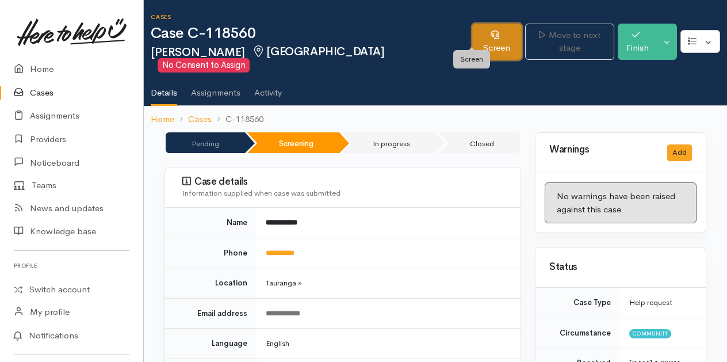
click at [478, 33] on link "Screen" at bounding box center [496, 42] width 49 height 36
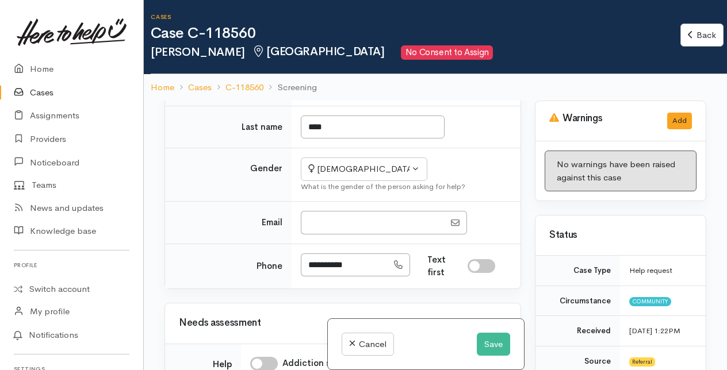
scroll to position [230, 0]
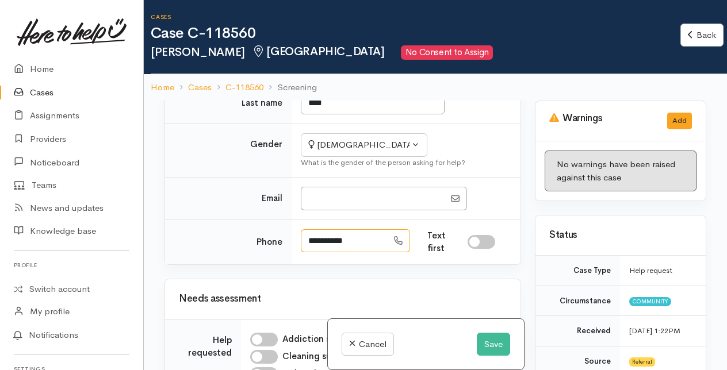
drag, startPoint x: 308, startPoint y: 235, endPoint x: 374, endPoint y: 235, distance: 65.5
click at [374, 235] on input "**********" at bounding box center [344, 241] width 87 height 24
click at [484, 344] on button "Save" at bounding box center [493, 345] width 33 height 24
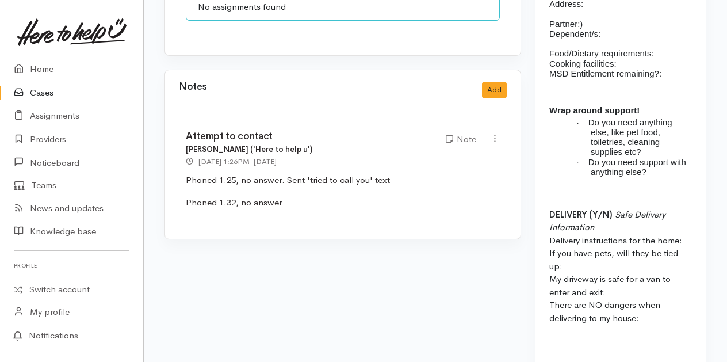
scroll to position [915, 0]
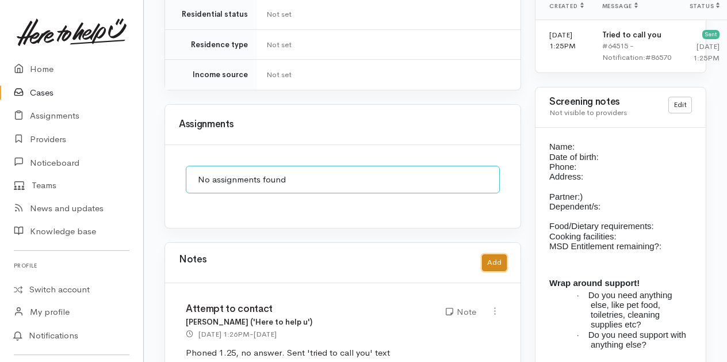
click at [494, 254] on button "Add" at bounding box center [494, 262] width 25 height 17
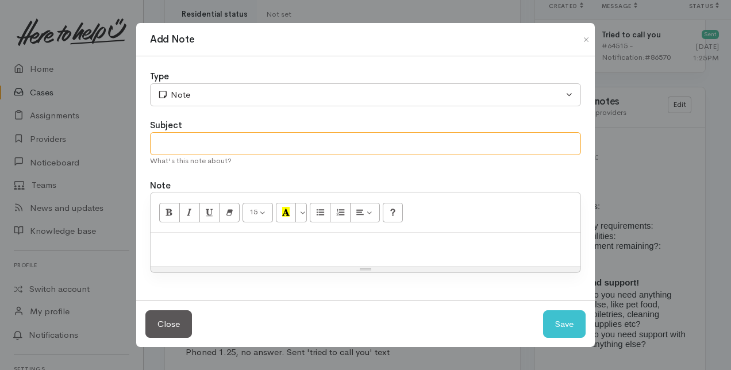
click at [174, 146] on input "text" at bounding box center [365, 144] width 431 height 24
type input "Attempt to contact"
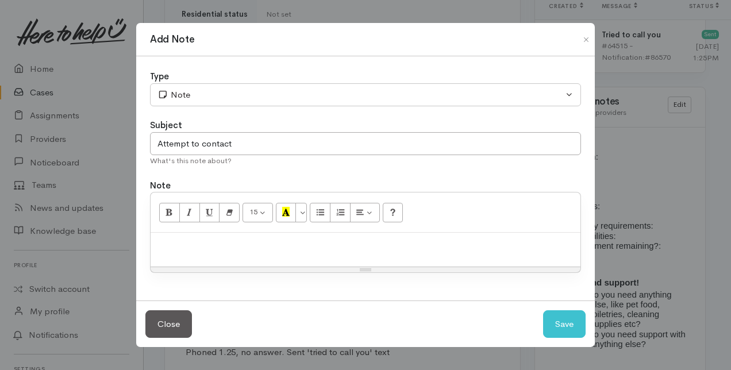
click at [179, 250] on p at bounding box center [365, 245] width 419 height 13
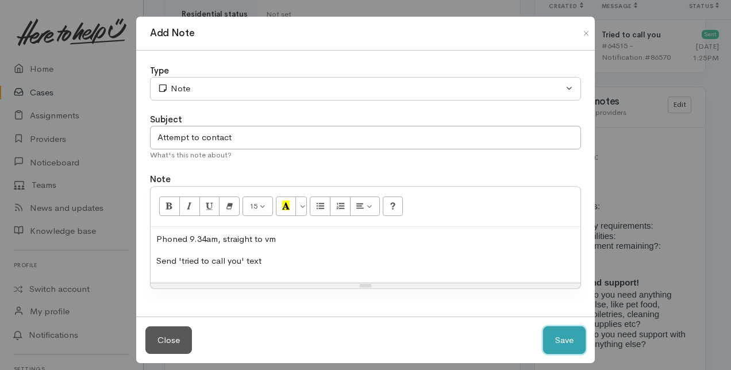
click at [548, 340] on button "Save" at bounding box center [564, 341] width 43 height 28
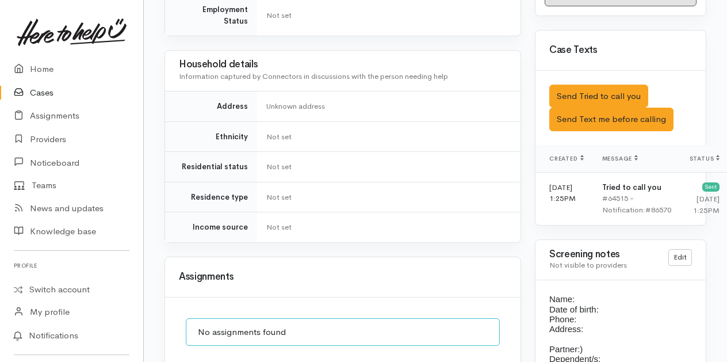
scroll to position [743, 0]
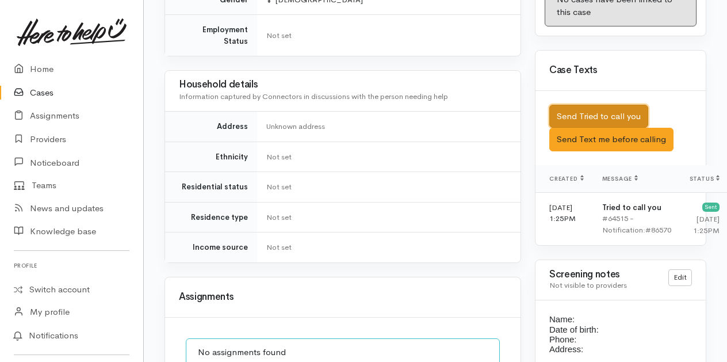
click at [592, 105] on button "Send Tried to call you" at bounding box center [598, 117] width 99 height 24
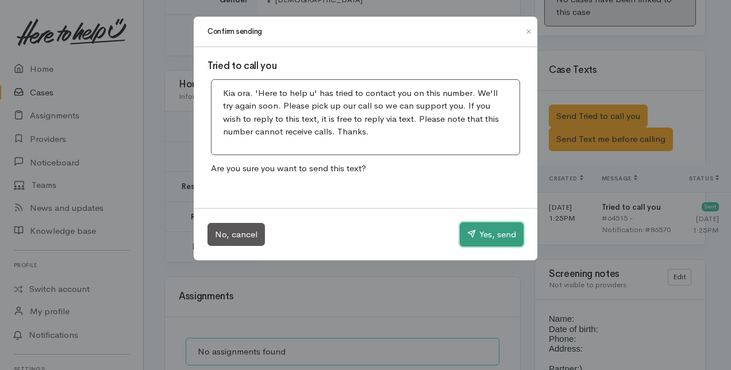
click at [494, 228] on button "Yes, send" at bounding box center [492, 235] width 64 height 24
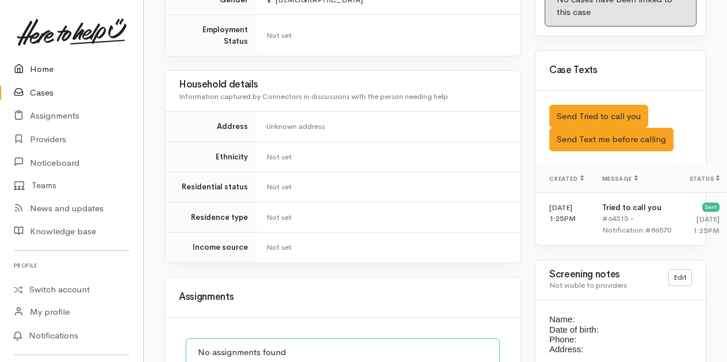
click at [45, 71] on link "Home" at bounding box center [71, 69] width 143 height 24
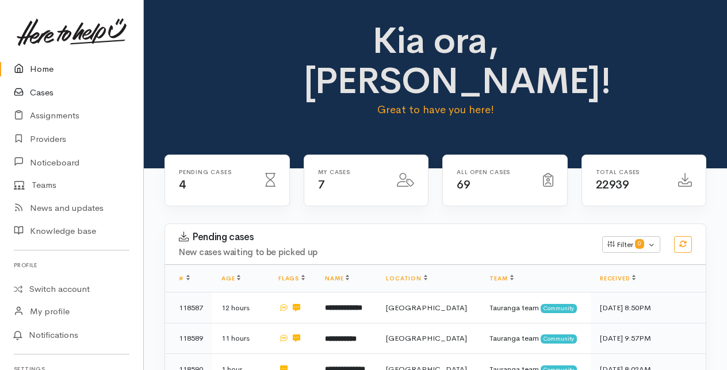
click at [37, 92] on link "Cases" at bounding box center [71, 93] width 143 height 24
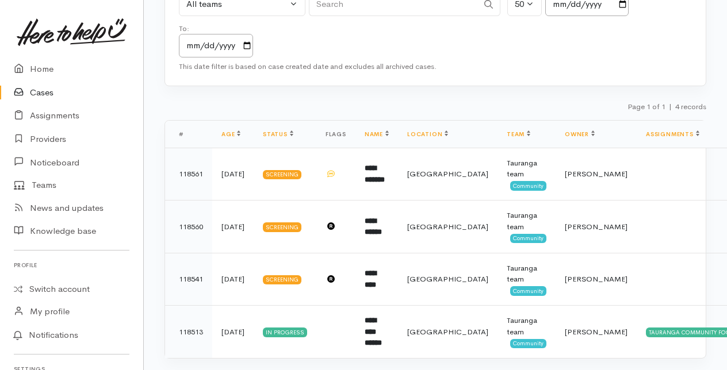
scroll to position [156, 0]
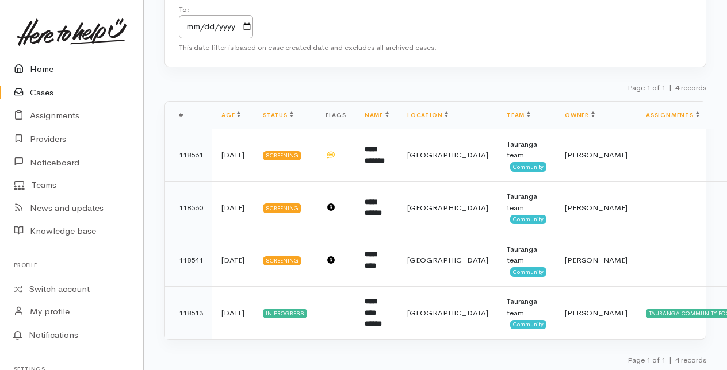
click at [43, 65] on link "Home" at bounding box center [71, 69] width 143 height 24
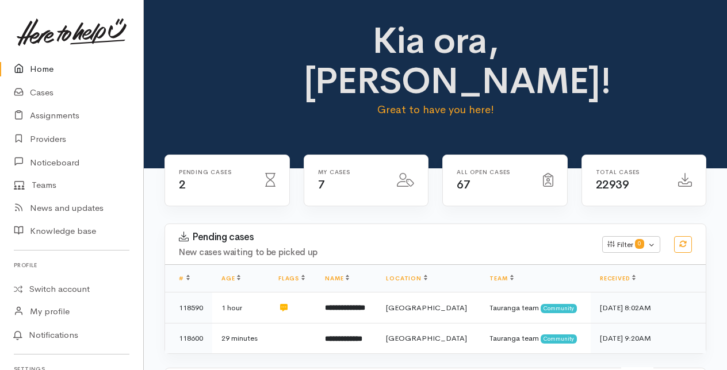
click at [41, 64] on link "Home" at bounding box center [71, 69] width 143 height 24
click at [45, 94] on link "Cases" at bounding box center [71, 93] width 143 height 24
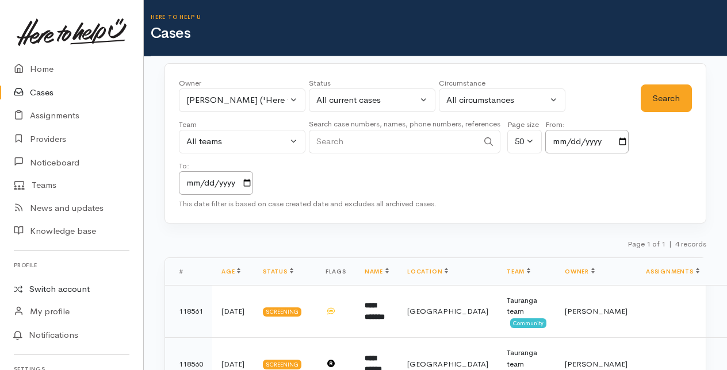
click at [61, 291] on link "Switch account" at bounding box center [71, 289] width 143 height 22
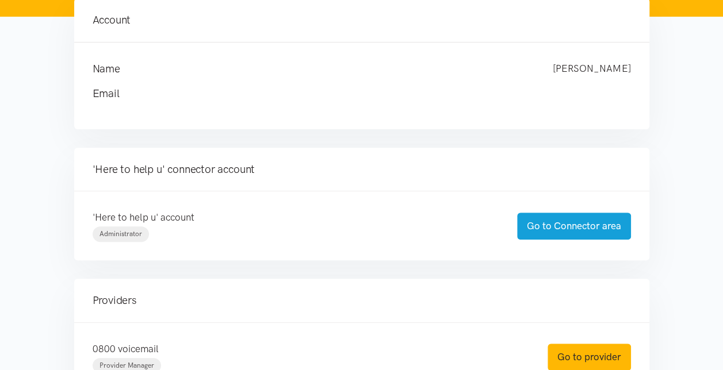
scroll to position [172, 0]
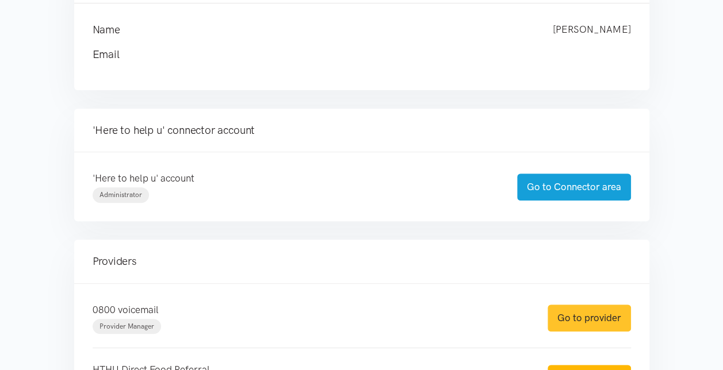
click at [563, 317] on link "Go to provider" at bounding box center [588, 318] width 83 height 27
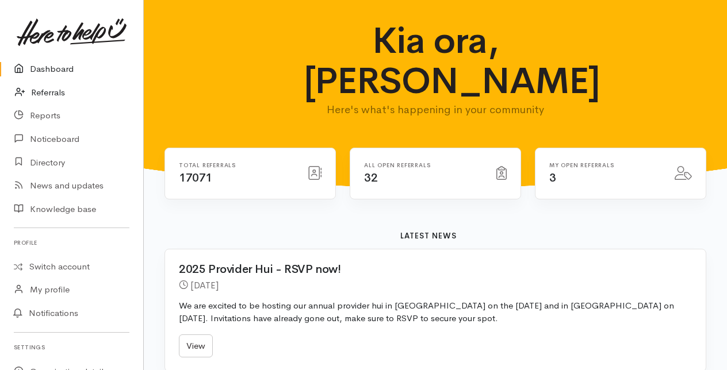
click at [52, 94] on link "Referrals" at bounding box center [71, 93] width 143 height 24
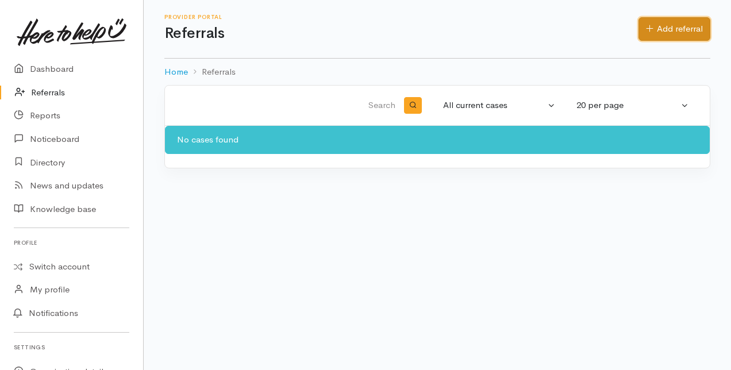
click at [688, 23] on link "Add referral" at bounding box center [675, 29] width 72 height 24
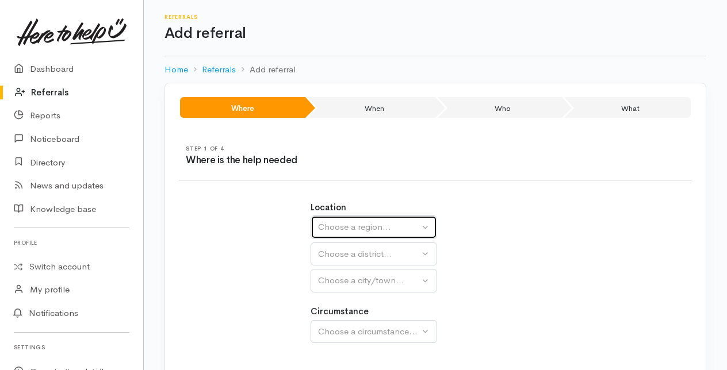
click at [347, 220] on button "Choose a region..." at bounding box center [373, 228] width 126 height 24
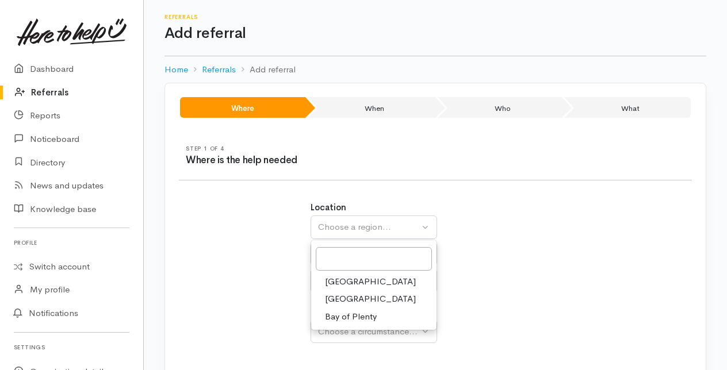
click at [352, 313] on span "Bay of Plenty" at bounding box center [351, 316] width 52 height 13
select select "4"
select select
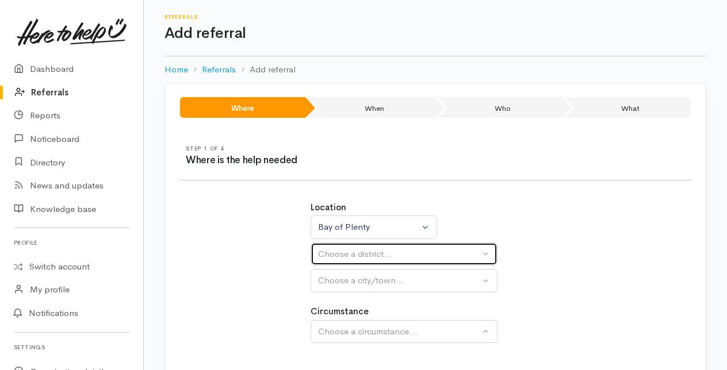
drag, startPoint x: 343, startPoint y: 251, endPoint x: 346, endPoint y: 276, distance: 25.5
click at [343, 252] on div "Choose a district..." at bounding box center [399, 254] width 162 height 13
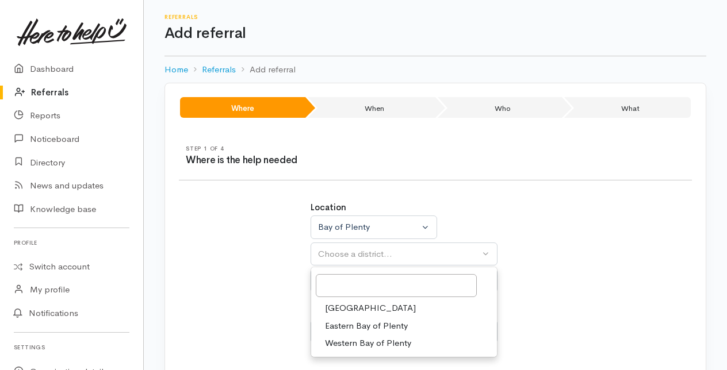
click at [347, 304] on span "[GEOGRAPHIC_DATA]" at bounding box center [370, 308] width 91 height 13
select select "6"
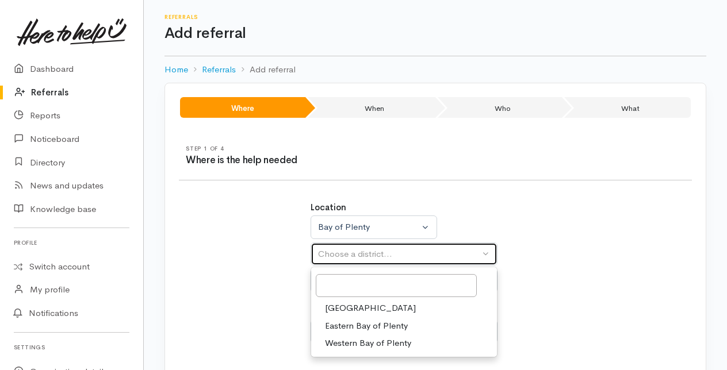
select select
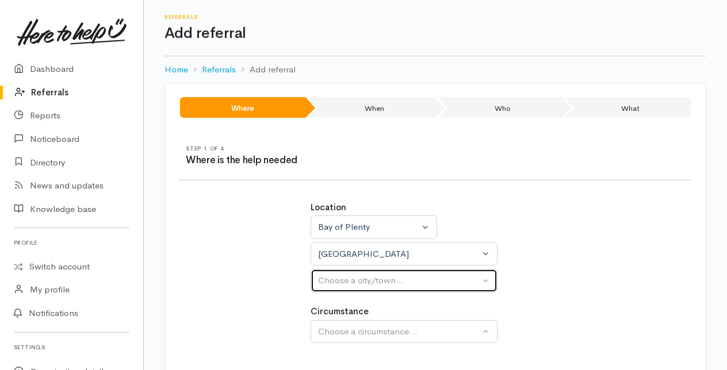
click at [355, 285] on div "Choose a city/town..." at bounding box center [399, 280] width 162 height 13
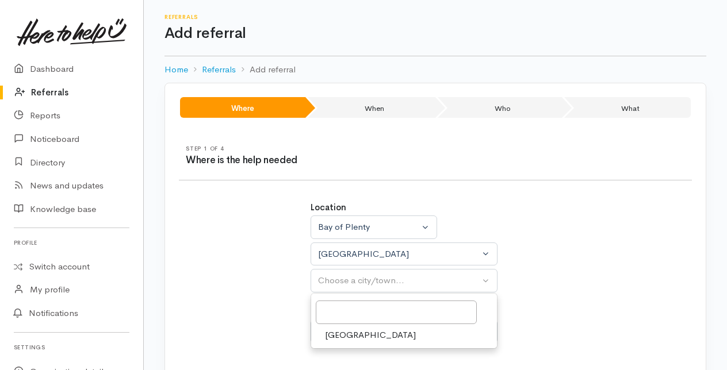
click at [349, 329] on span "[GEOGRAPHIC_DATA]" at bounding box center [370, 335] width 91 height 13
select select "4"
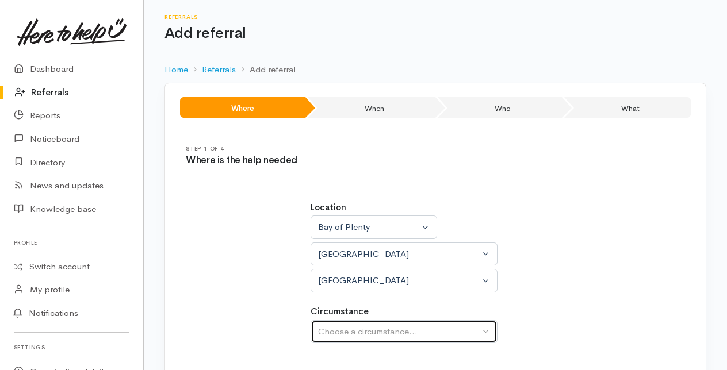
click at [351, 321] on button "Choose a circumstance..." at bounding box center [403, 332] width 187 height 24
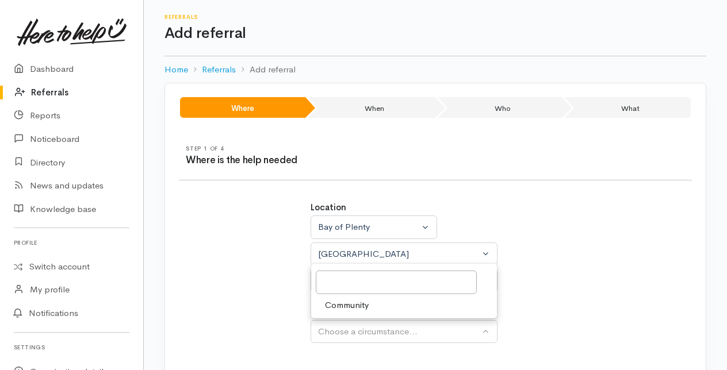
click at [351, 310] on link "Community" at bounding box center [404, 305] width 186 height 18
select select "2"
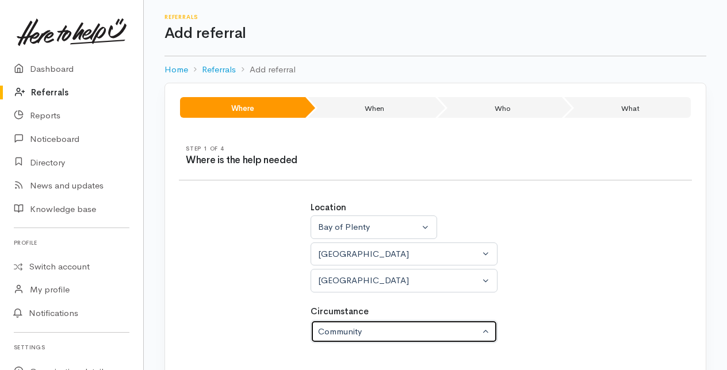
scroll to position [72, 0]
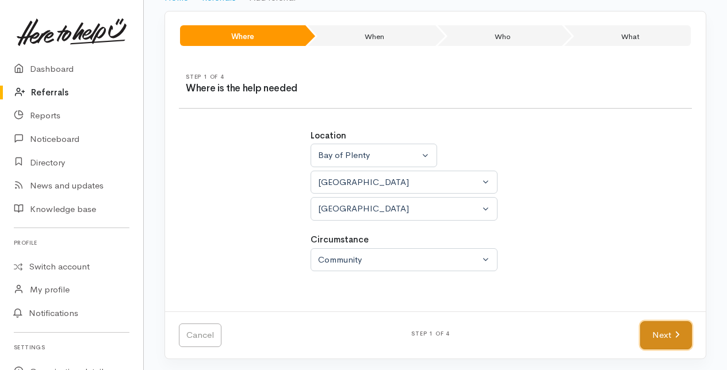
click at [659, 336] on link "Next" at bounding box center [666, 335] width 52 height 28
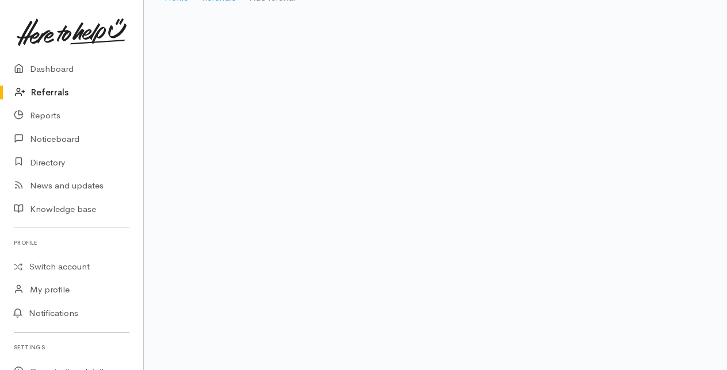
scroll to position [23, 0]
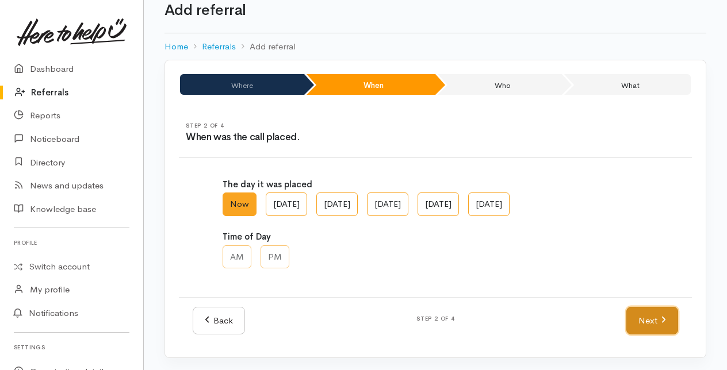
click at [649, 321] on link "Next" at bounding box center [652, 321] width 52 height 28
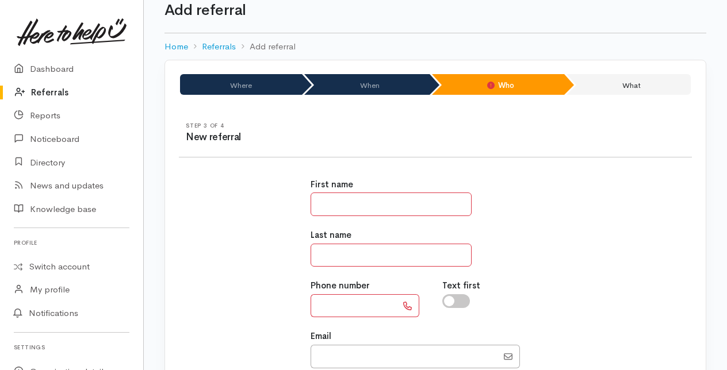
click at [328, 203] on input "text" at bounding box center [390, 205] width 161 height 24
type input "******"
click at [337, 256] on input "text" at bounding box center [390, 256] width 161 height 24
type input "****"
click at [342, 312] on input "text" at bounding box center [353, 306] width 86 height 24
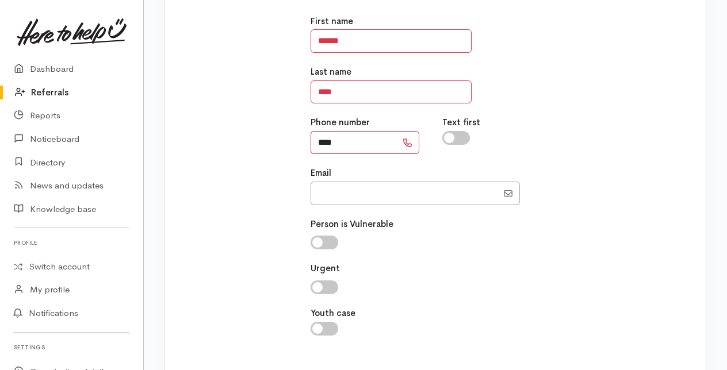
scroll to position [250, 0]
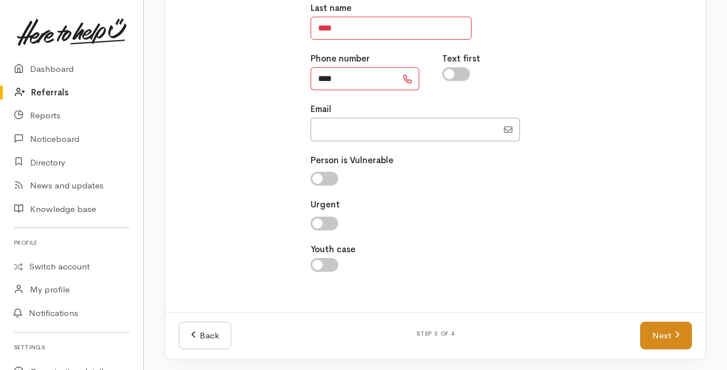
type input "****"
click at [661, 331] on link "Next" at bounding box center [666, 336] width 52 height 28
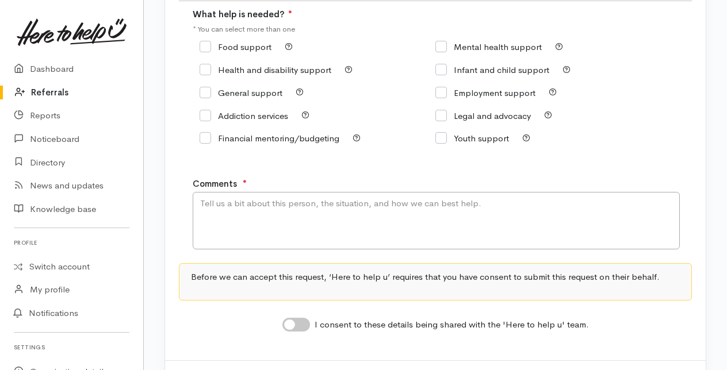
scroll to position [115, 0]
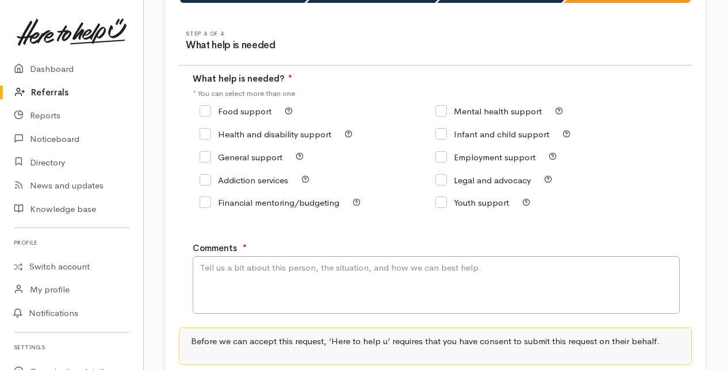
click at [208, 109] on input "Food support" at bounding box center [236, 111] width 72 height 9
checkbox input "true"
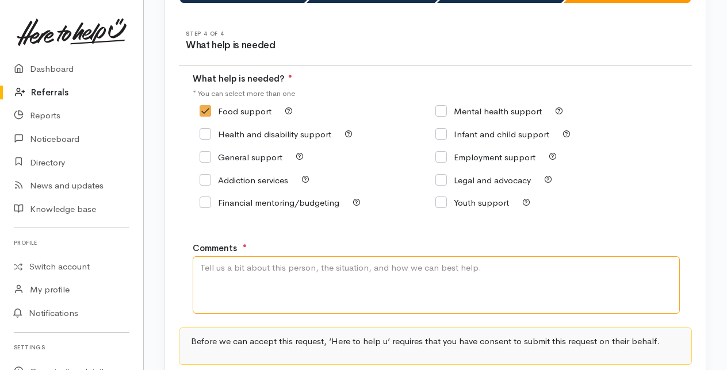
click at [229, 289] on textarea "Comments" at bounding box center [436, 284] width 487 height 57
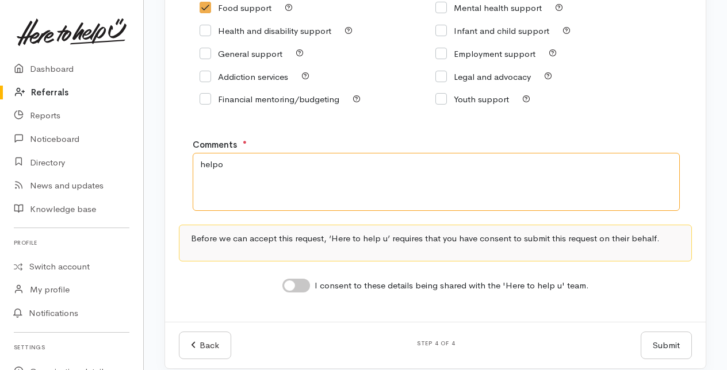
scroll to position [231, 0]
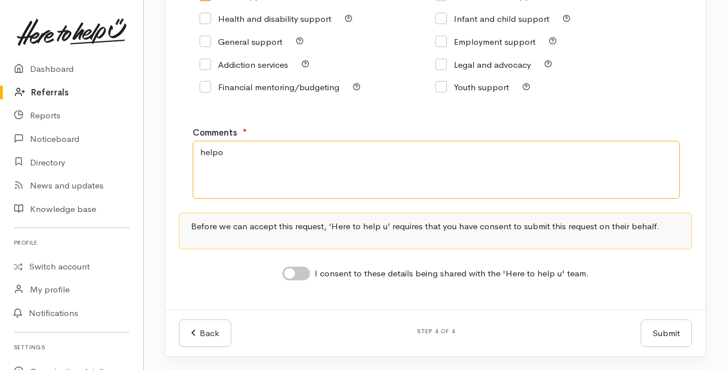
type textarea "helpo"
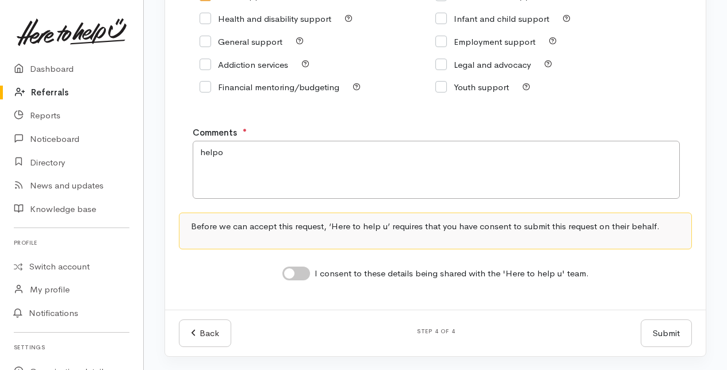
drag, startPoint x: 292, startPoint y: 273, endPoint x: 300, endPoint y: 274, distance: 8.2
click at [297, 273] on input "I consent to these details being shared with the 'Here to help u' team." at bounding box center [296, 274] width 28 height 14
checkbox input "true"
click at [661, 328] on button "Submit" at bounding box center [666, 334] width 51 height 28
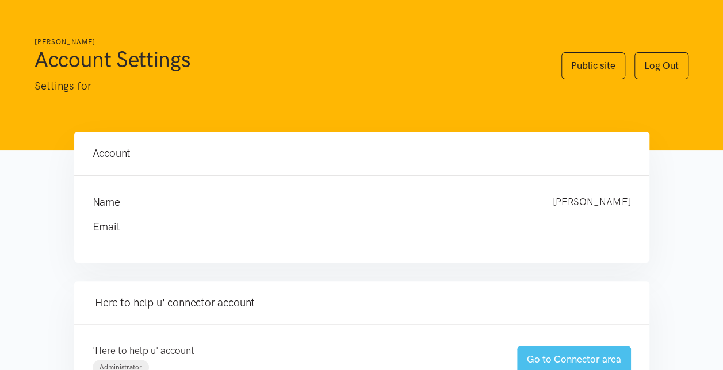
click at [565, 361] on link "Go to Connector area" at bounding box center [574, 359] width 114 height 27
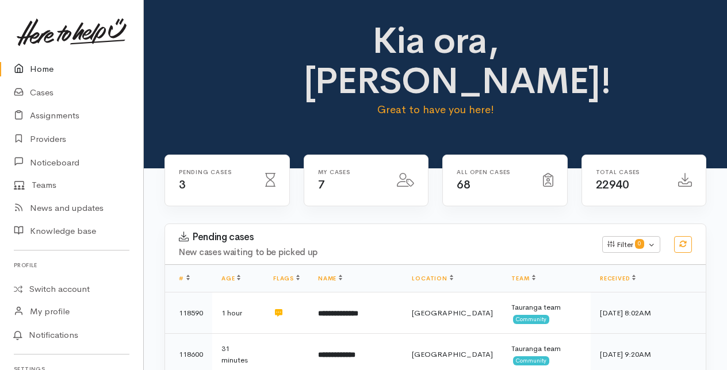
click at [37, 65] on link "Home" at bounding box center [71, 69] width 143 height 24
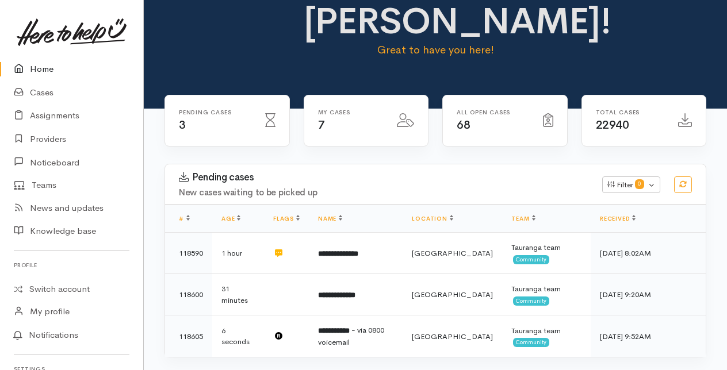
scroll to position [172, 0]
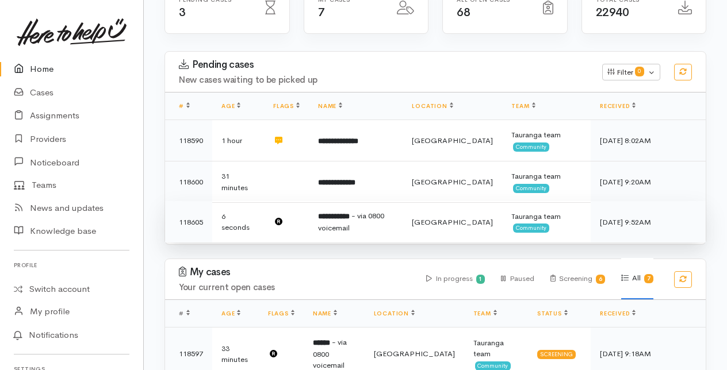
click at [344, 220] on td "**********" at bounding box center [356, 222] width 94 height 42
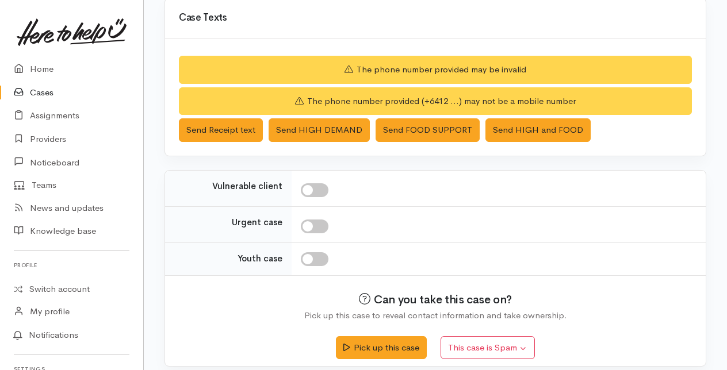
scroll to position [404, 0]
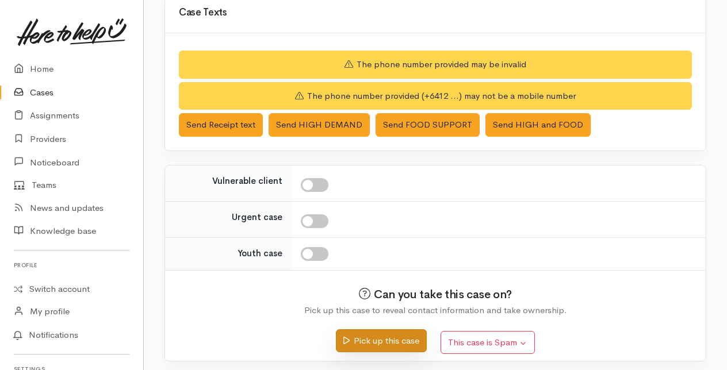
click at [359, 333] on button "Pick up this case" at bounding box center [381, 341] width 90 height 24
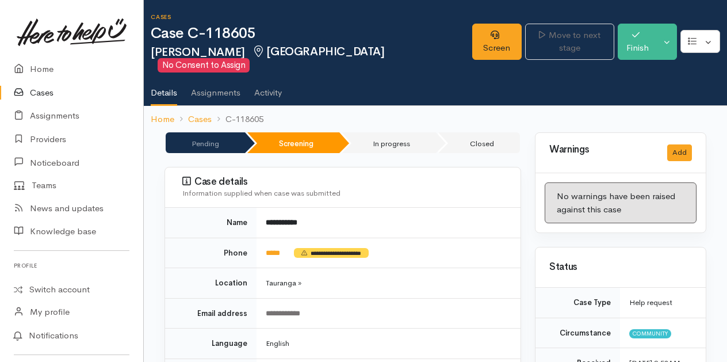
click at [47, 92] on link "Cases" at bounding box center [71, 93] width 143 height 24
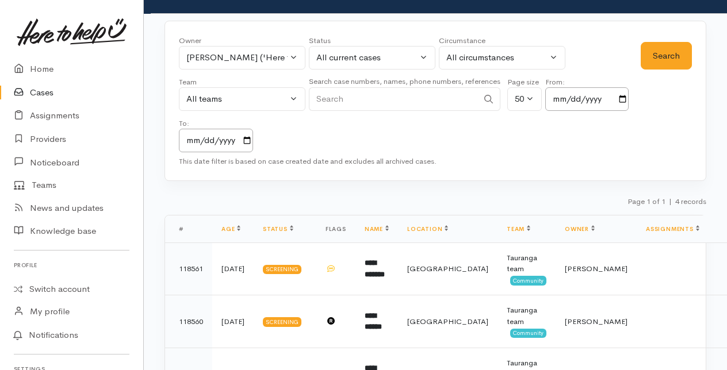
scroll to position [41, 0]
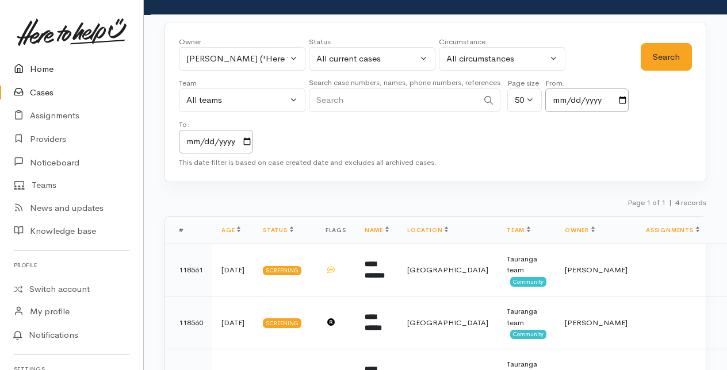
click at [36, 70] on link "Home" at bounding box center [71, 69] width 143 height 24
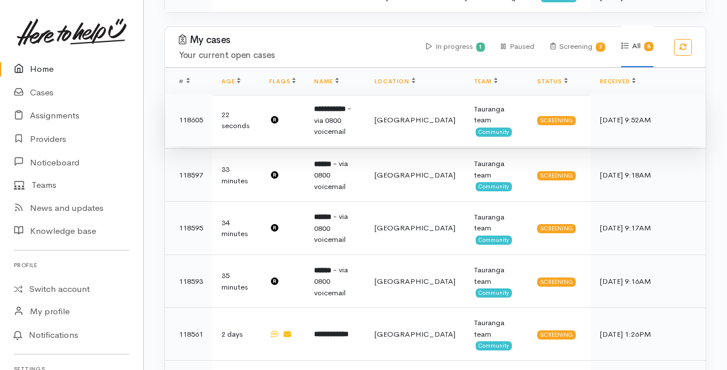
scroll to position [345, 0]
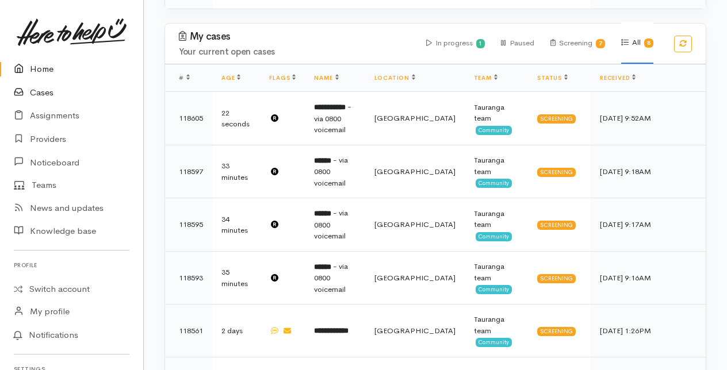
click at [49, 89] on link "Cases" at bounding box center [71, 93] width 143 height 24
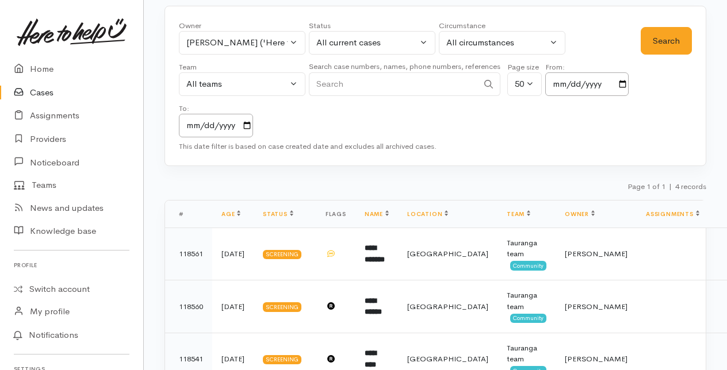
scroll to position [41, 0]
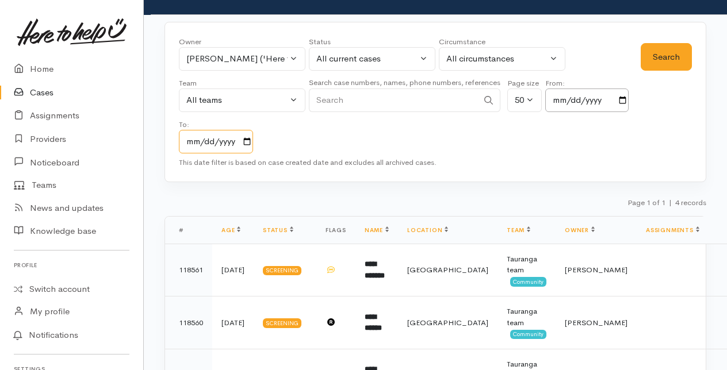
click at [238, 139] on input "2025-10-05" at bounding box center [216, 142] width 74 height 24
drag, startPoint x: 221, startPoint y: 144, endPoint x: 232, endPoint y: 145, distance: 10.4
click at [223, 145] on input "2025-10-05" at bounding box center [216, 142] width 74 height 24
click at [251, 138] on input "2025-10-05" at bounding box center [216, 142] width 74 height 24
click at [367, 129] on div "Owner All My cases 2Alice1 Faye Davies ('Here to help u') Aandrea Murray ('Here…" at bounding box center [410, 94] width 462 height 117
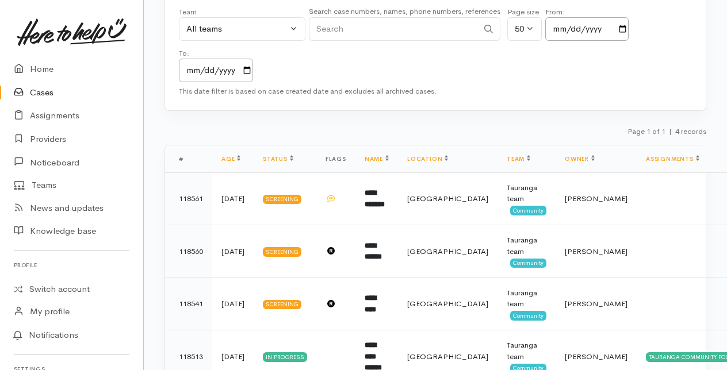
scroll to position [156, 0]
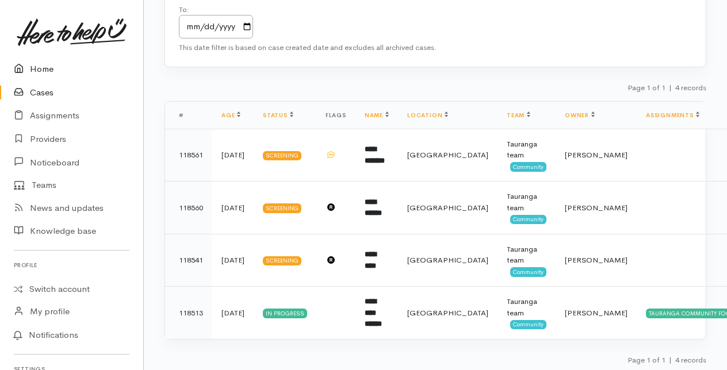
click at [44, 69] on link "Home" at bounding box center [71, 69] width 143 height 24
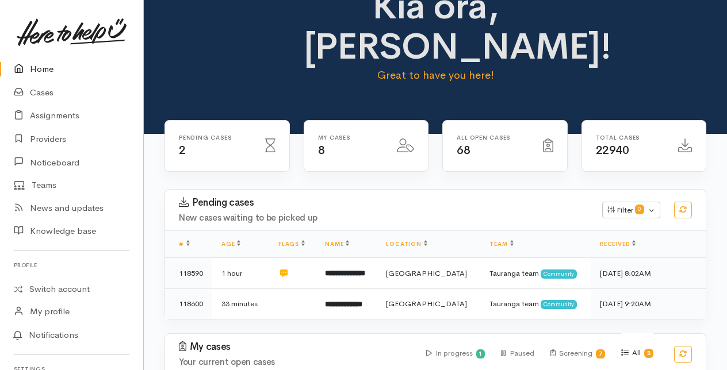
scroll to position [57, 0]
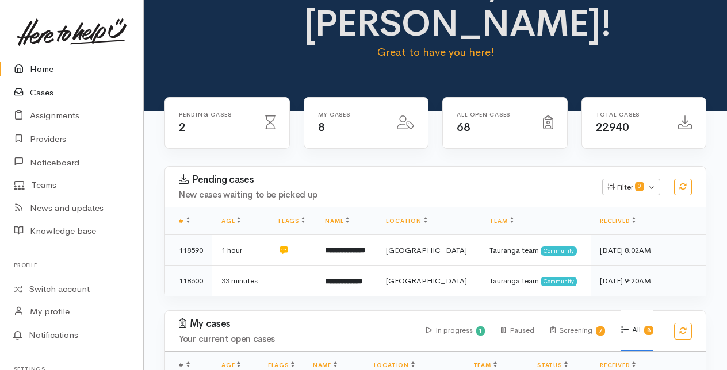
click at [43, 92] on link "Cases" at bounding box center [71, 93] width 143 height 24
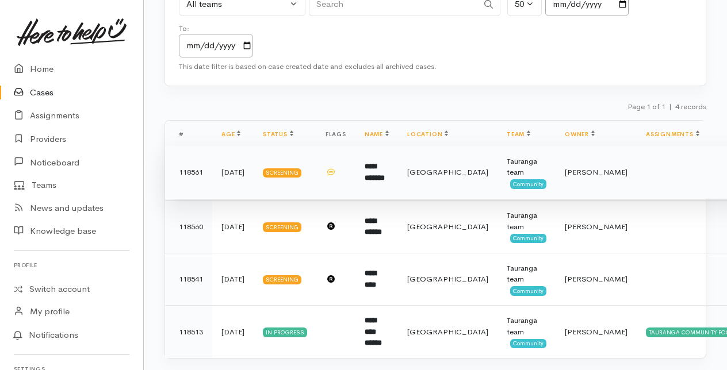
scroll to position [156, 0]
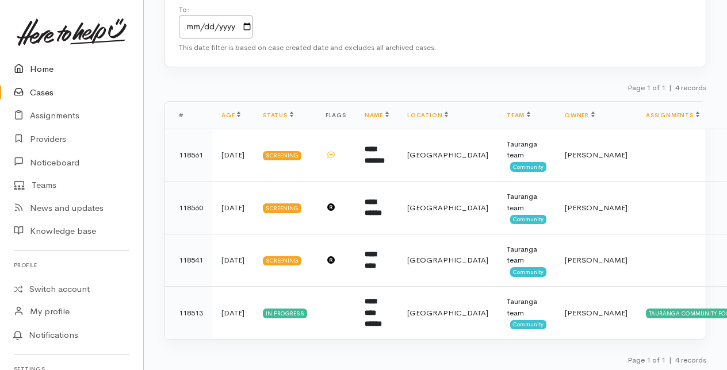
click at [44, 69] on link "Home" at bounding box center [71, 69] width 143 height 24
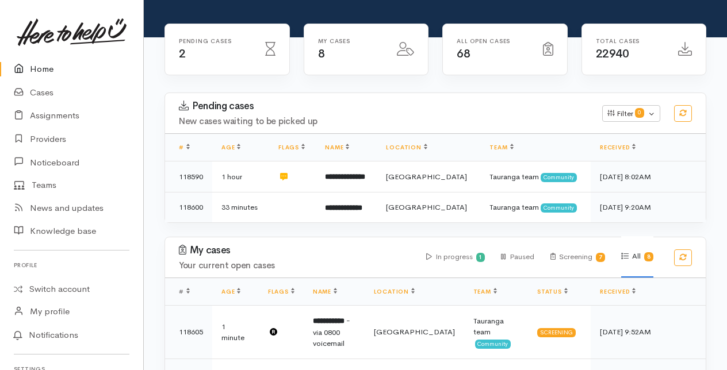
scroll to position [57, 0]
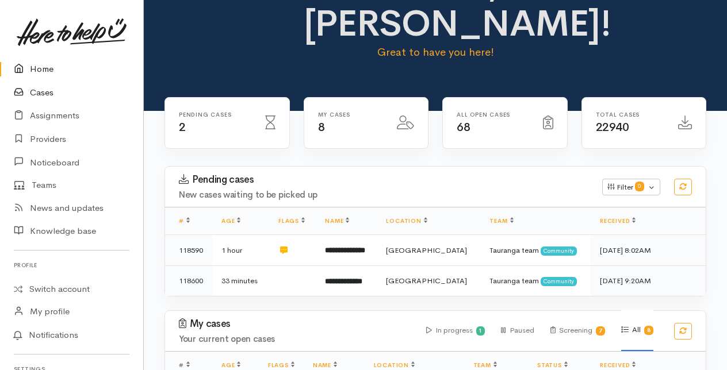
click at [45, 91] on link "Cases" at bounding box center [71, 93] width 143 height 24
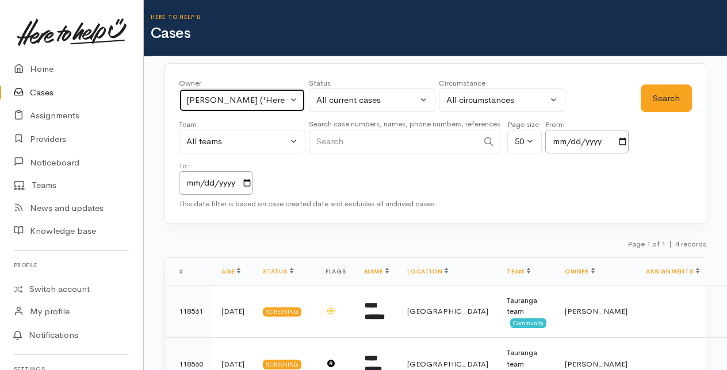
click at [293, 98] on button "[PERSON_NAME] ('Here to help u')" at bounding box center [242, 101] width 126 height 24
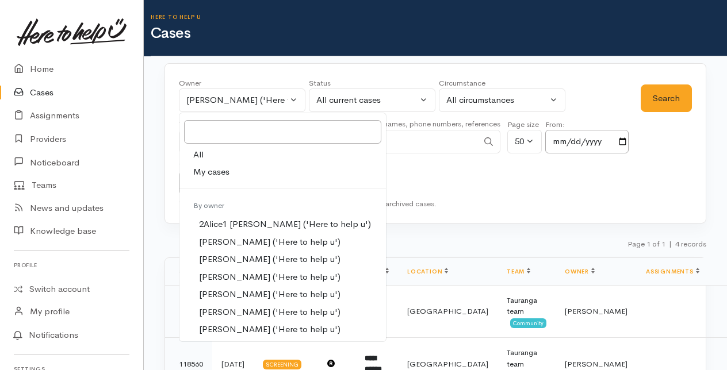
click at [199, 150] on span "All" at bounding box center [198, 154] width 10 height 13
select select "-1"
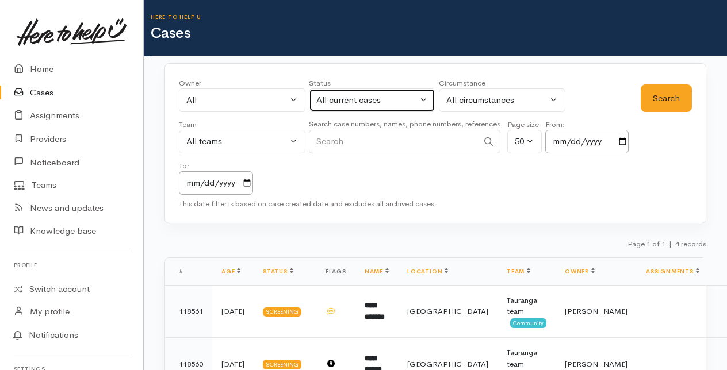
click at [420, 98] on button "All current cases" at bounding box center [372, 101] width 126 height 24
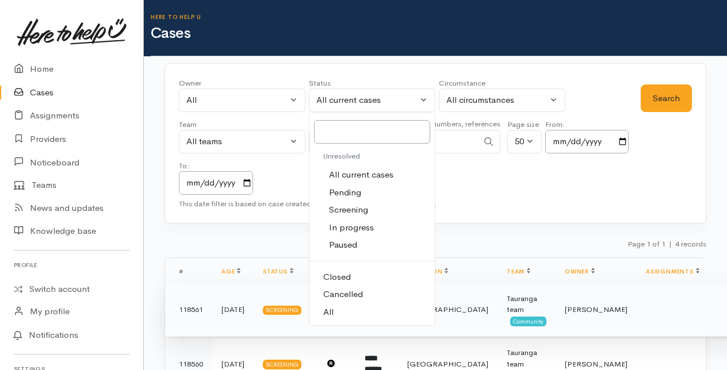
drag, startPoint x: 330, startPoint y: 310, endPoint x: 330, endPoint y: 297, distance: 13.8
click at [330, 306] on span "All" at bounding box center [328, 312] width 10 height 13
select select "All"
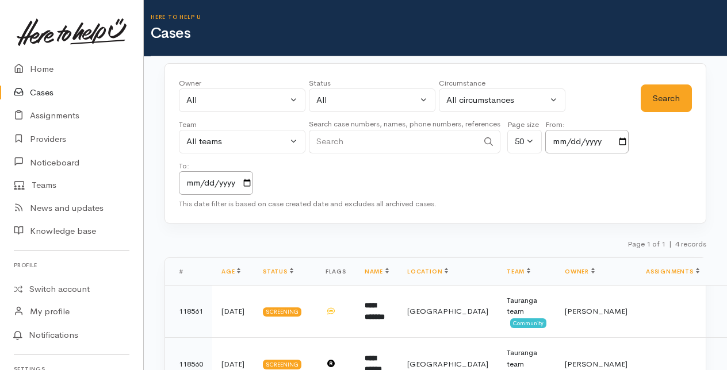
click at [324, 137] on input "Search" at bounding box center [393, 142] width 169 height 24
click at [678, 92] on button "Search" at bounding box center [666, 99] width 51 height 28
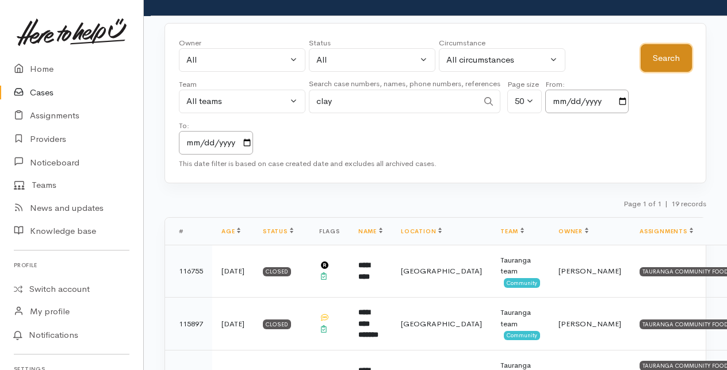
scroll to position [57, 0]
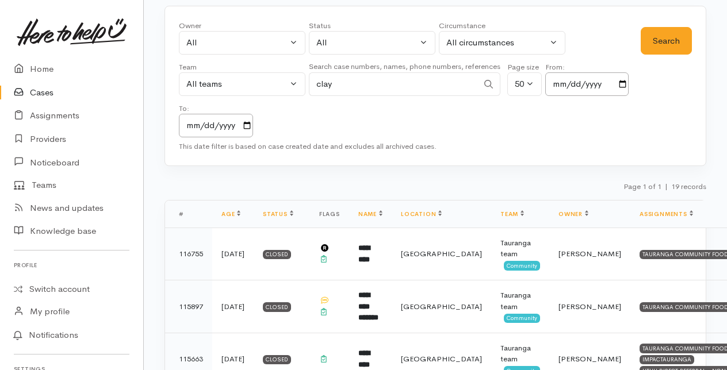
click at [341, 85] on input "clay" at bounding box center [393, 84] width 169 height 24
type input "c"
click at [38, 69] on link "Home" at bounding box center [71, 69] width 143 height 24
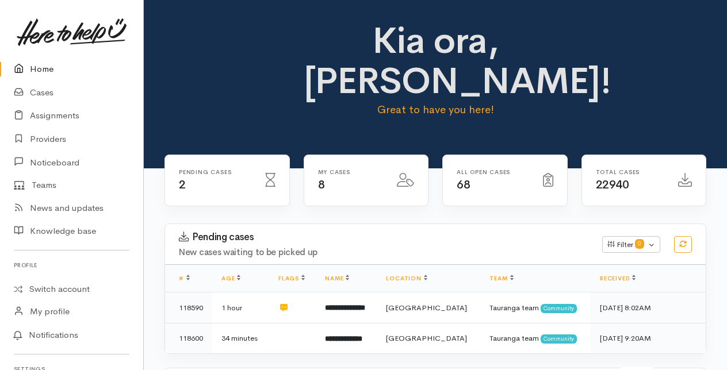
click at [40, 69] on link "Home" at bounding box center [71, 69] width 143 height 24
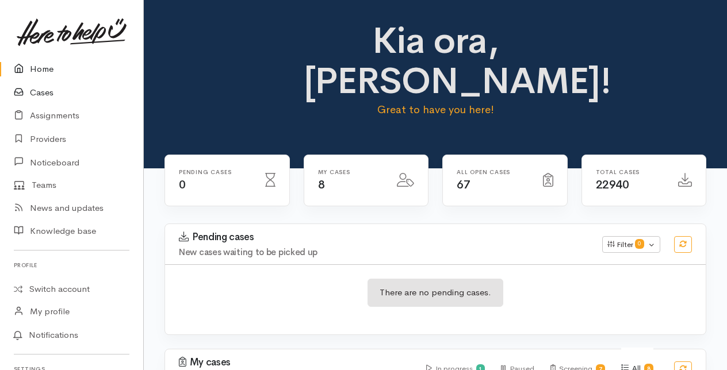
click at [38, 97] on link "Cases" at bounding box center [71, 93] width 143 height 24
